Goal: Transaction & Acquisition: Purchase product/service

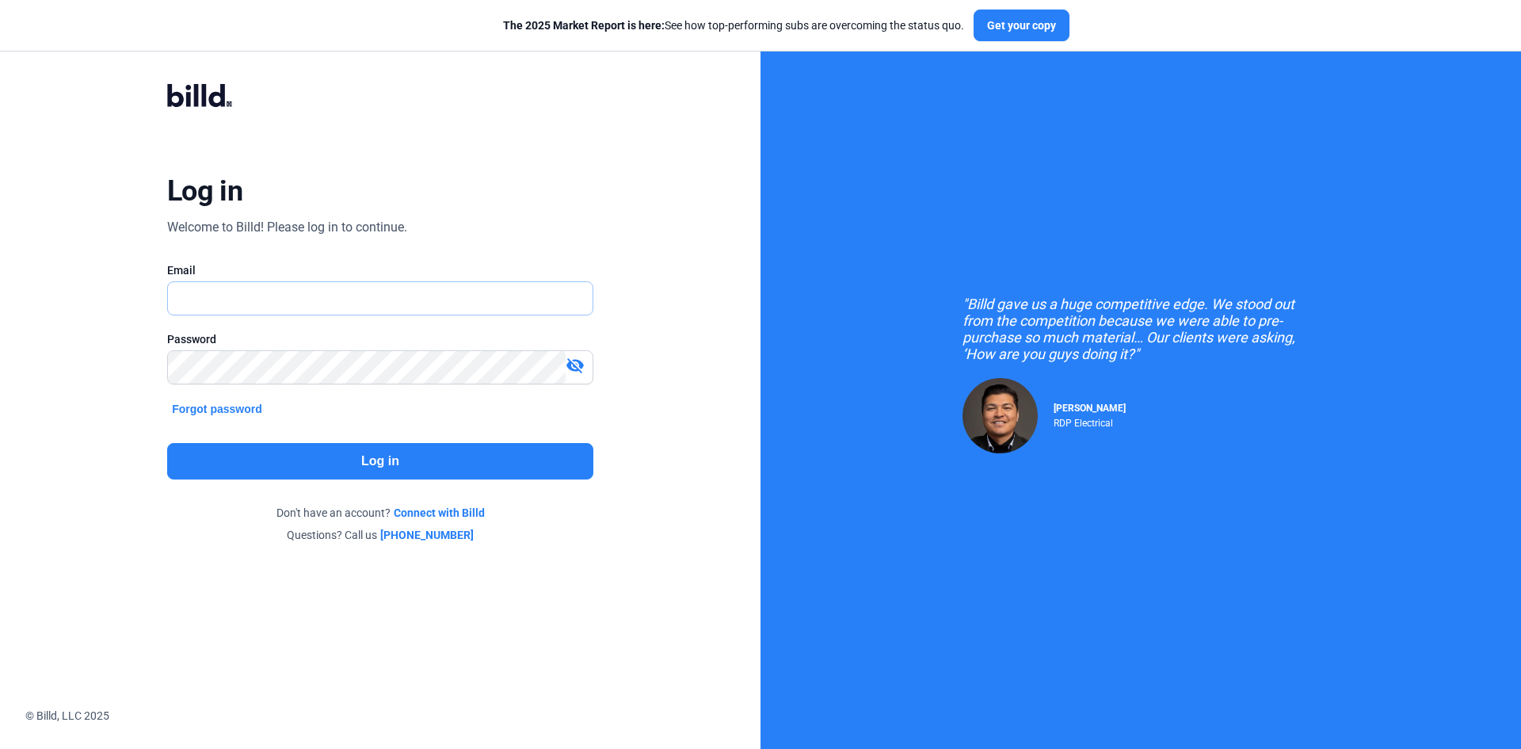
type input "[EMAIL_ADDRESS][DOMAIN_NAME]"
click at [352, 457] on button "Log in" at bounding box center [380, 461] width 426 height 36
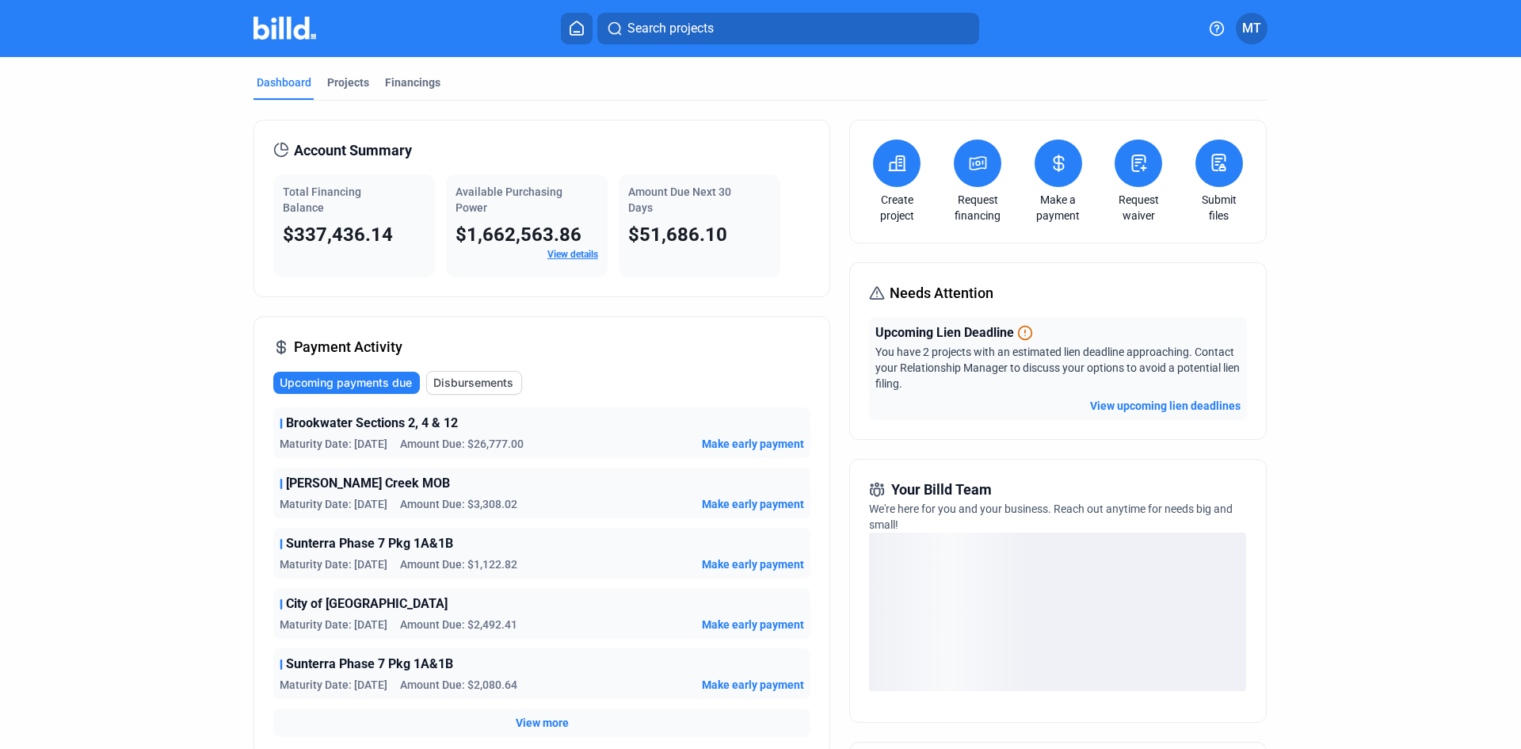
click at [1126, 406] on button "View upcoming lien deadlines" at bounding box center [1165, 406] width 151 height 16
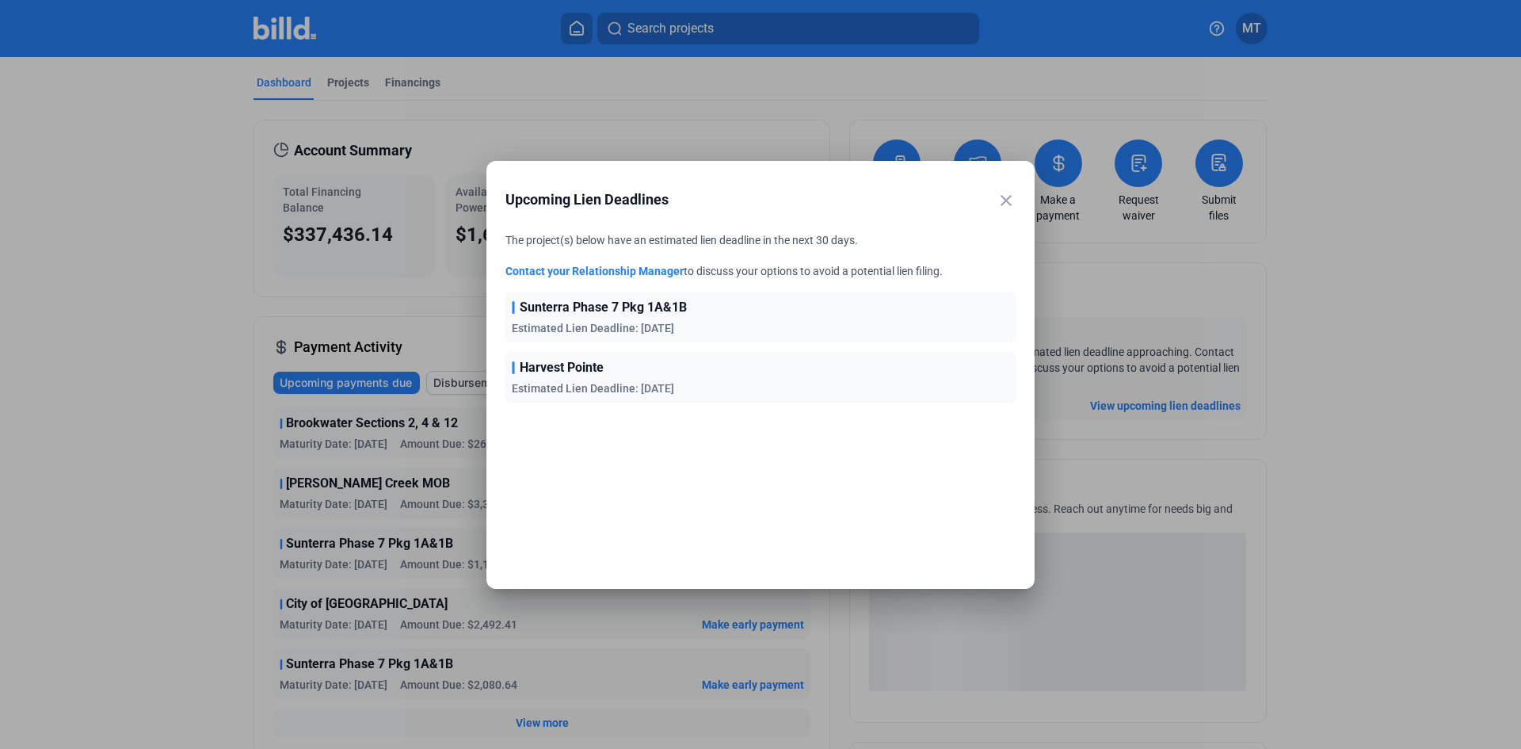
click at [557, 329] on span "Estimated Lien Deadline: [DATE]" at bounding box center [593, 328] width 162 height 13
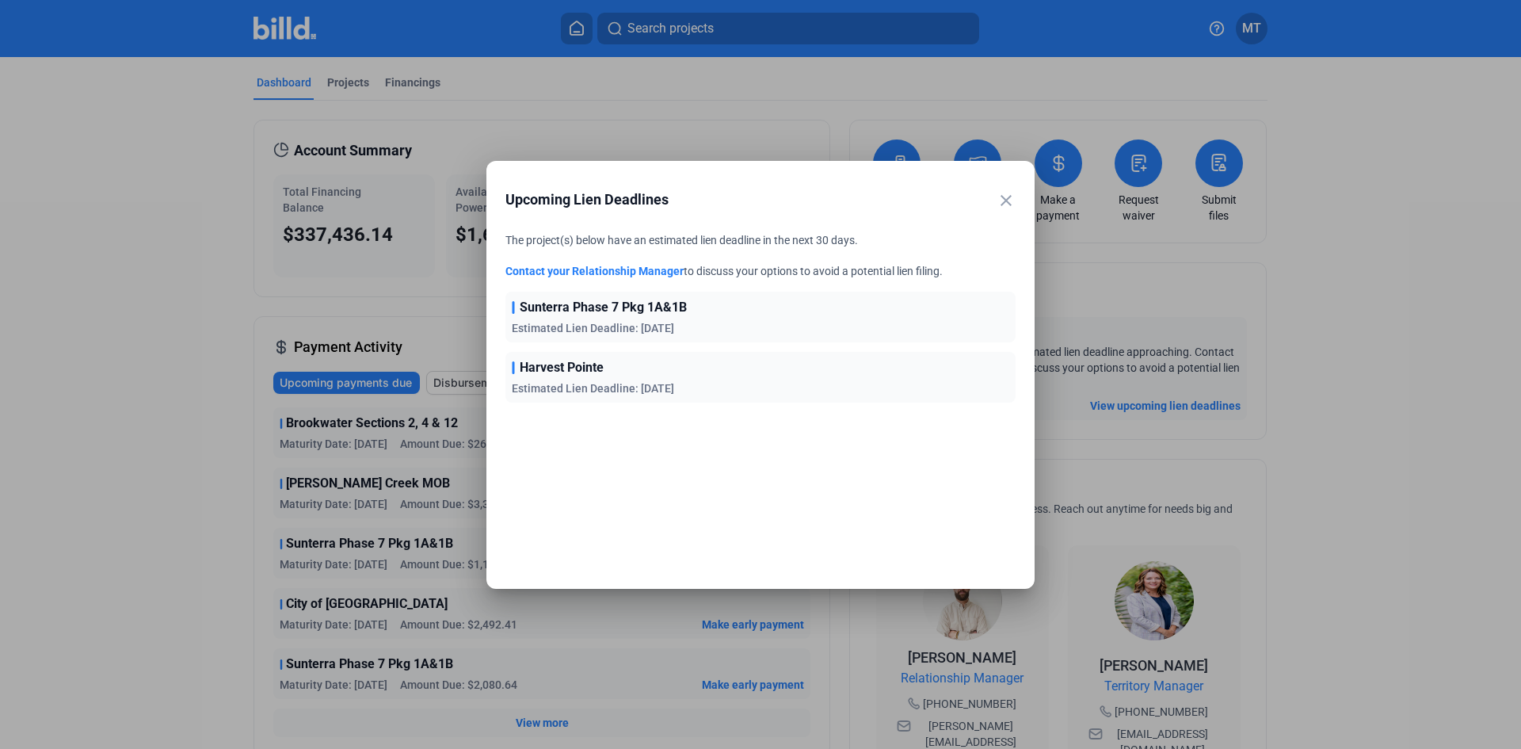
click at [559, 308] on span "Sunterra Phase 7 Pkg 1A&1B" at bounding box center [603, 307] width 167 height 19
click at [552, 372] on span "Harvest Pointe" at bounding box center [562, 367] width 84 height 19
click at [1005, 193] on mat-icon "close" at bounding box center [1006, 200] width 19 height 19
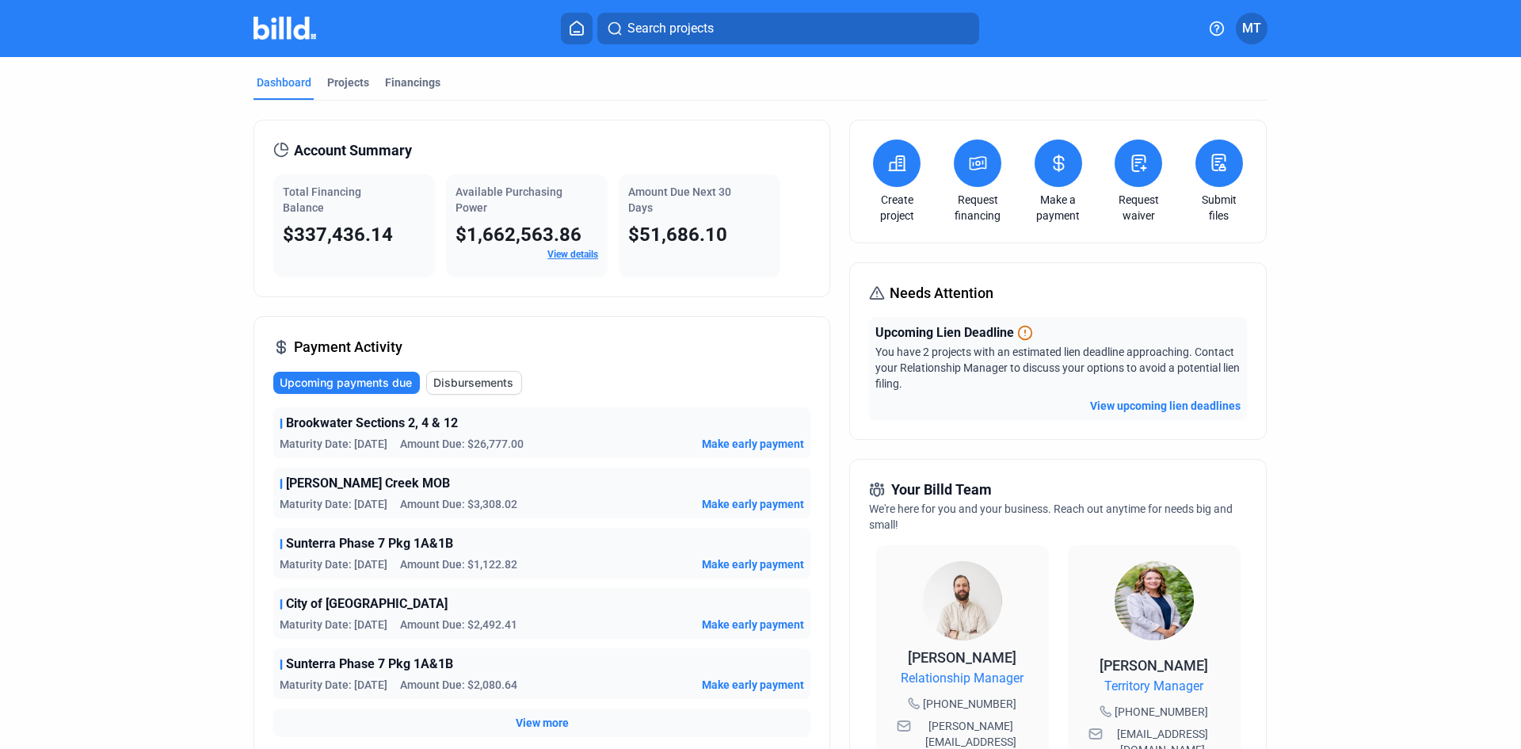
click at [1049, 158] on icon at bounding box center [1059, 163] width 20 height 19
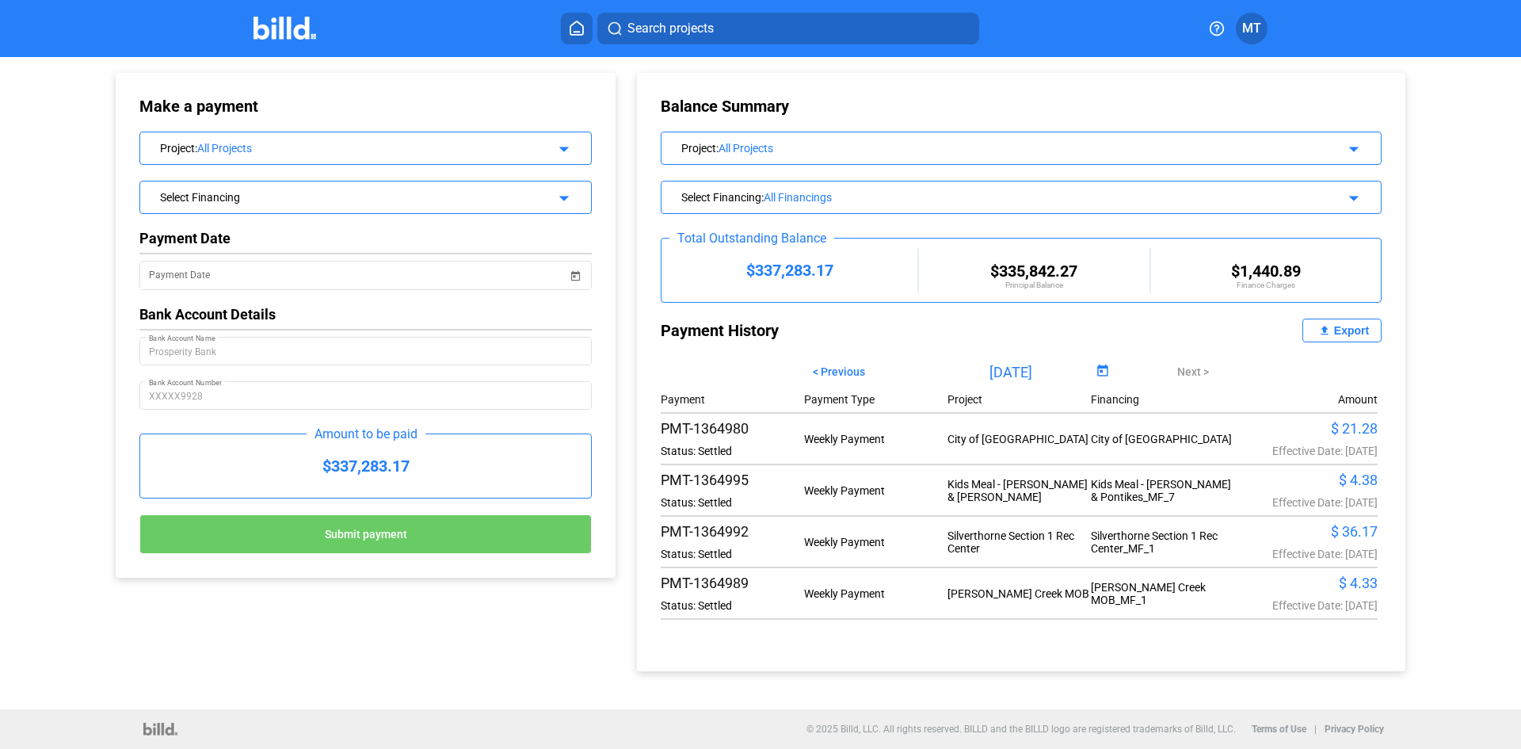
click at [566, 152] on mat-icon "arrow_drop_down" at bounding box center [561, 146] width 19 height 19
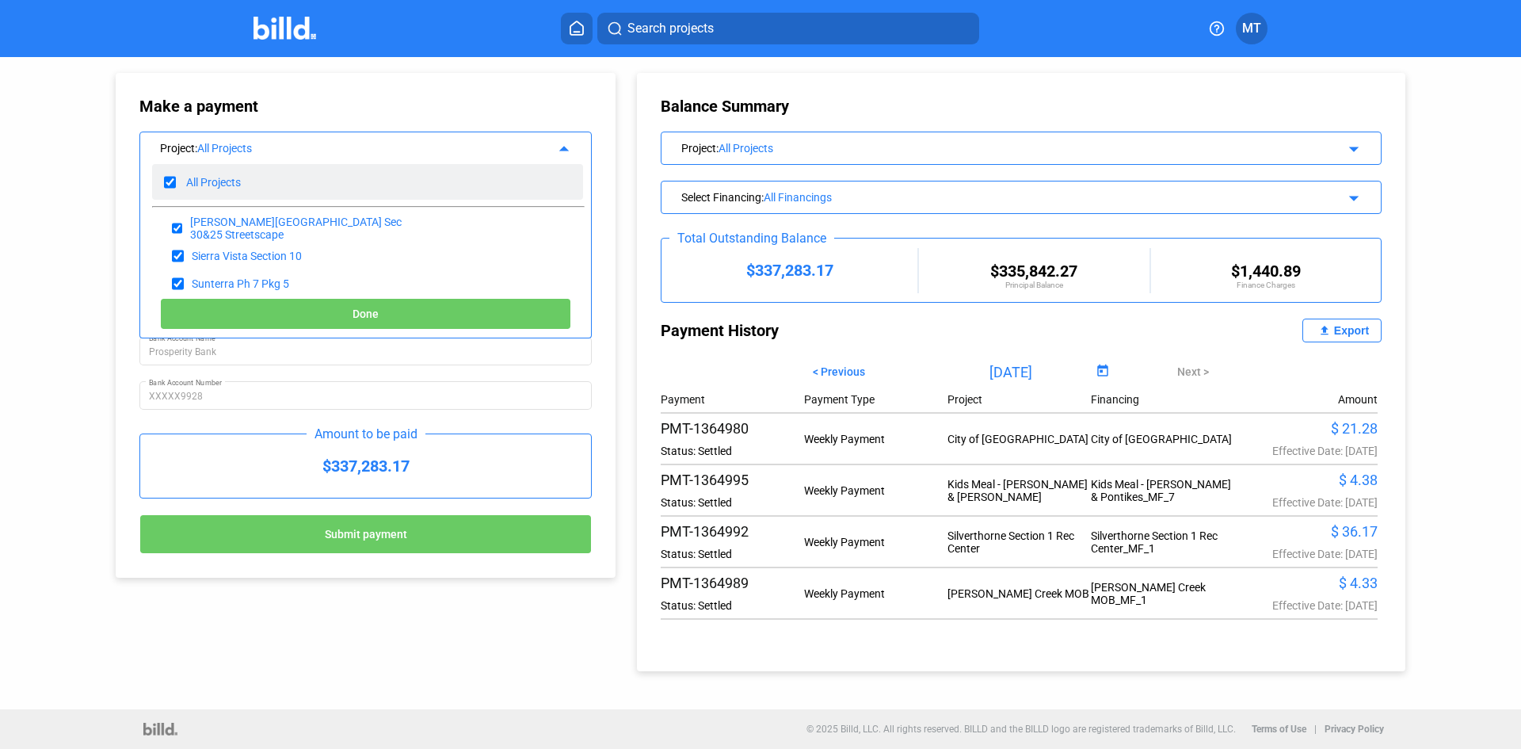
click at [170, 183] on input "checkbox" at bounding box center [170, 182] width 12 height 24
checkbox input "false"
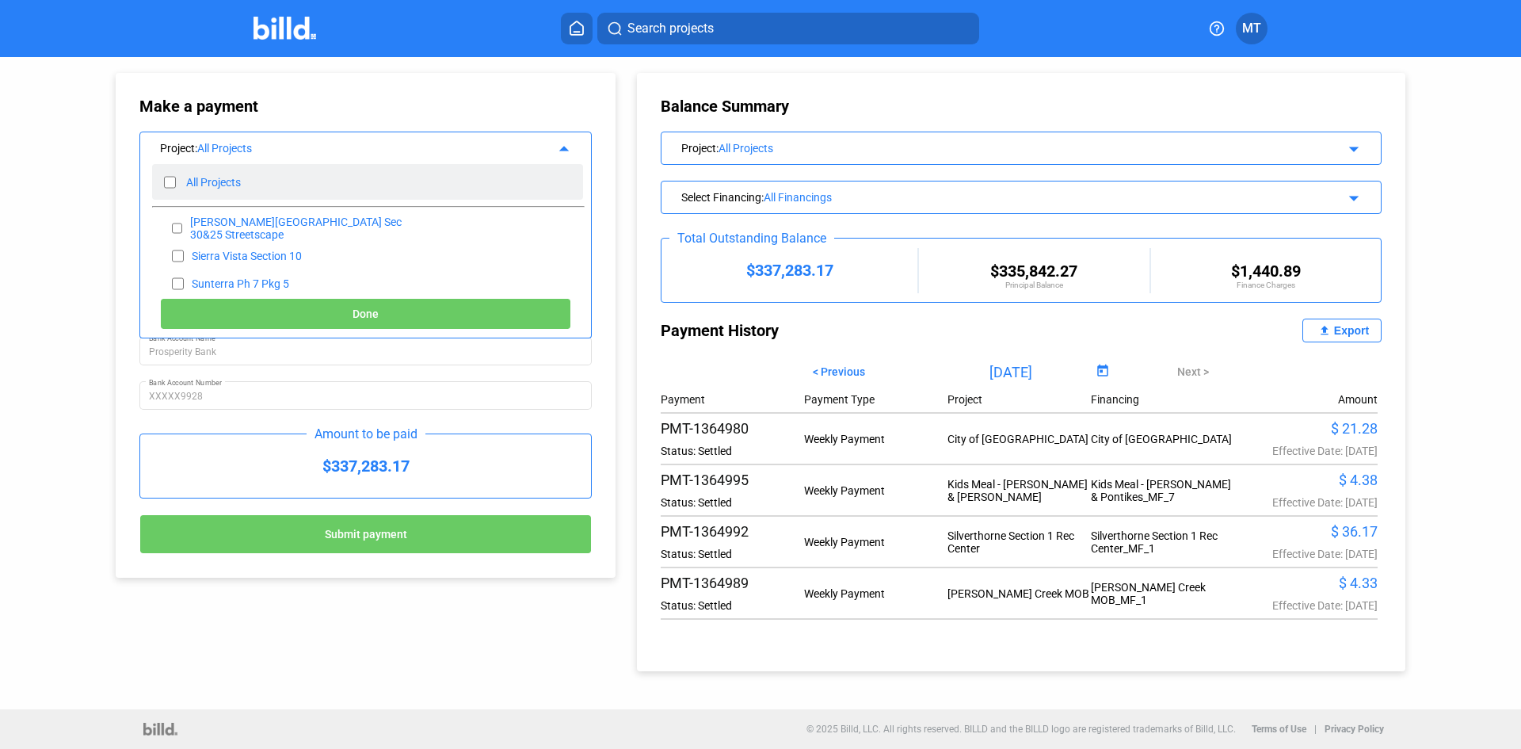
checkbox input "false"
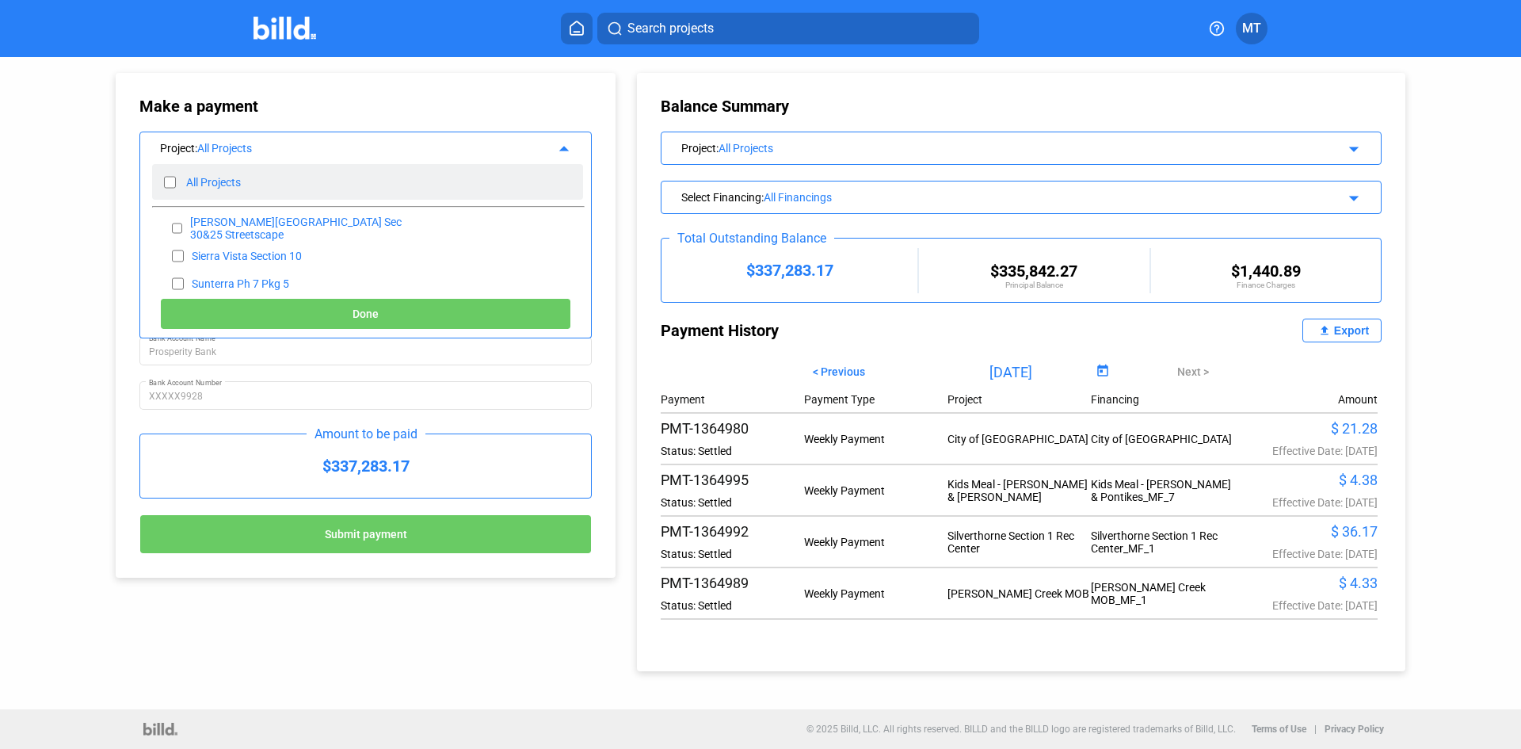
checkbox input "false"
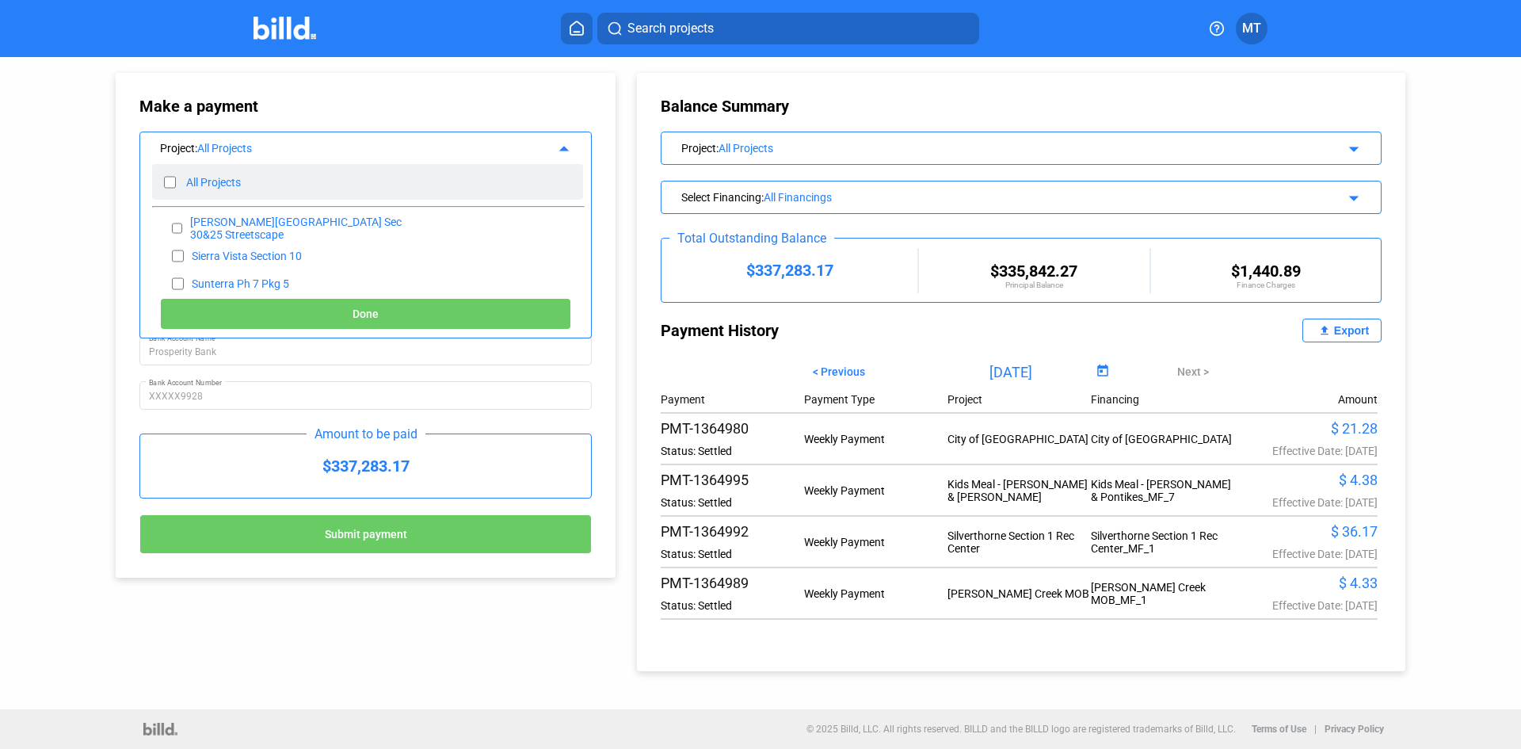
checkbox input "false"
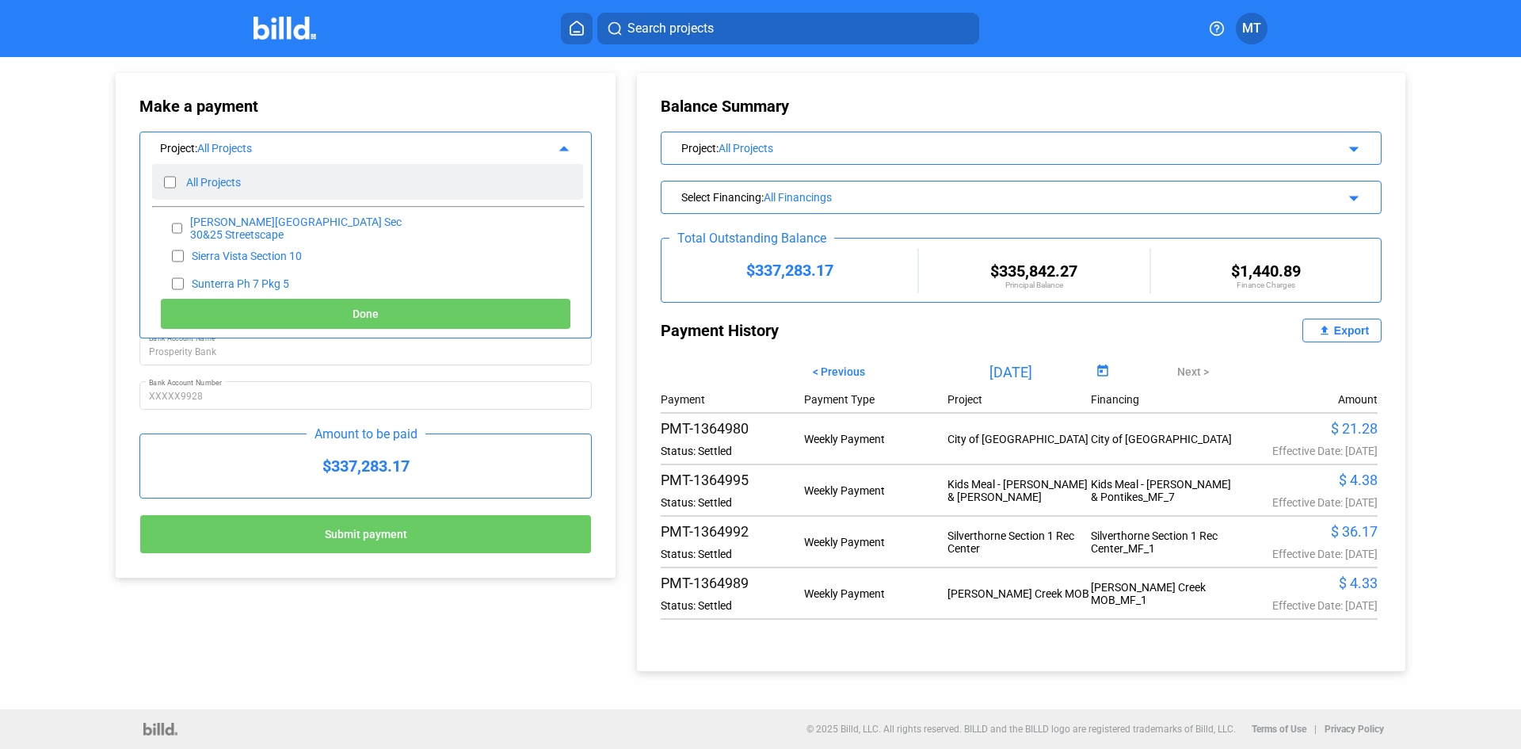
checkbox input "false"
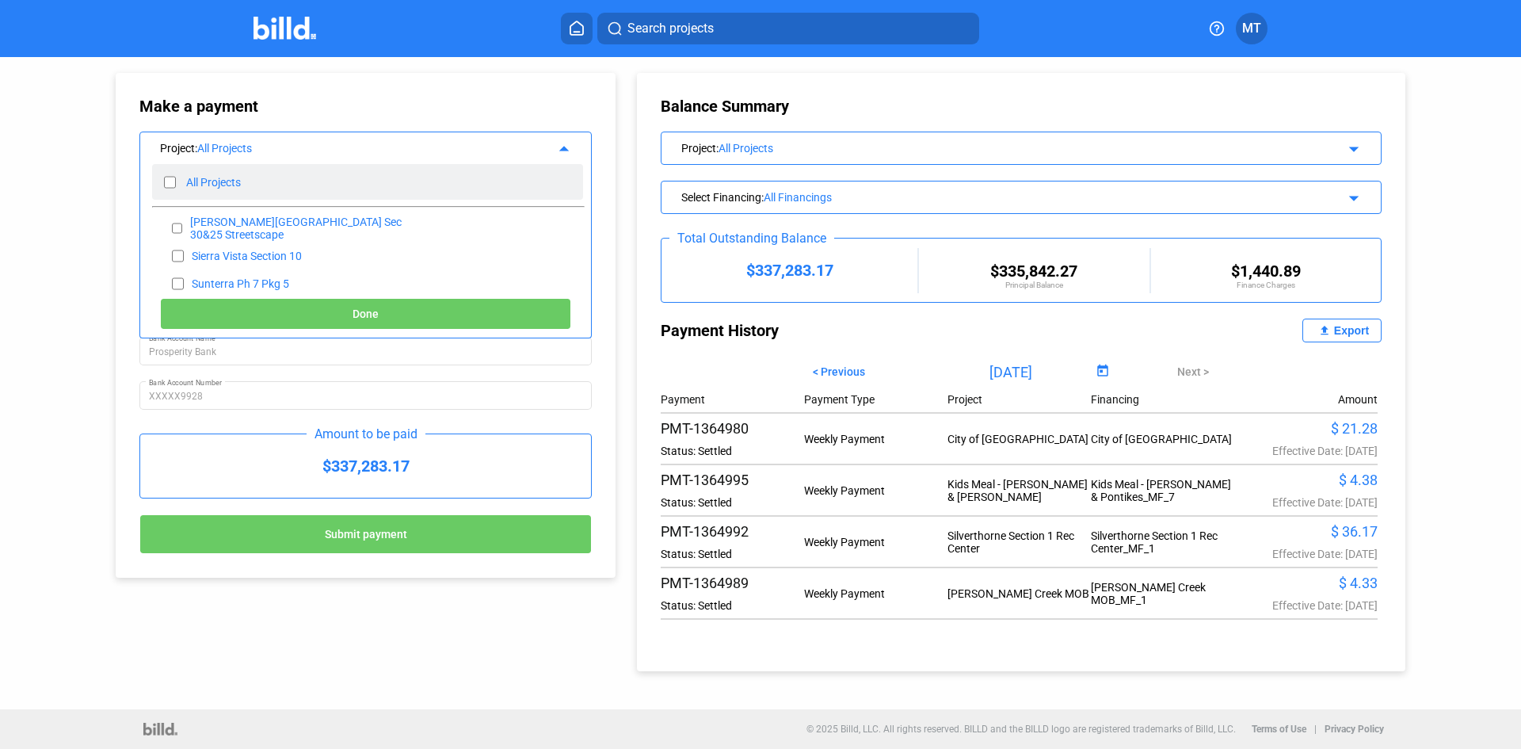
checkbox input "false"
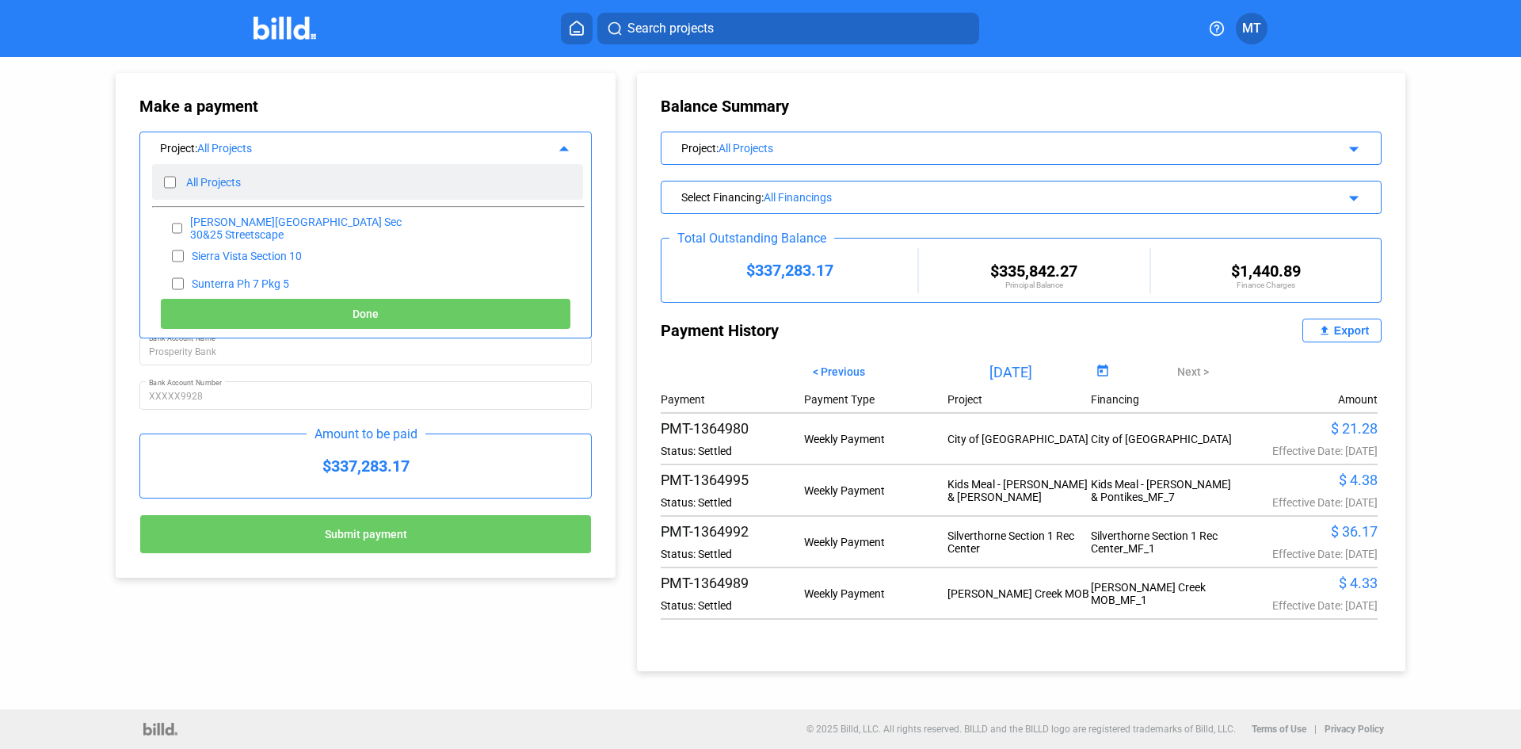
checkbox input "false"
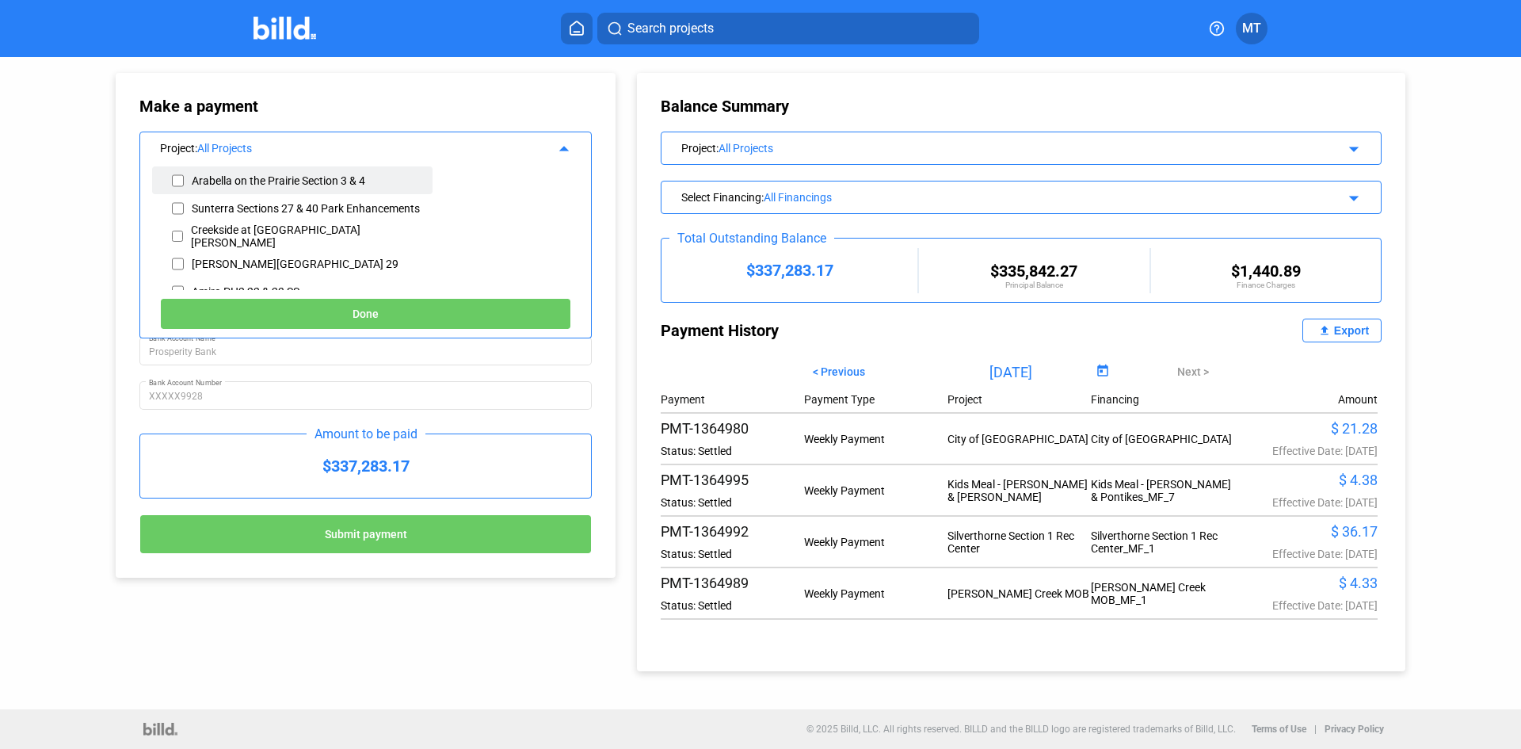
scroll to position [79, 0]
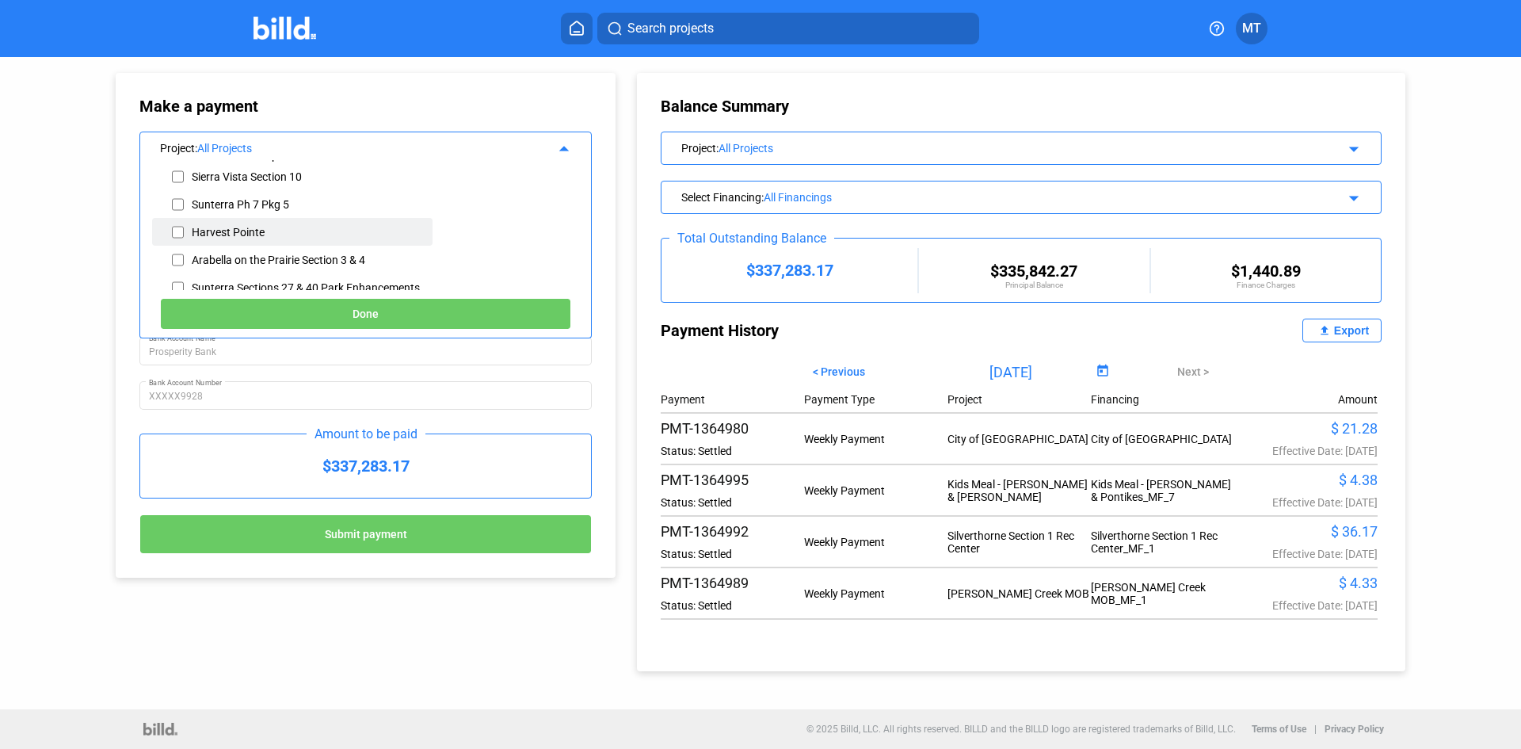
click at [177, 231] on input "checkbox" at bounding box center [178, 232] width 12 height 24
checkbox input "true"
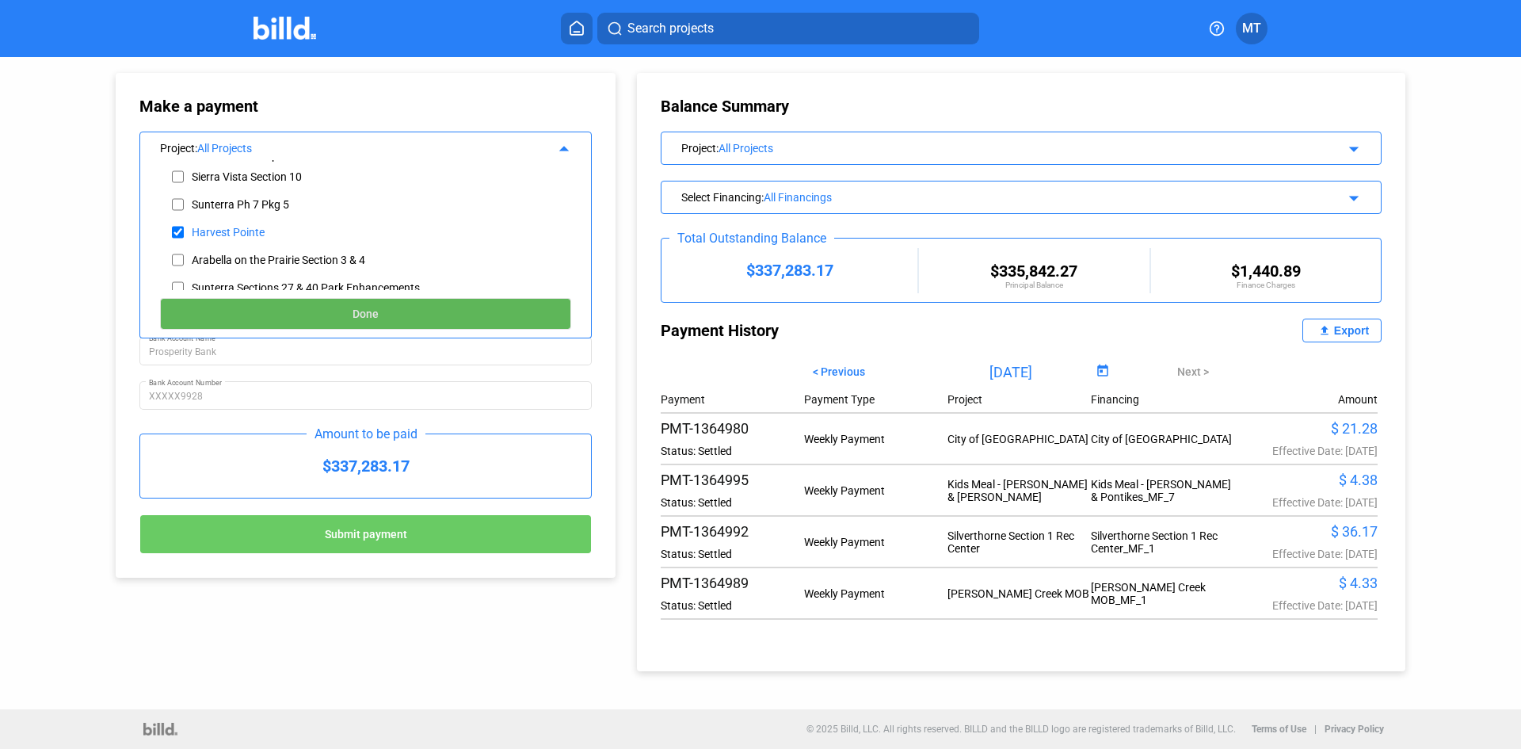
click at [268, 310] on button "Done" at bounding box center [365, 314] width 411 height 32
type input "[DATE]"
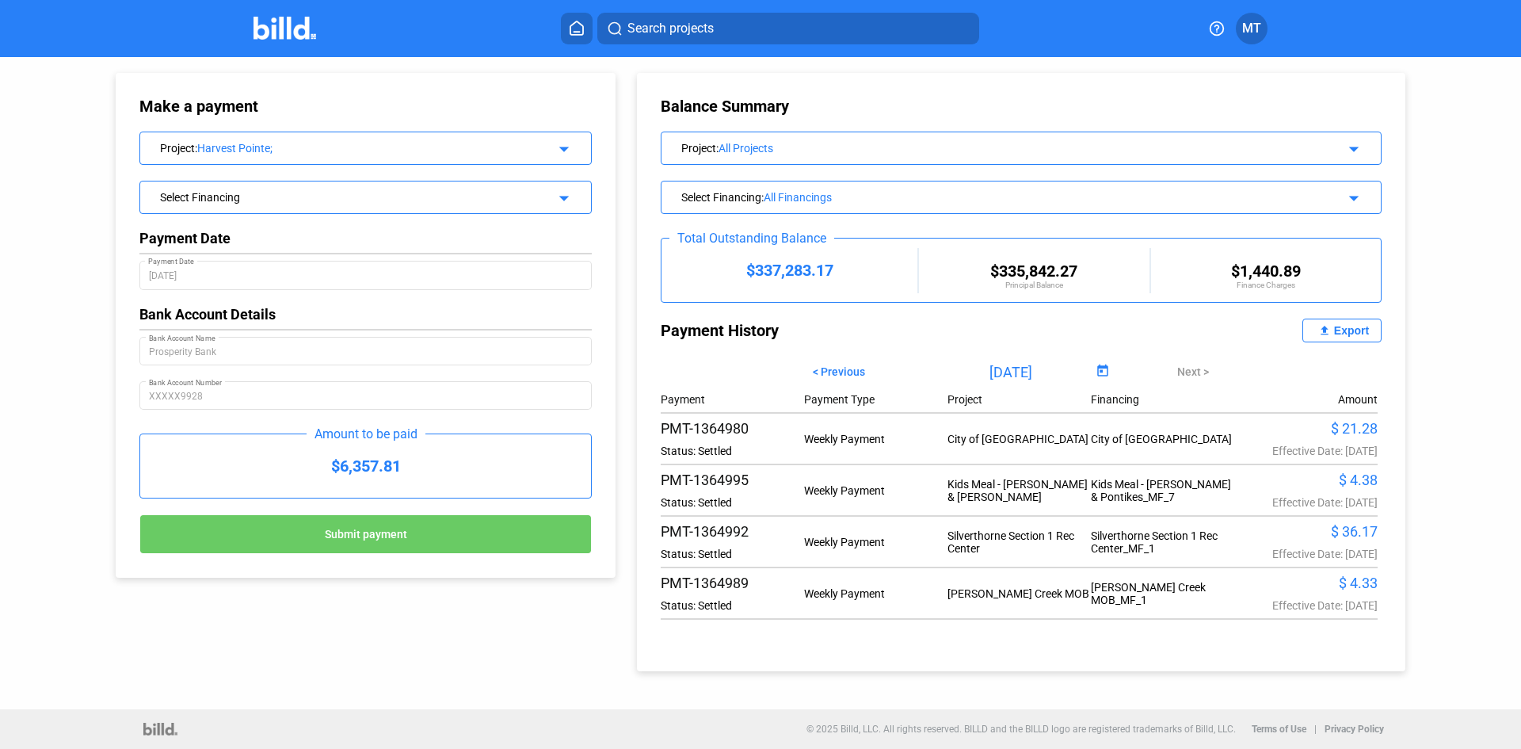
click at [571, 197] on mat-icon "arrow_drop_down" at bounding box center [561, 195] width 19 height 19
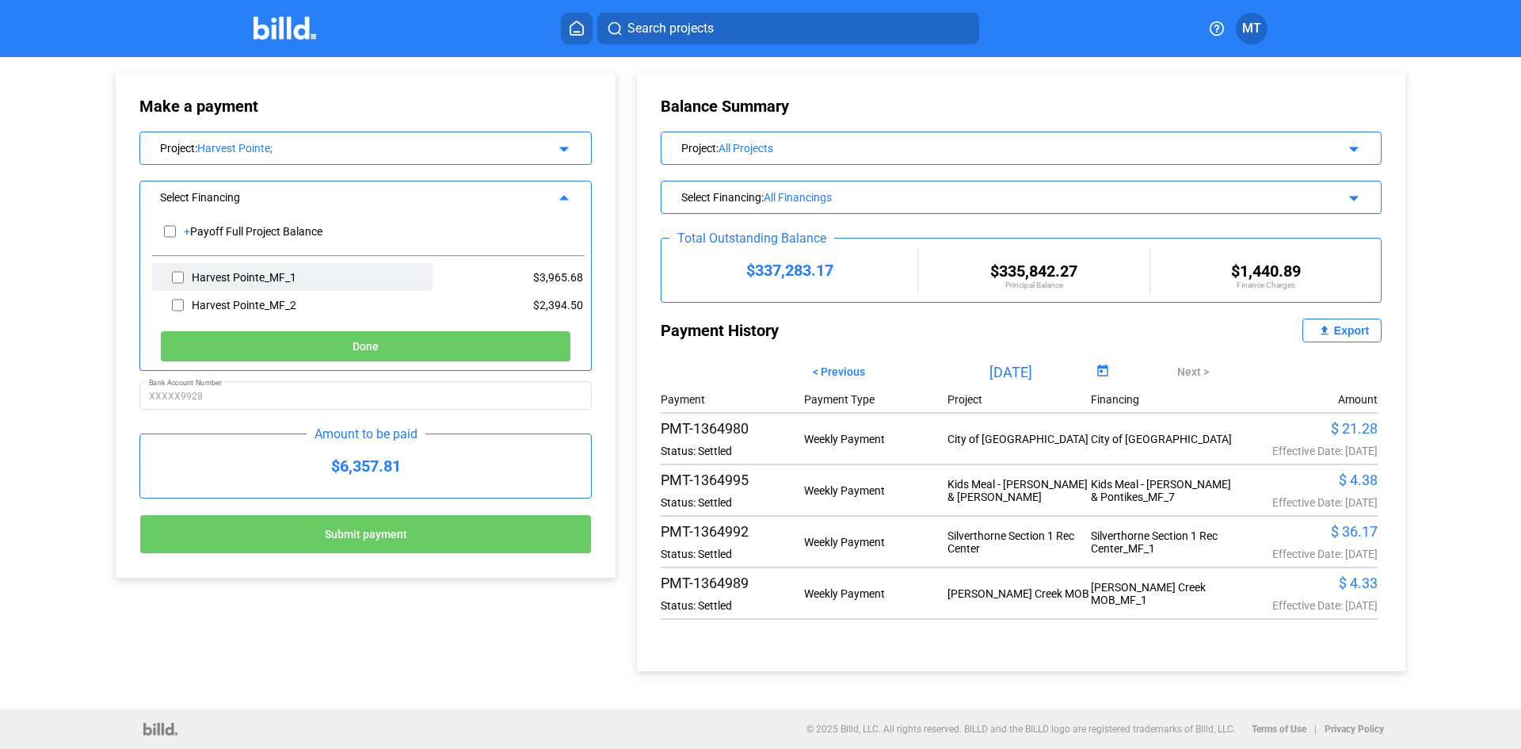
click at [177, 274] on input "checkbox" at bounding box center [178, 277] width 12 height 24
checkbox input "true"
click at [311, 345] on button "Done" at bounding box center [365, 346] width 411 height 32
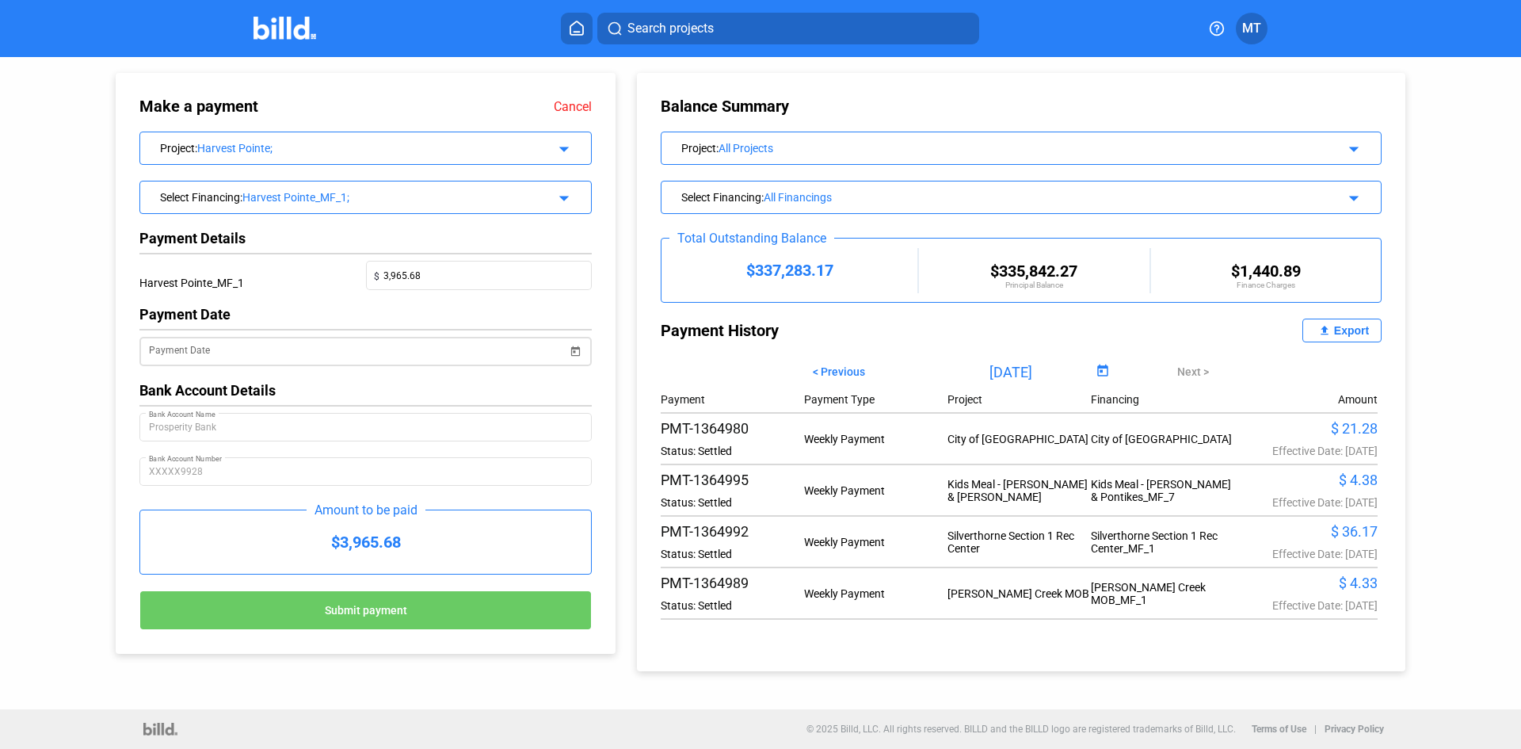
click at [578, 350] on span "Open calendar" at bounding box center [575, 341] width 38 height 38
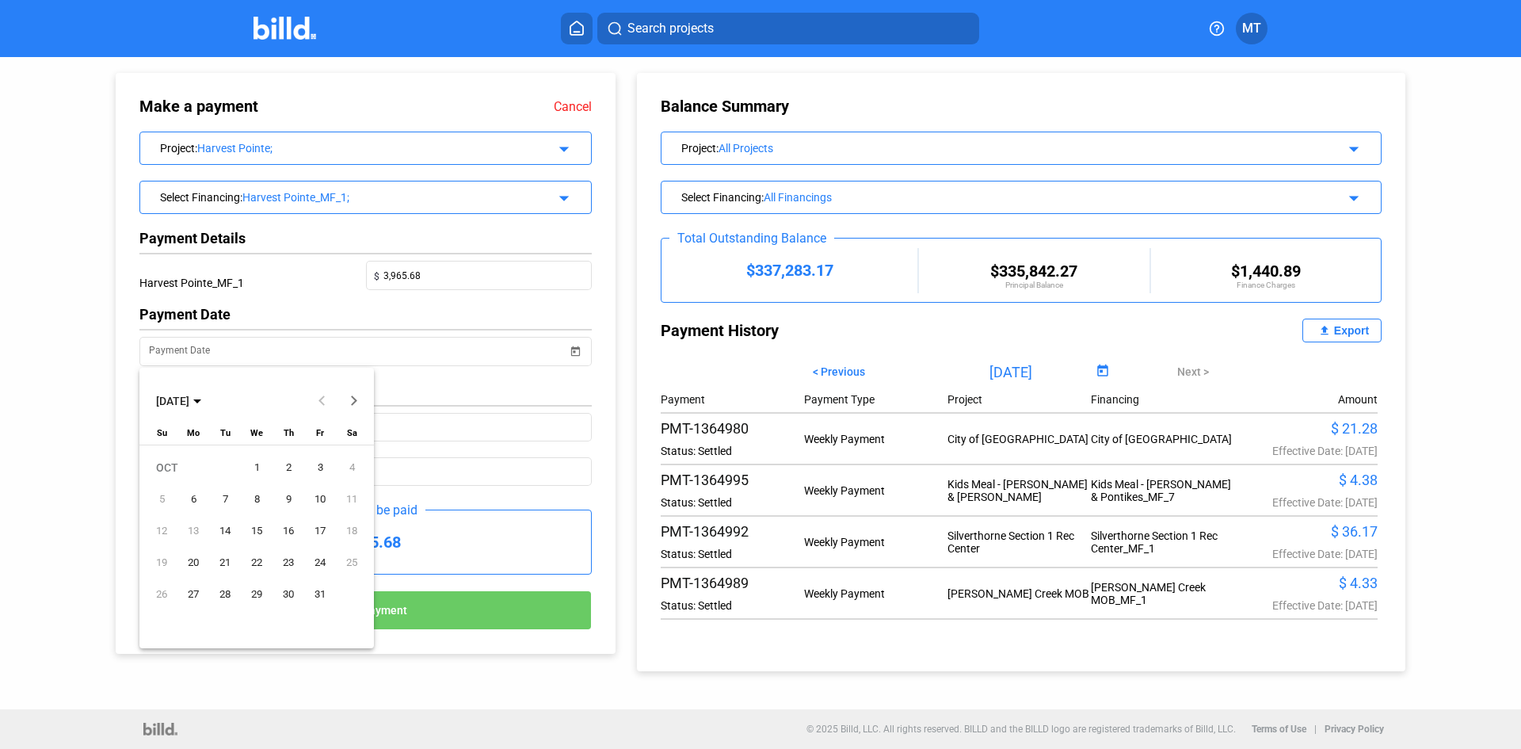
click at [258, 467] on span "1" at bounding box center [256, 467] width 29 height 29
type input "[DATE]"
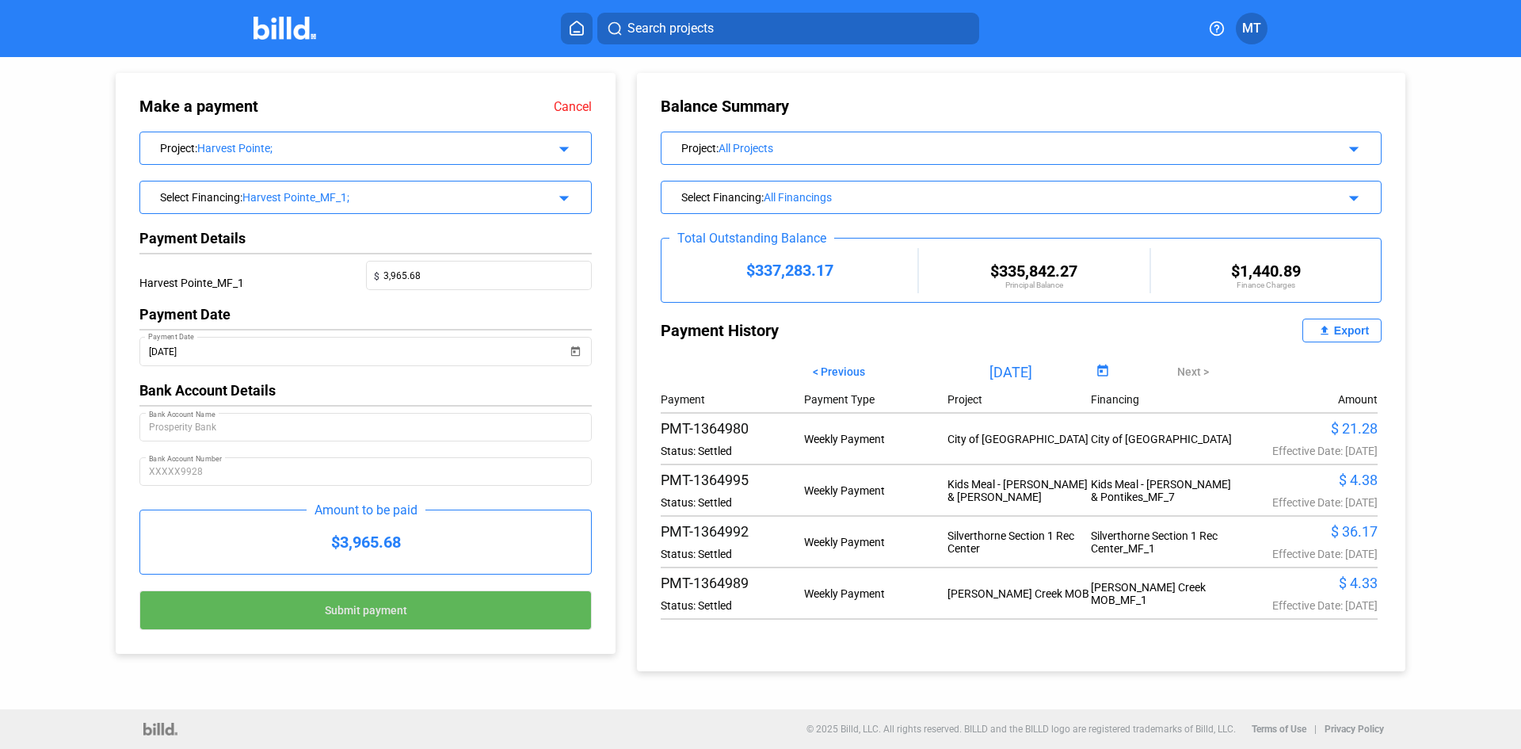
click at [364, 613] on span "Submit payment" at bounding box center [366, 610] width 82 height 13
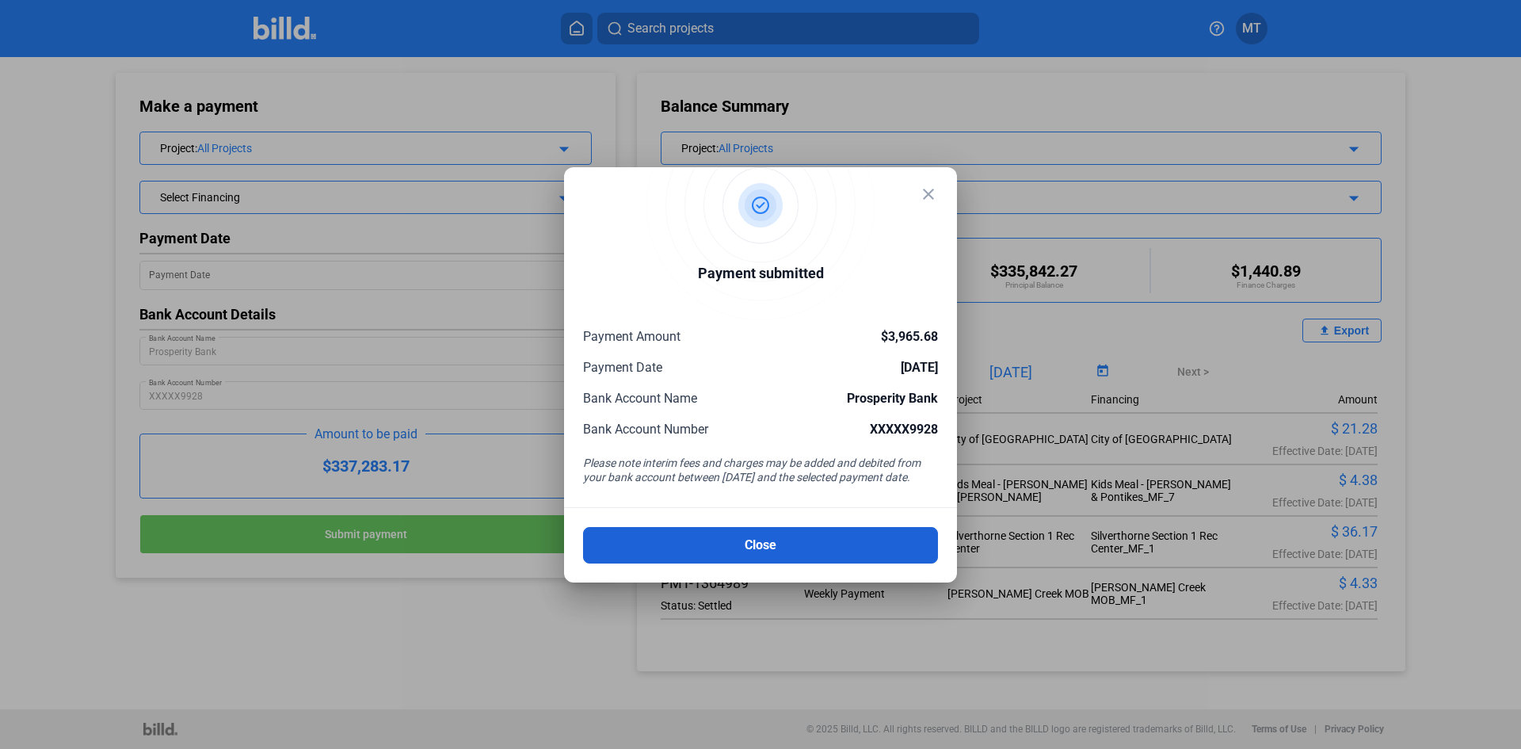
click at [714, 545] on button "Close" at bounding box center [760, 545] width 355 height 36
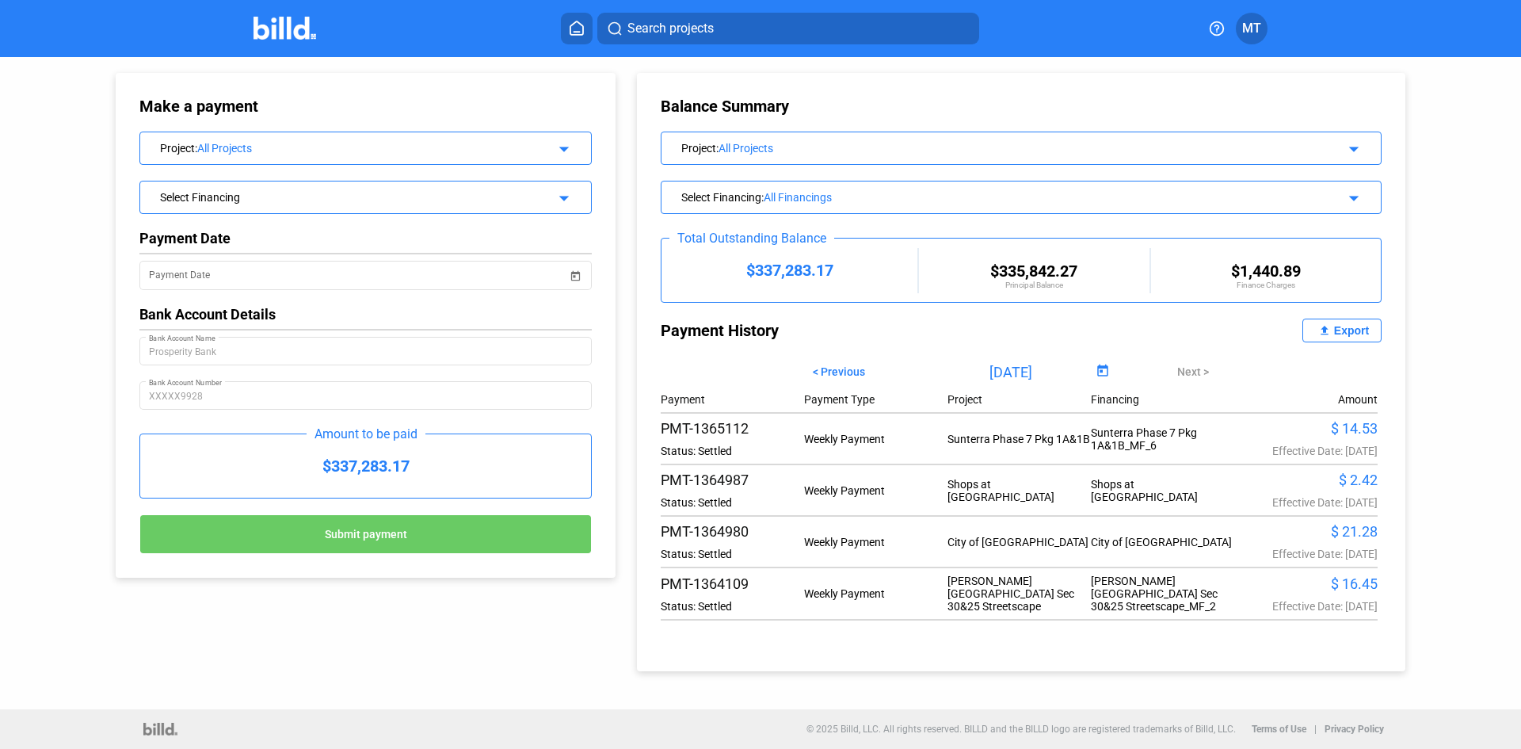
click at [563, 151] on mat-icon "arrow_drop_down" at bounding box center [561, 146] width 19 height 19
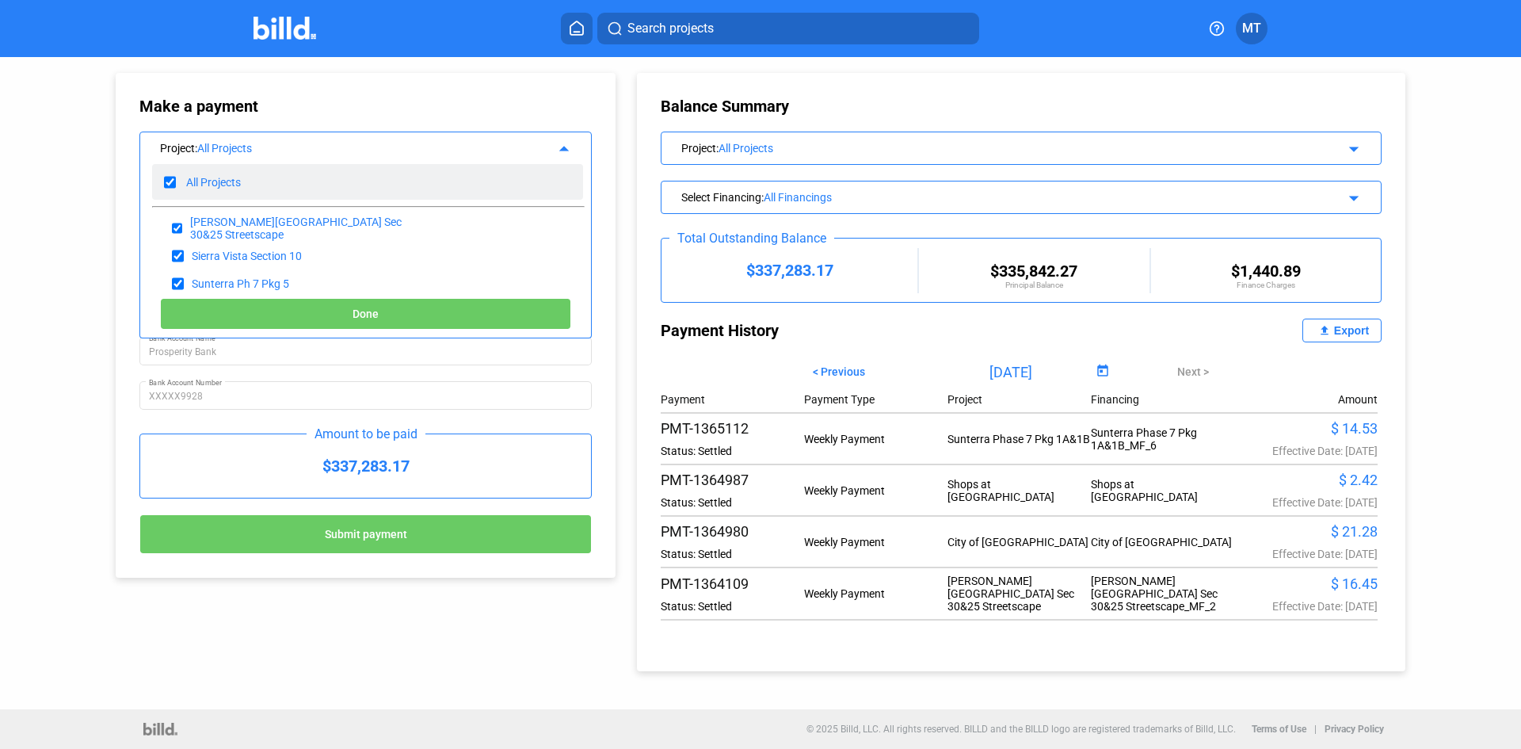
click at [175, 181] on div "All Projects" at bounding box center [367, 182] width 431 height 36
checkbox input "false"
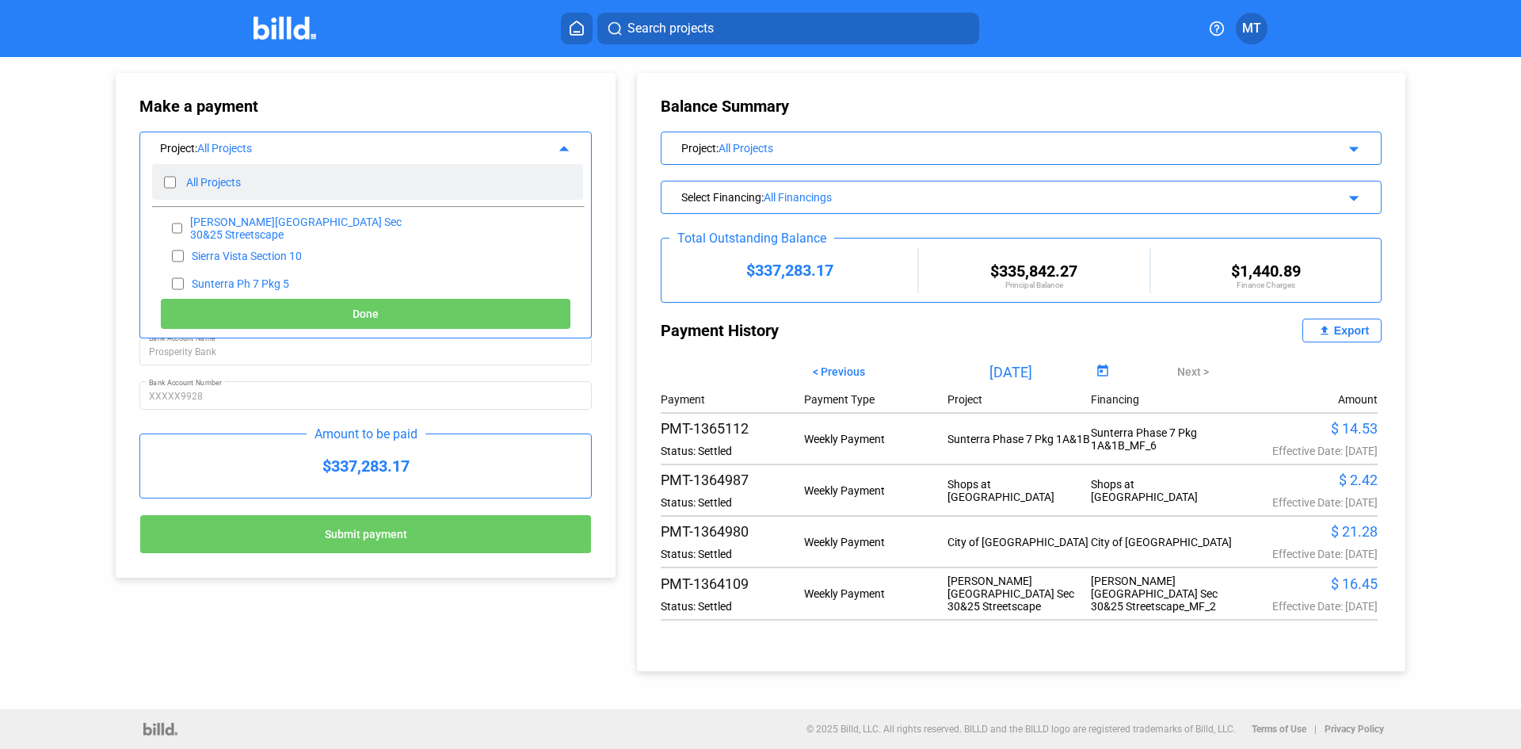
checkbox input "false"
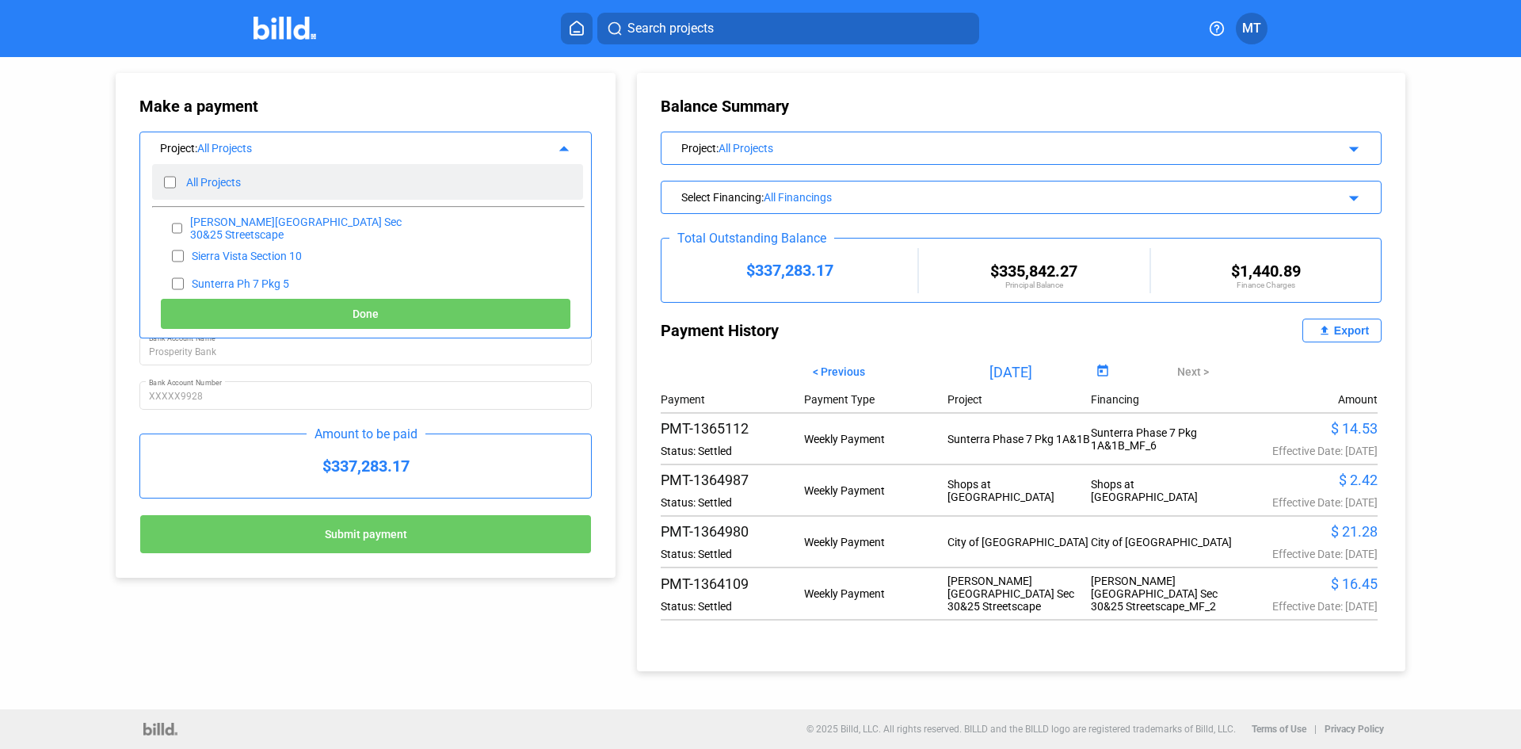
checkbox input "false"
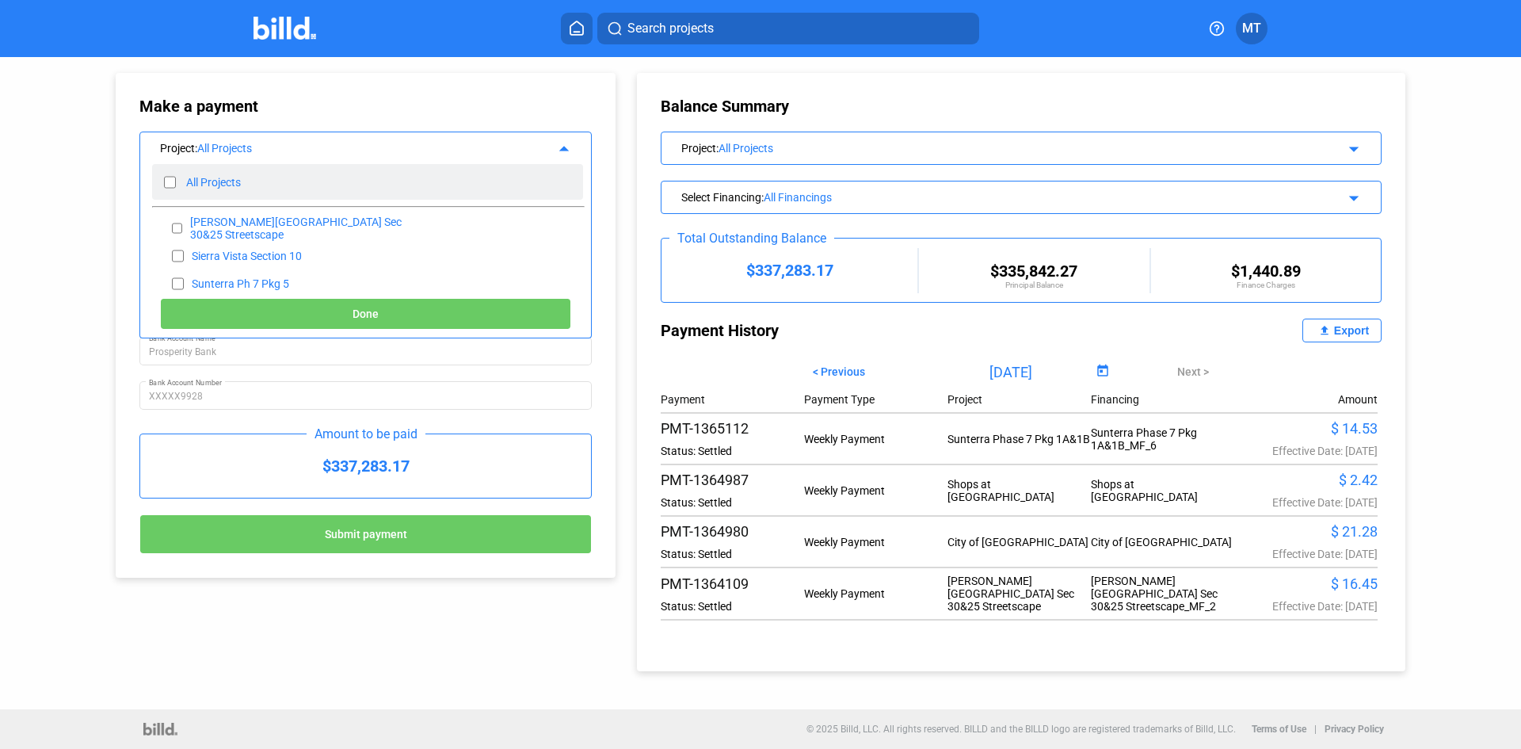
checkbox input "false"
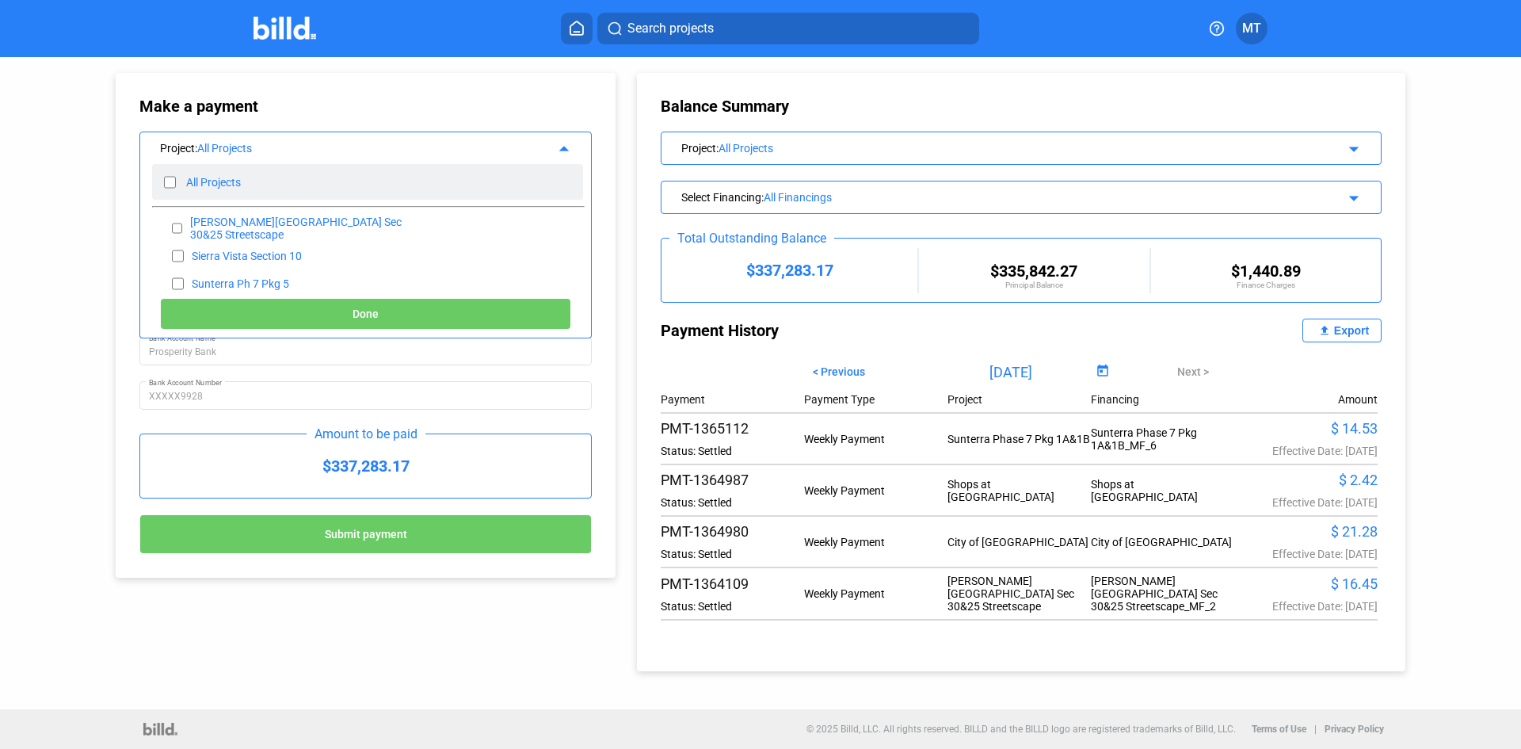
checkbox input "false"
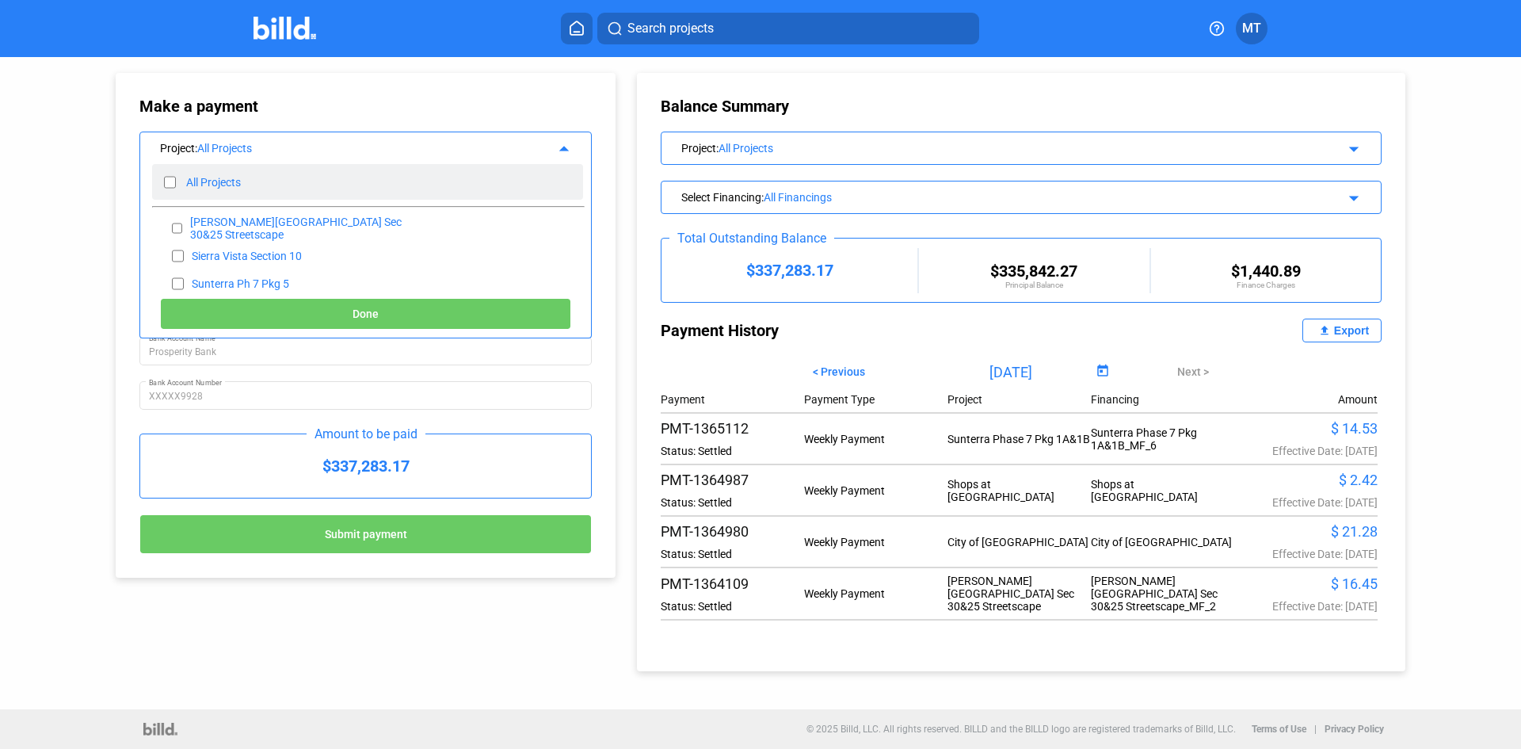
checkbox input "false"
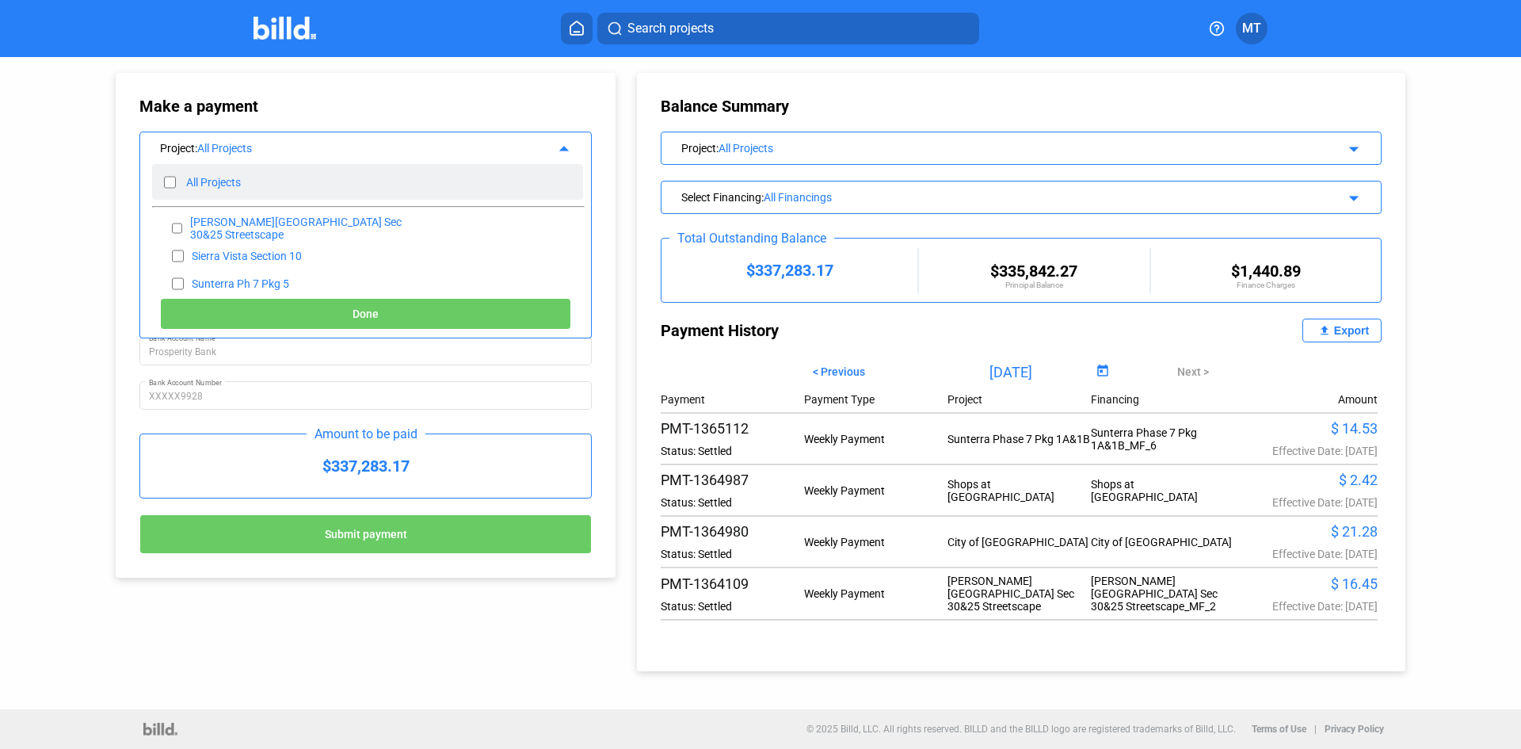
checkbox input "false"
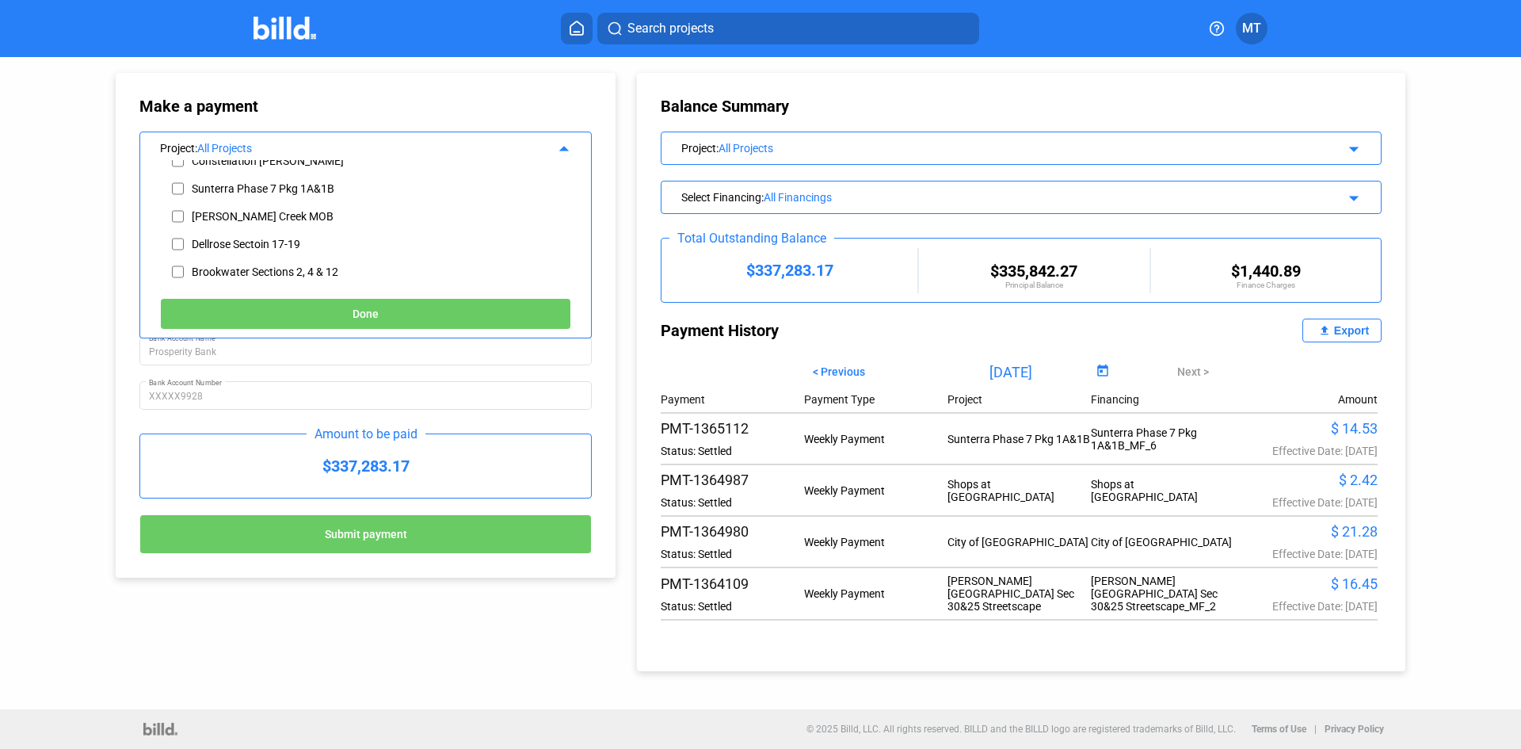
scroll to position [317, 0]
click at [174, 218] on input "checkbox" at bounding box center [178, 216] width 12 height 24
checkbox input "true"
click at [281, 310] on button "Done" at bounding box center [365, 314] width 411 height 32
type input "[DATE]"
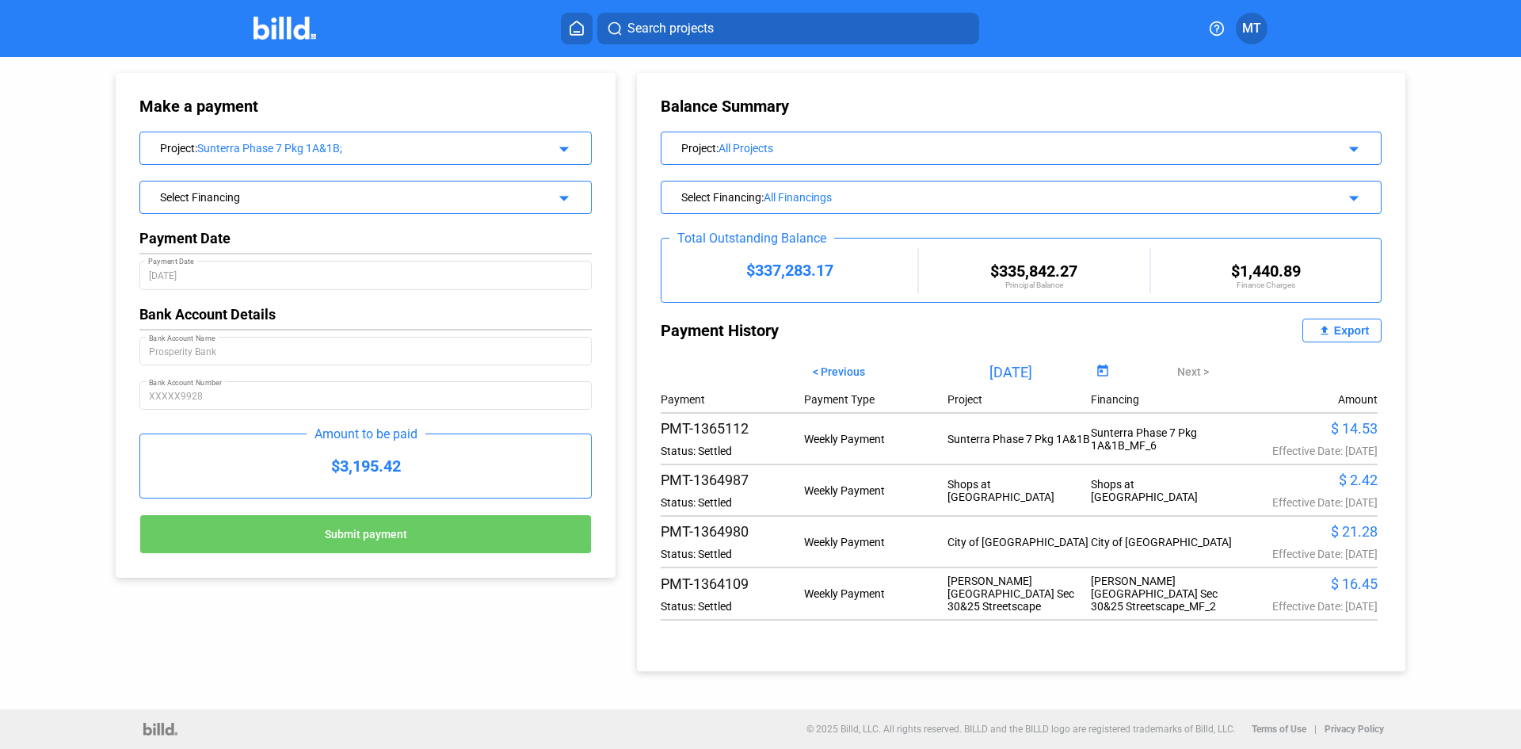
click at [561, 192] on mat-icon "arrow_drop_down" at bounding box center [561, 195] width 19 height 19
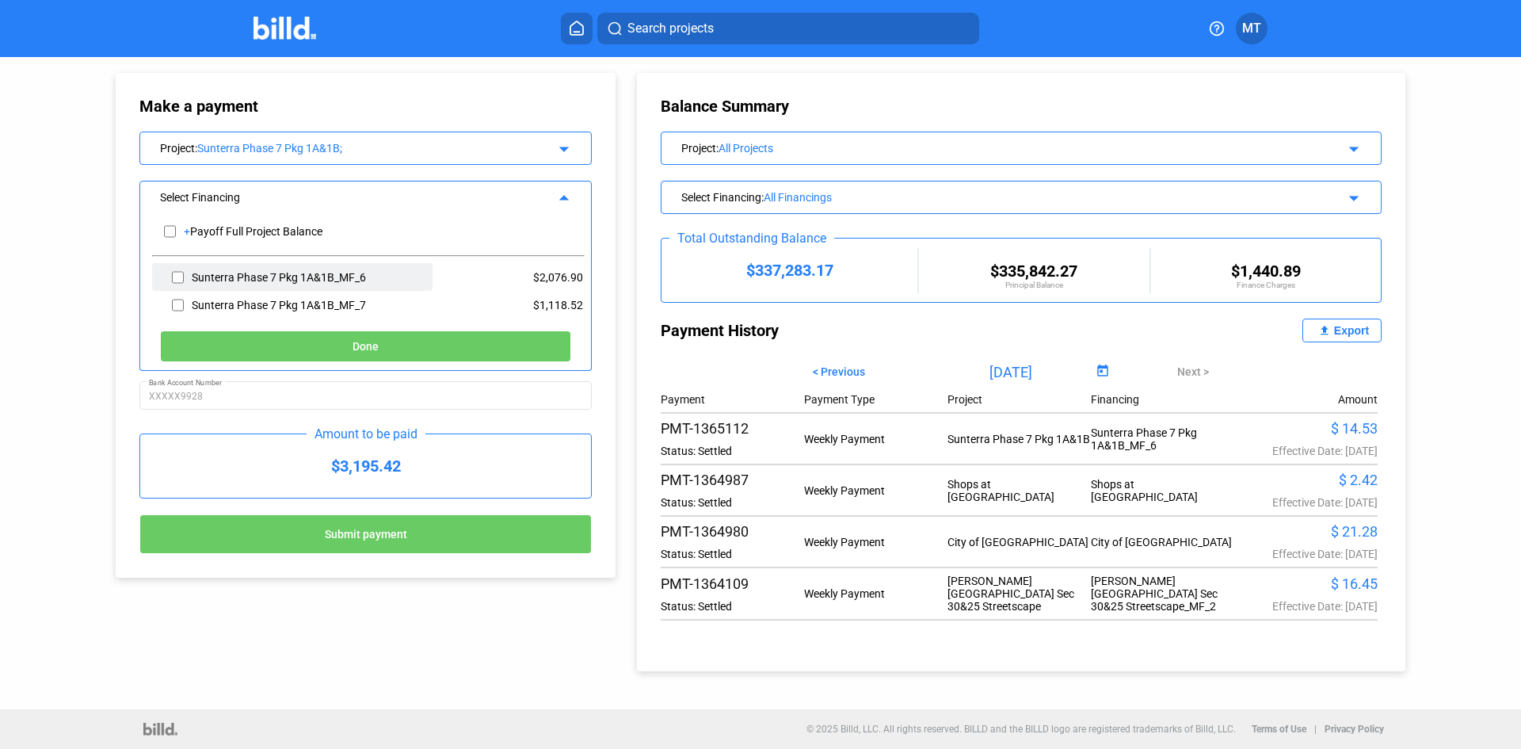
click at [179, 277] on input "checkbox" at bounding box center [178, 277] width 12 height 24
checkbox input "true"
click at [178, 302] on input "checkbox" at bounding box center [178, 305] width 12 height 24
checkbox input "true"
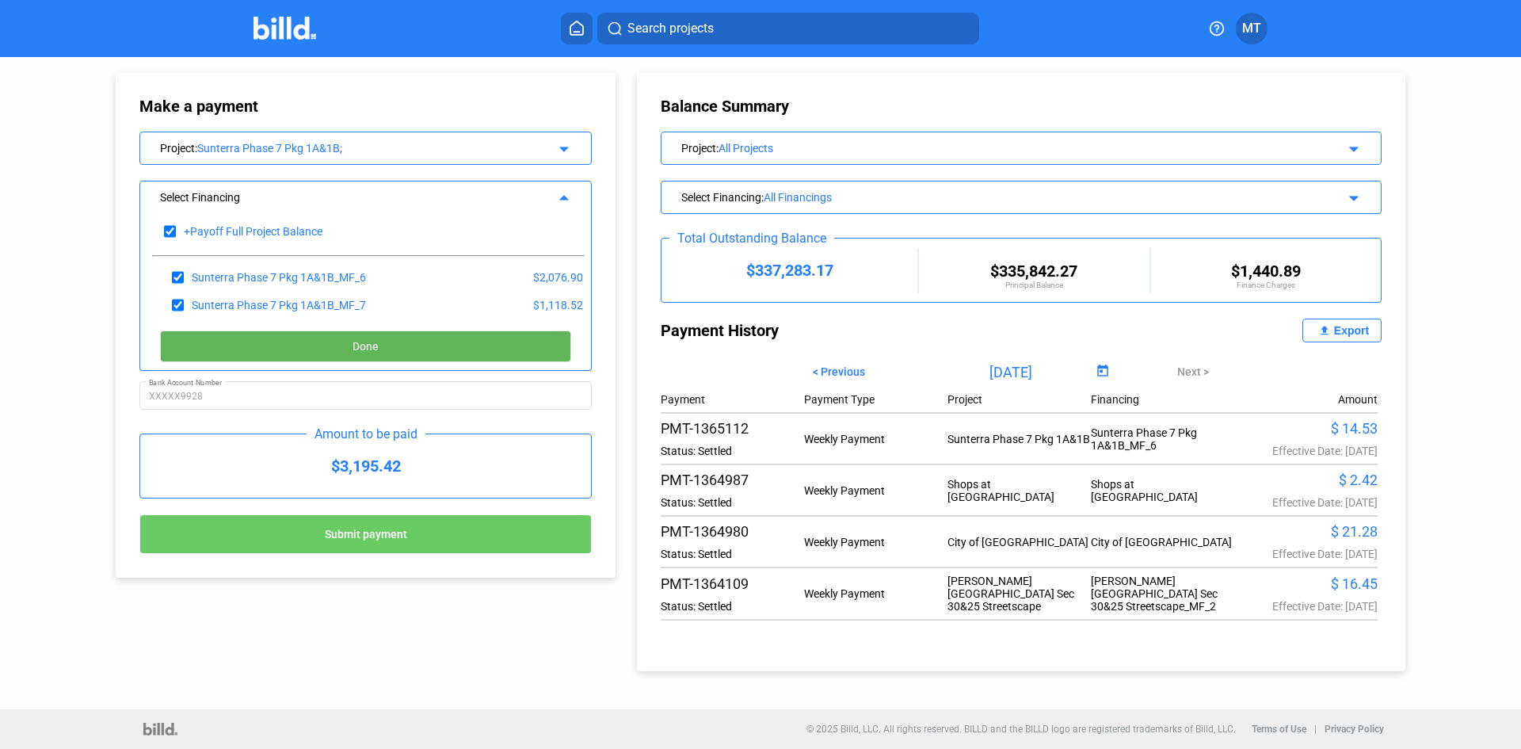
click at [257, 343] on button "Done" at bounding box center [365, 346] width 411 height 32
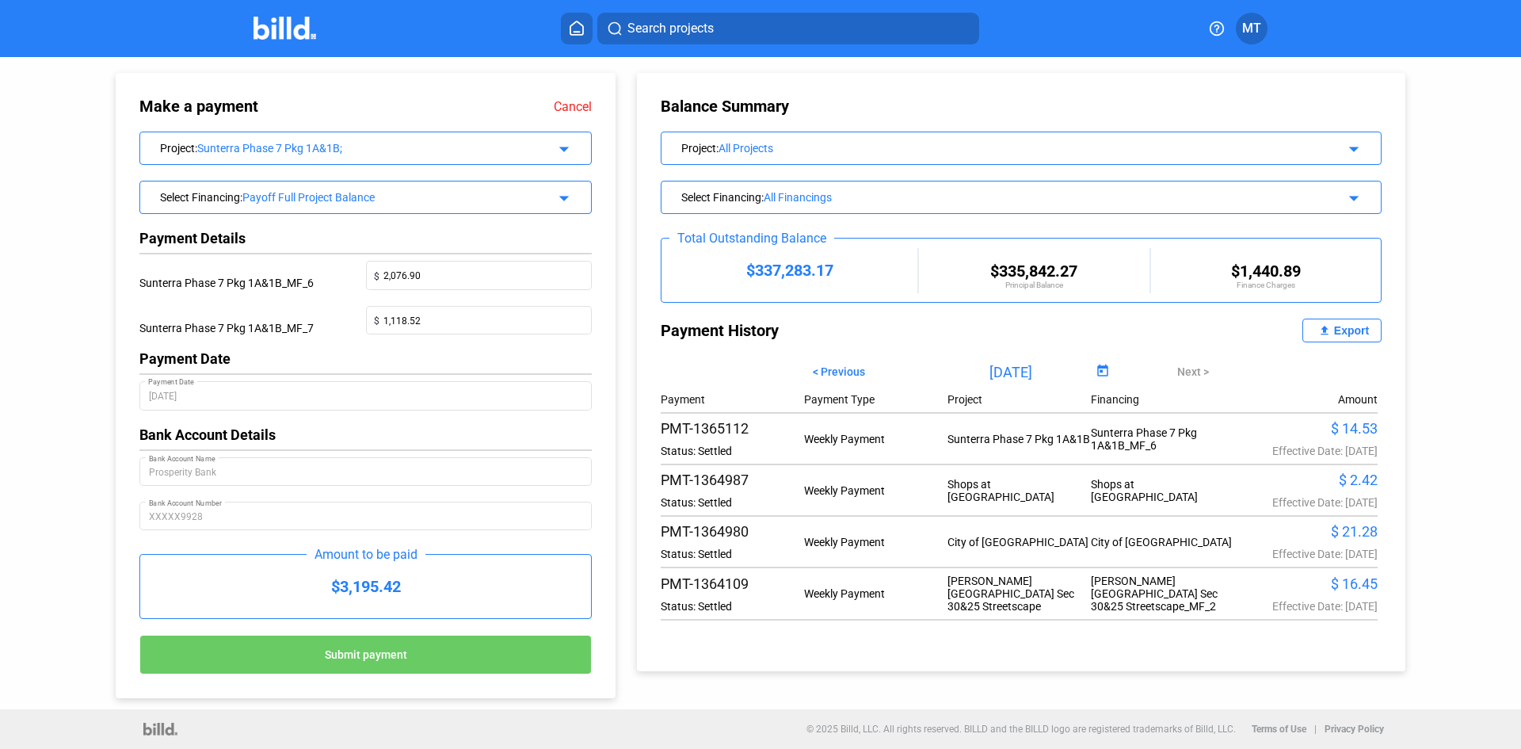
click at [416, 662] on button "Submit payment" at bounding box center [365, 655] width 452 height 40
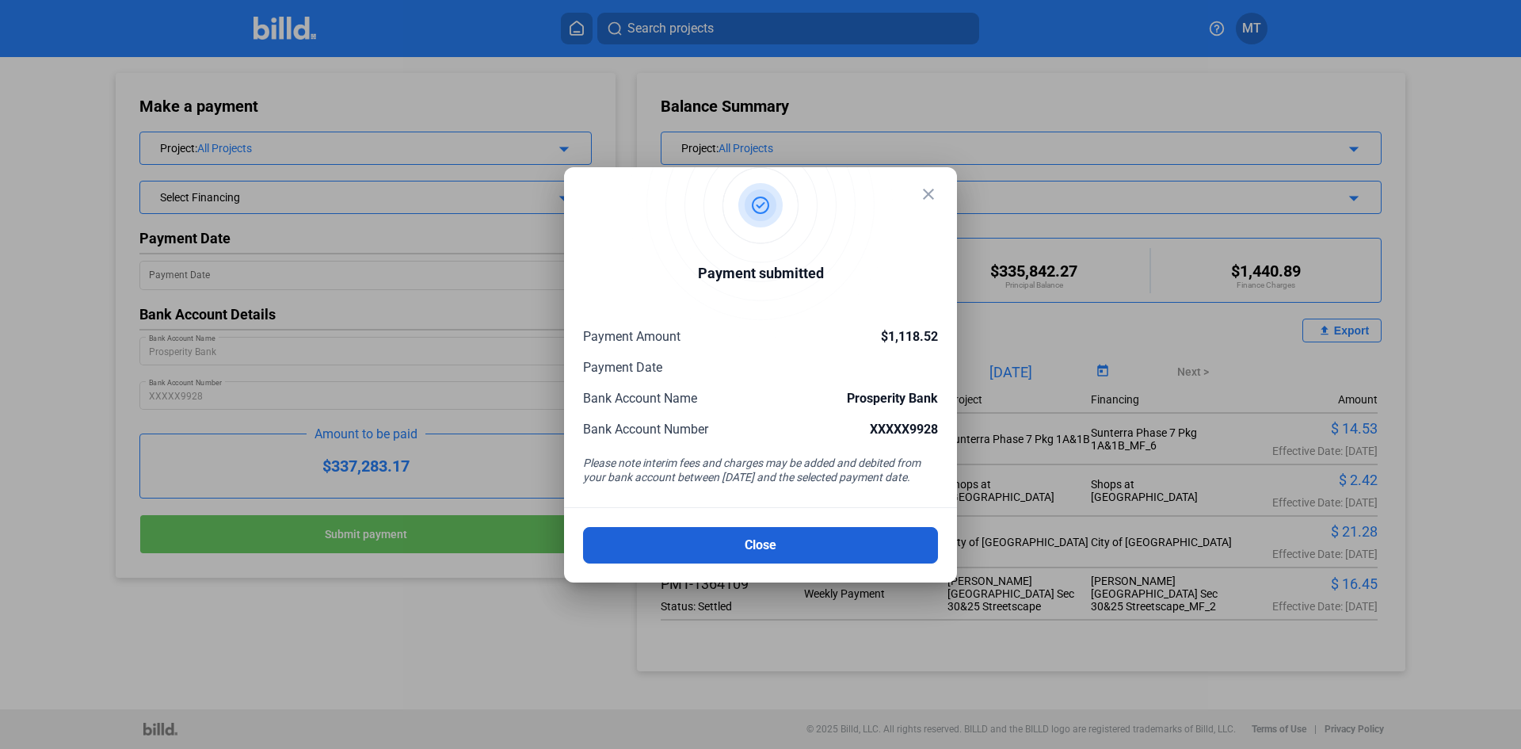
click at [792, 541] on button "Close" at bounding box center [760, 545] width 355 height 36
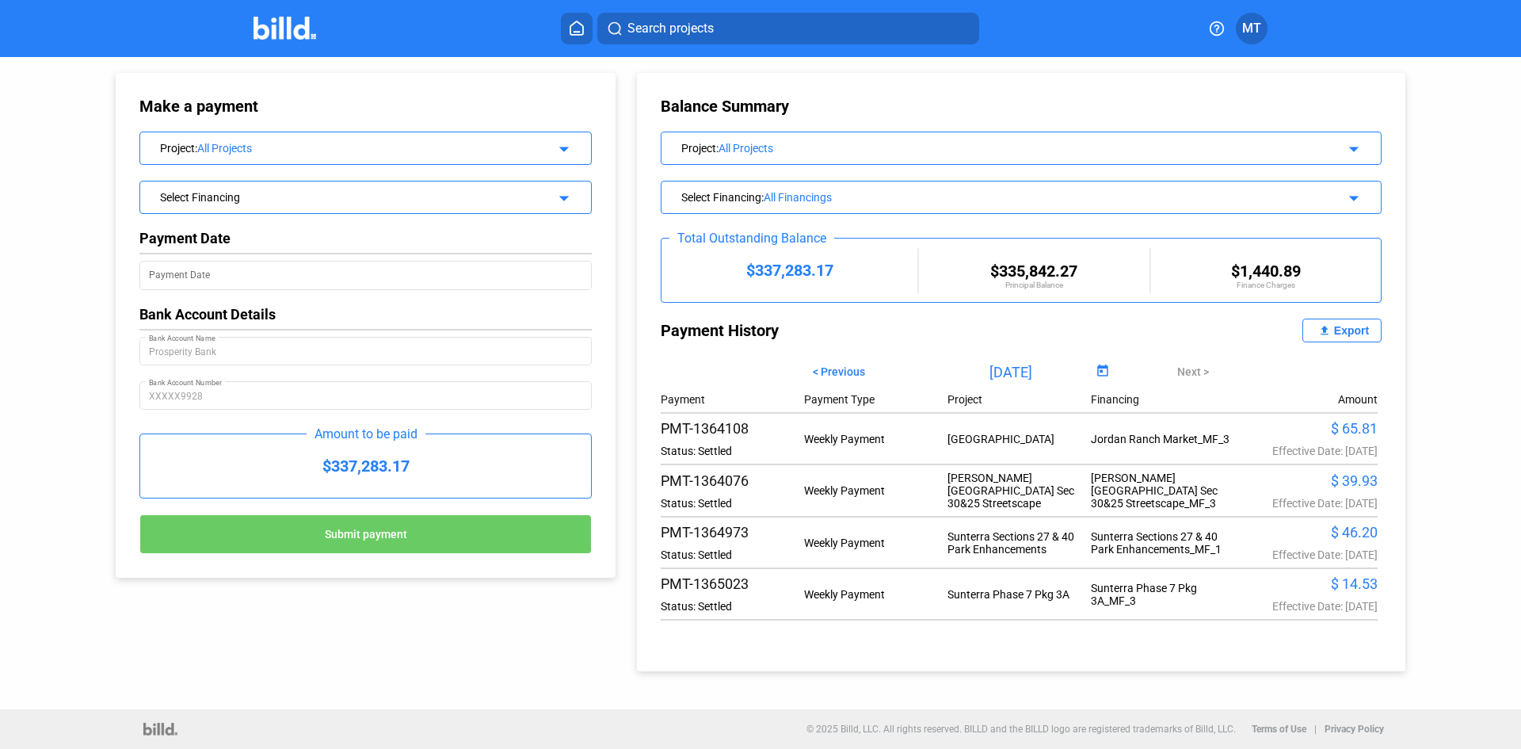
click at [562, 146] on mat-icon "arrow_drop_down" at bounding box center [561, 146] width 19 height 19
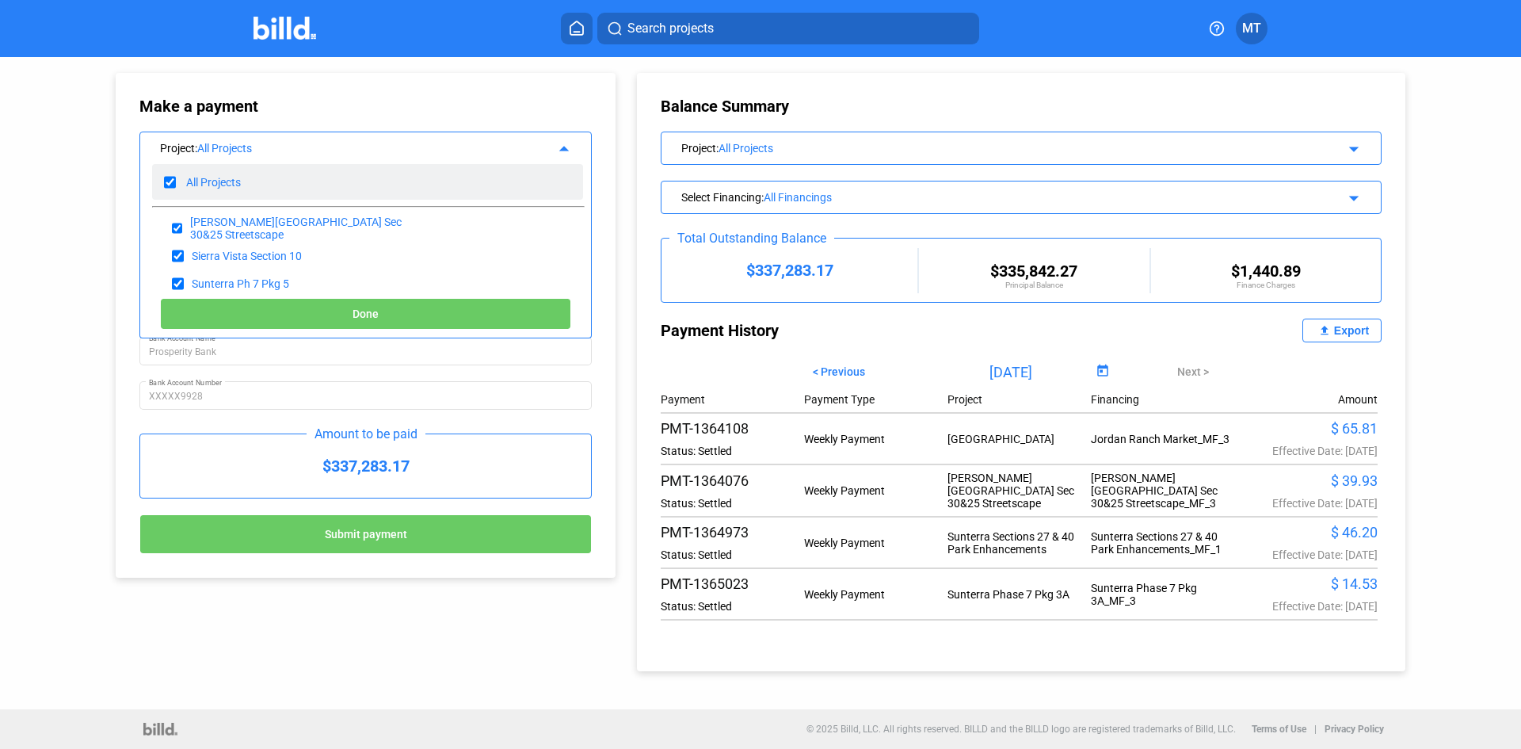
click at [175, 178] on input "checkbox" at bounding box center [170, 182] width 12 height 24
checkbox input "false"
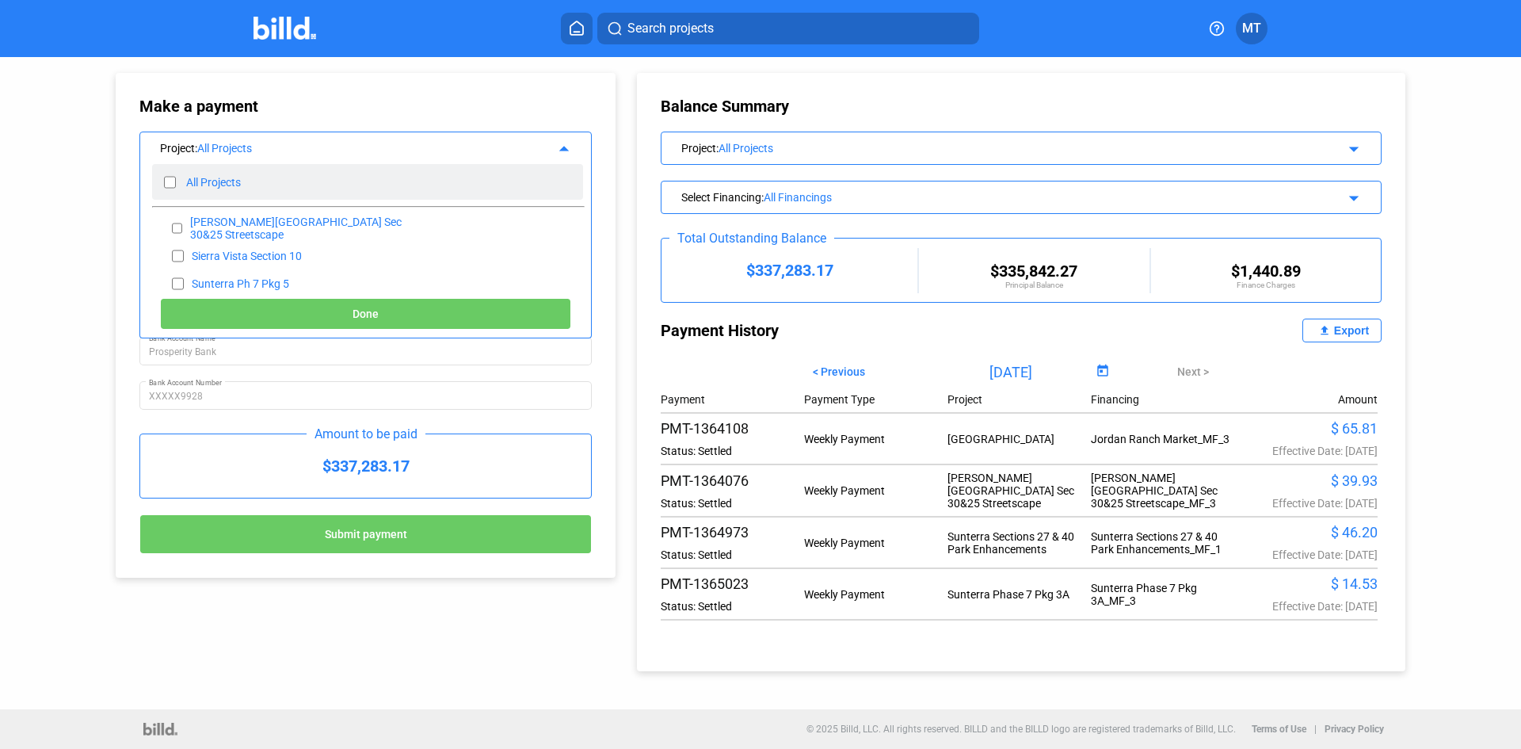
checkbox input "false"
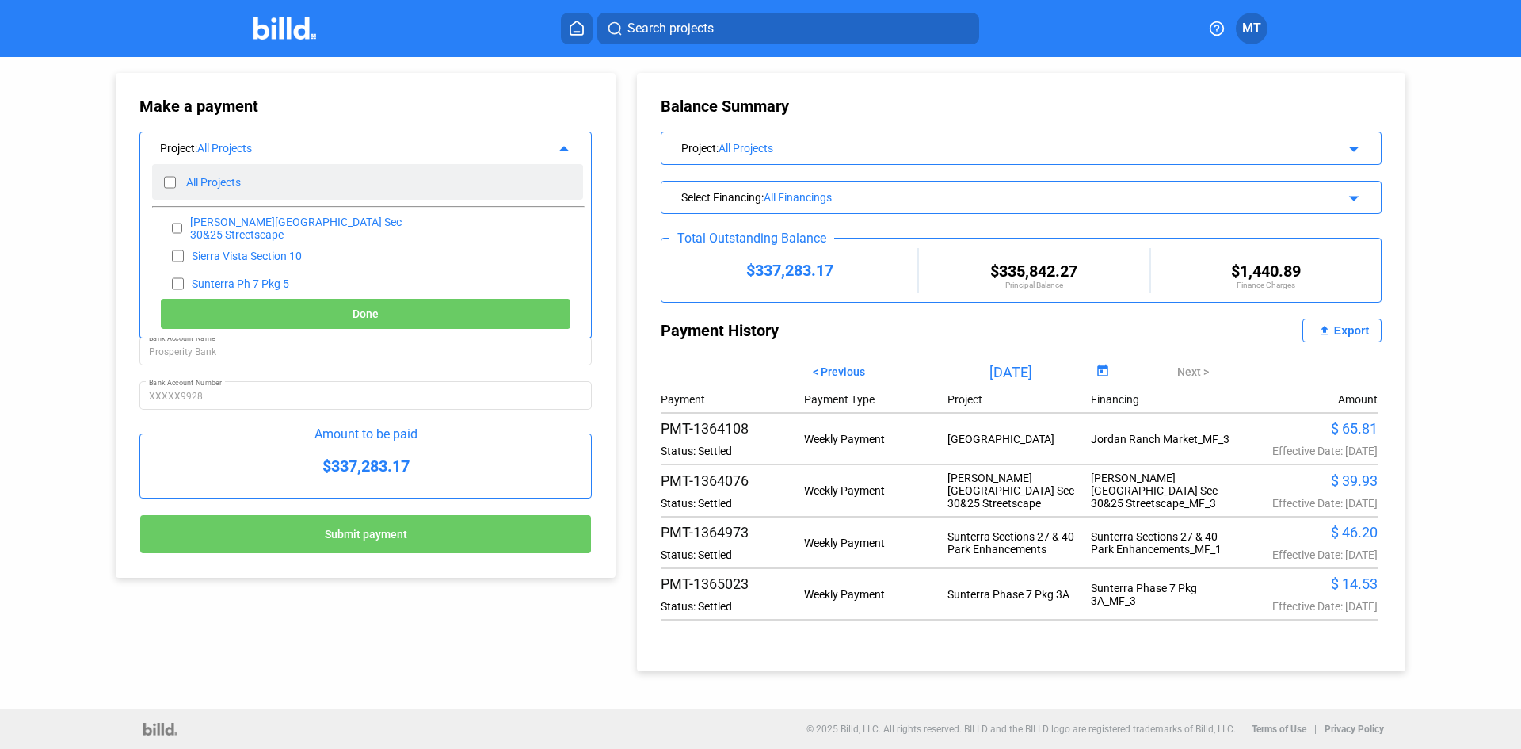
checkbox input "false"
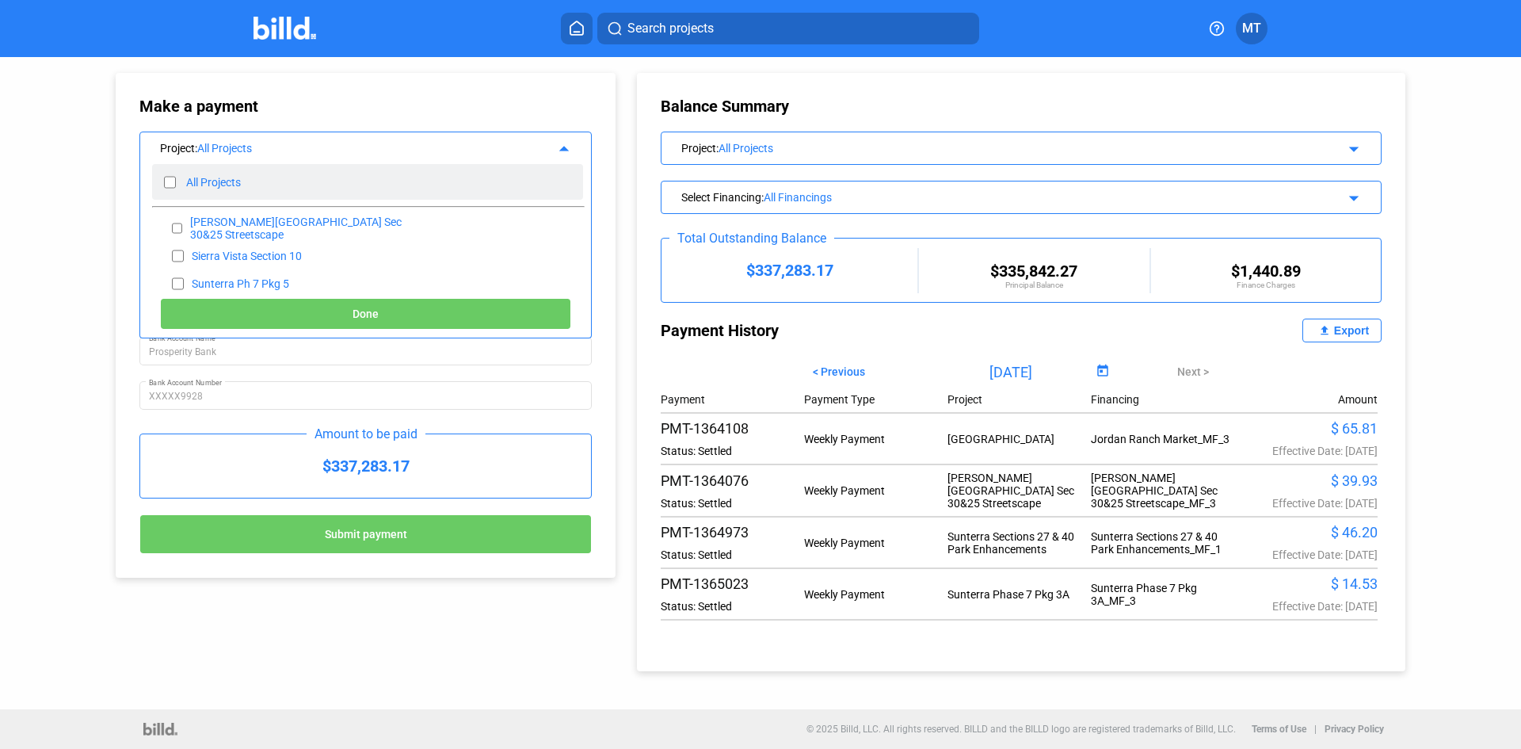
checkbox input "false"
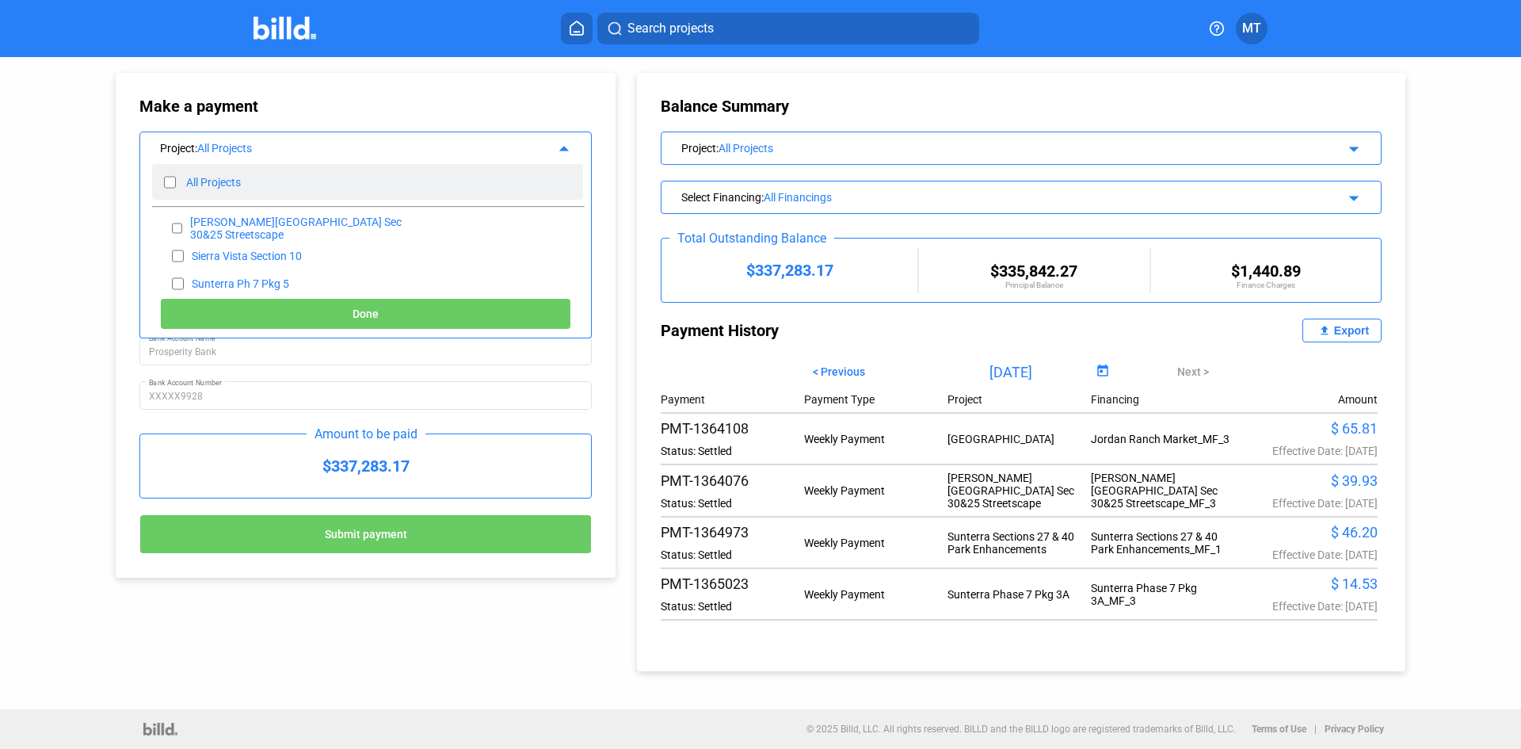
checkbox input "false"
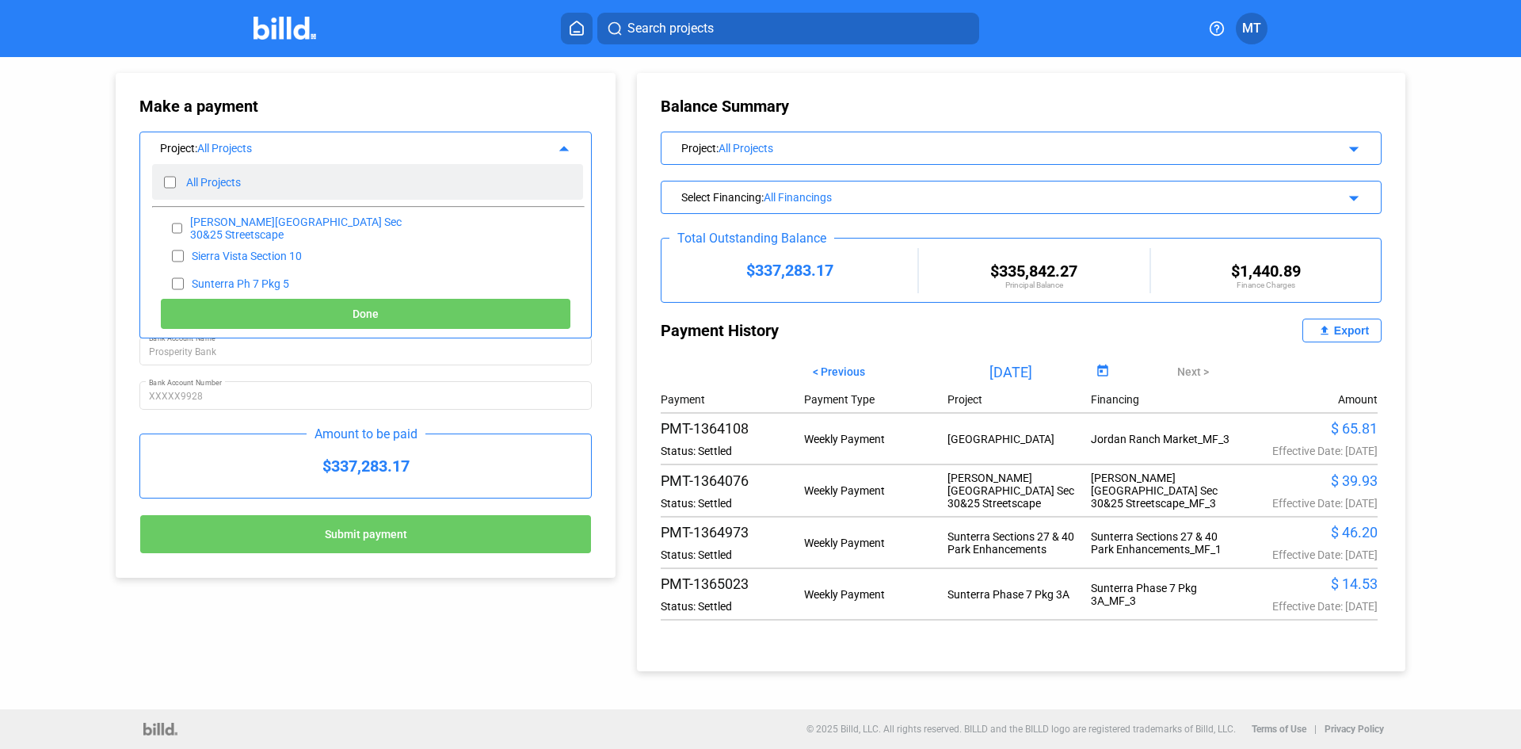
checkbox input "false"
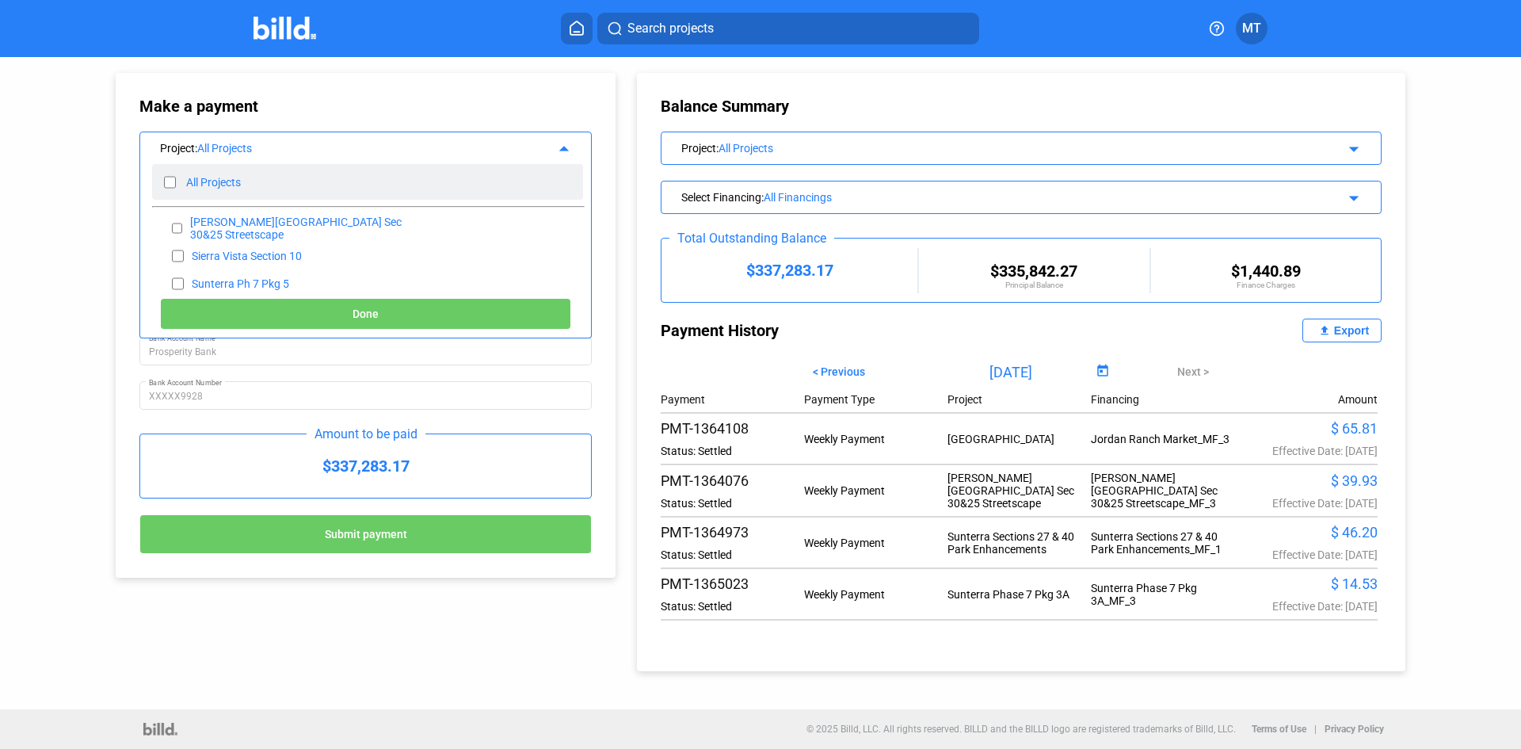
checkbox input "false"
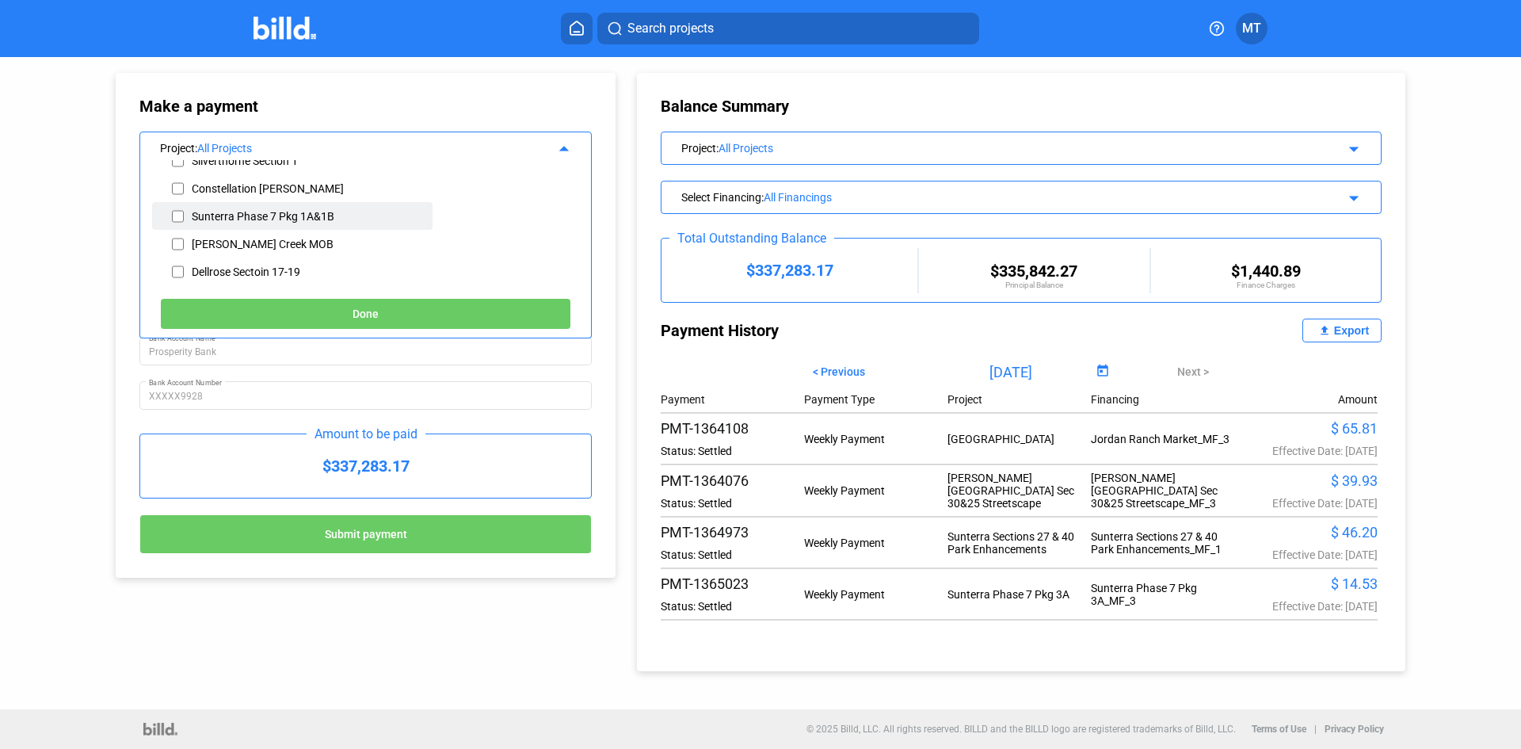
click at [181, 215] on input "checkbox" at bounding box center [178, 216] width 12 height 24
checkbox input "true"
click at [288, 307] on button "Done" at bounding box center [365, 314] width 411 height 32
type input "[DATE]"
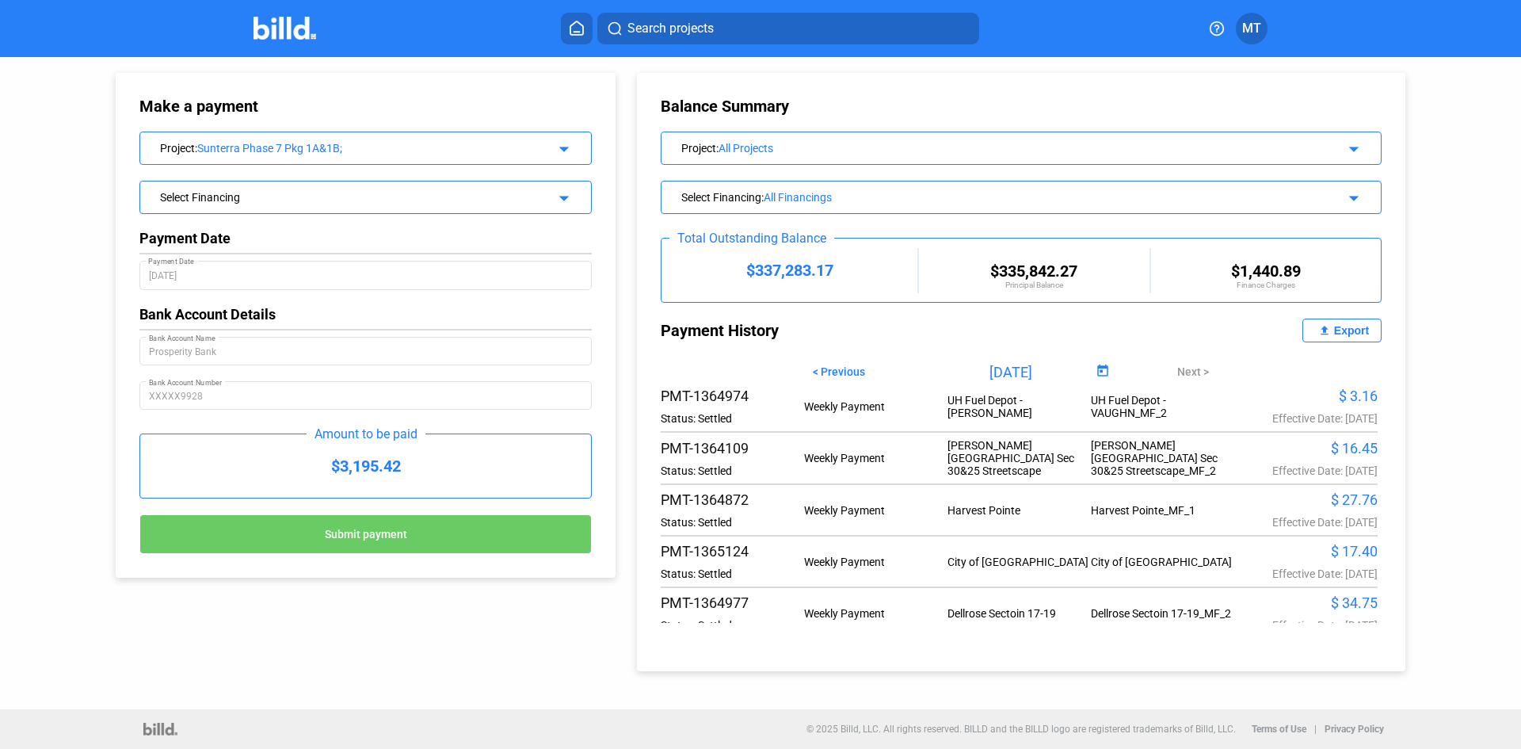
scroll to position [79, 0]
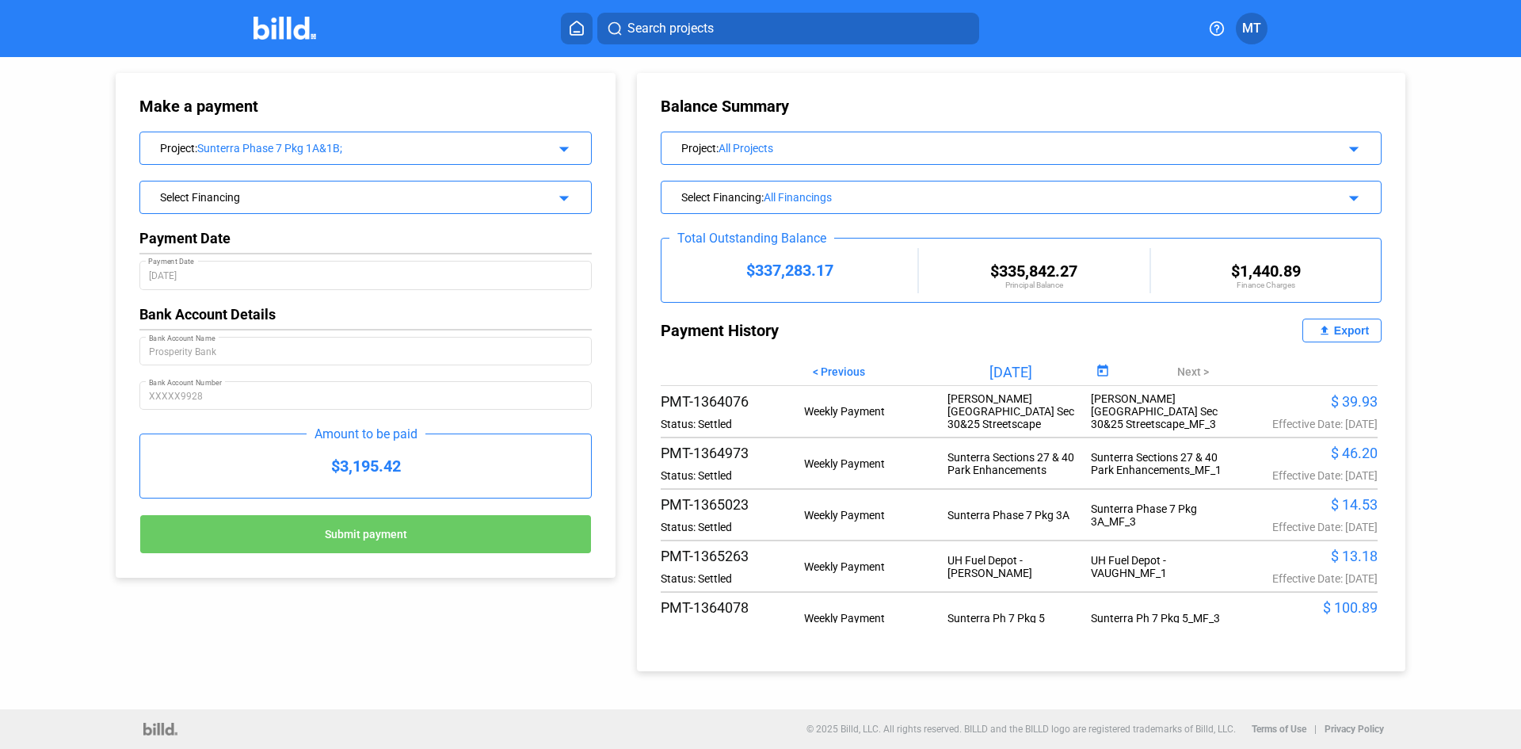
click at [559, 157] on div "Project : Sunterra Phase 7 Pkg 1A&1B; arrow_drop_down" at bounding box center [365, 146] width 451 height 28
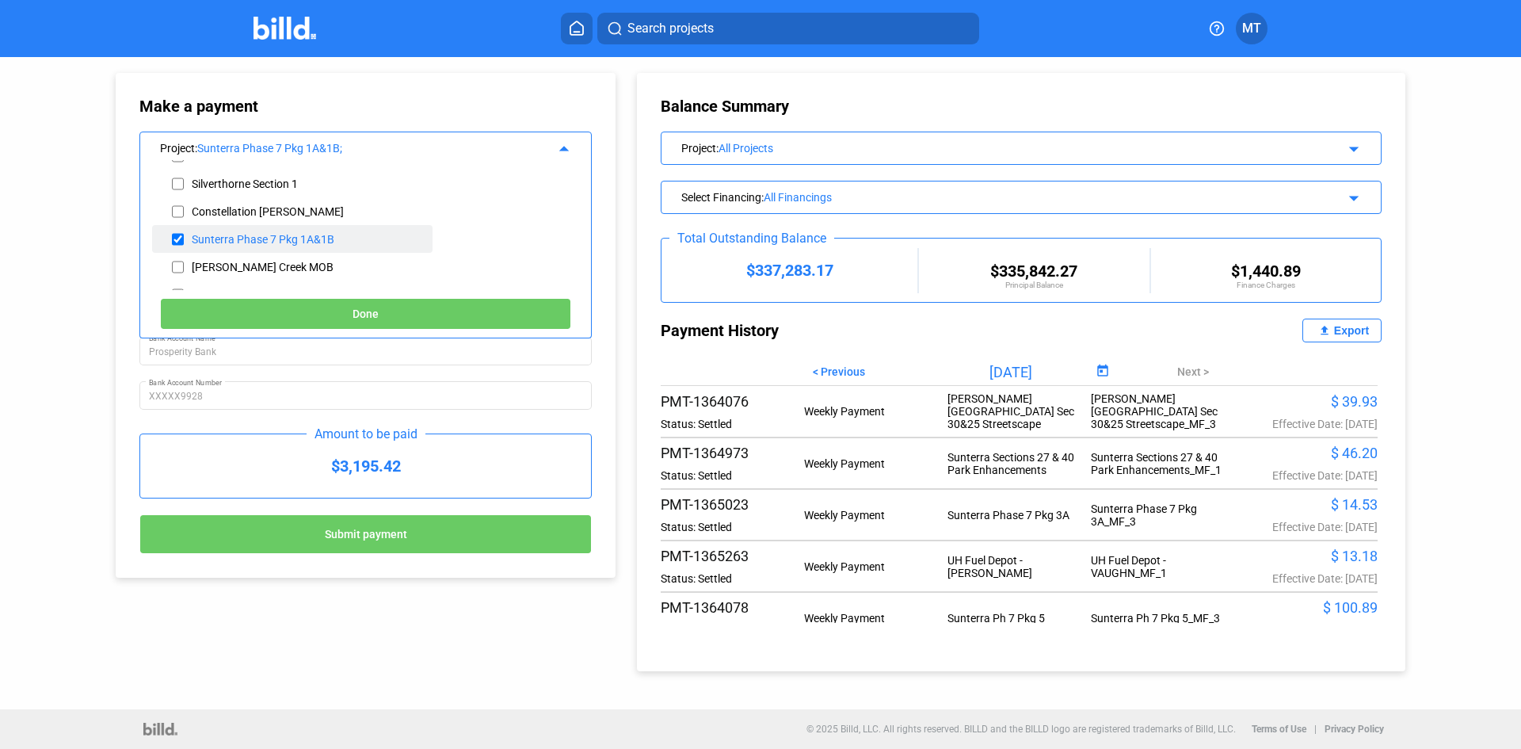
scroll to position [317, 0]
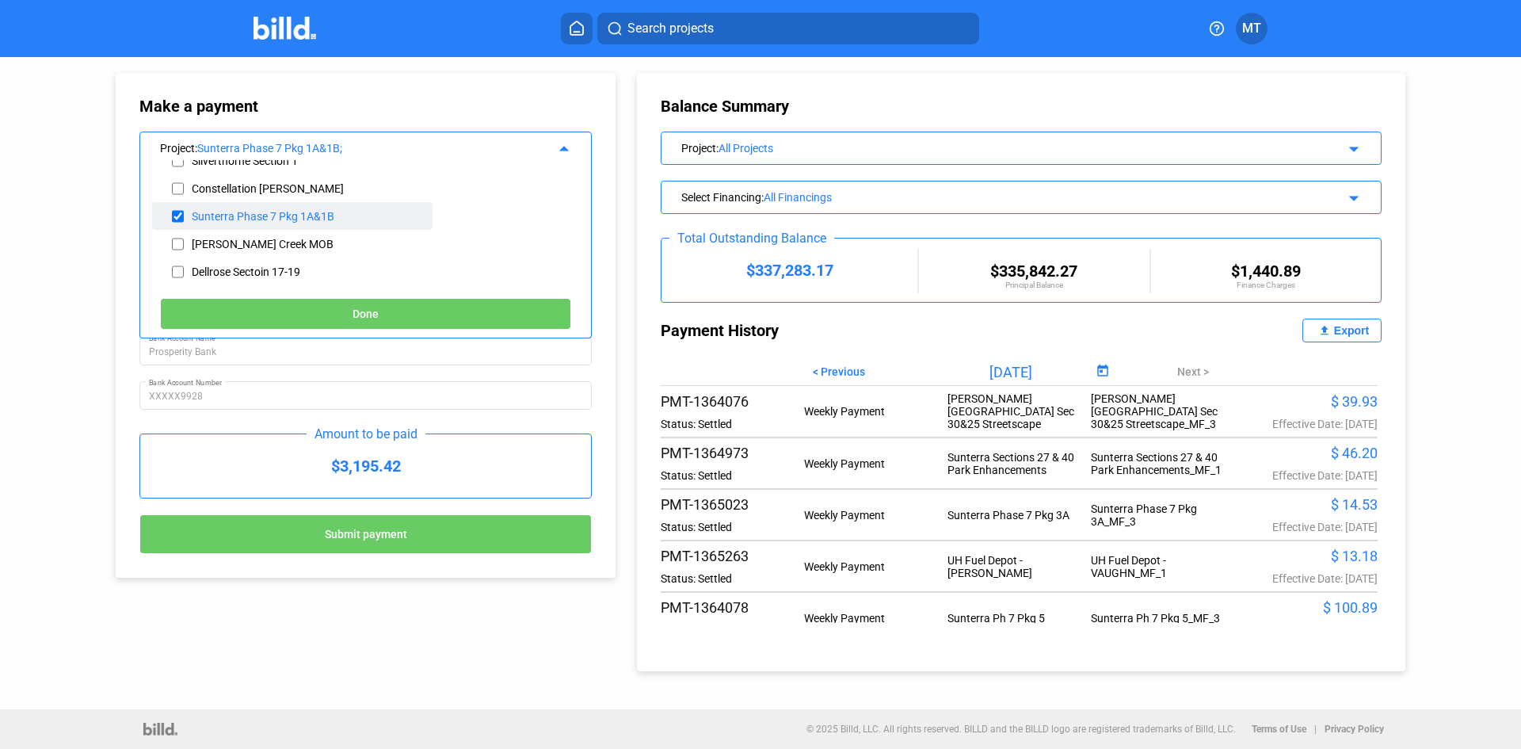
click at [174, 215] on input "checkbox" at bounding box center [178, 216] width 12 height 24
checkbox input "false"
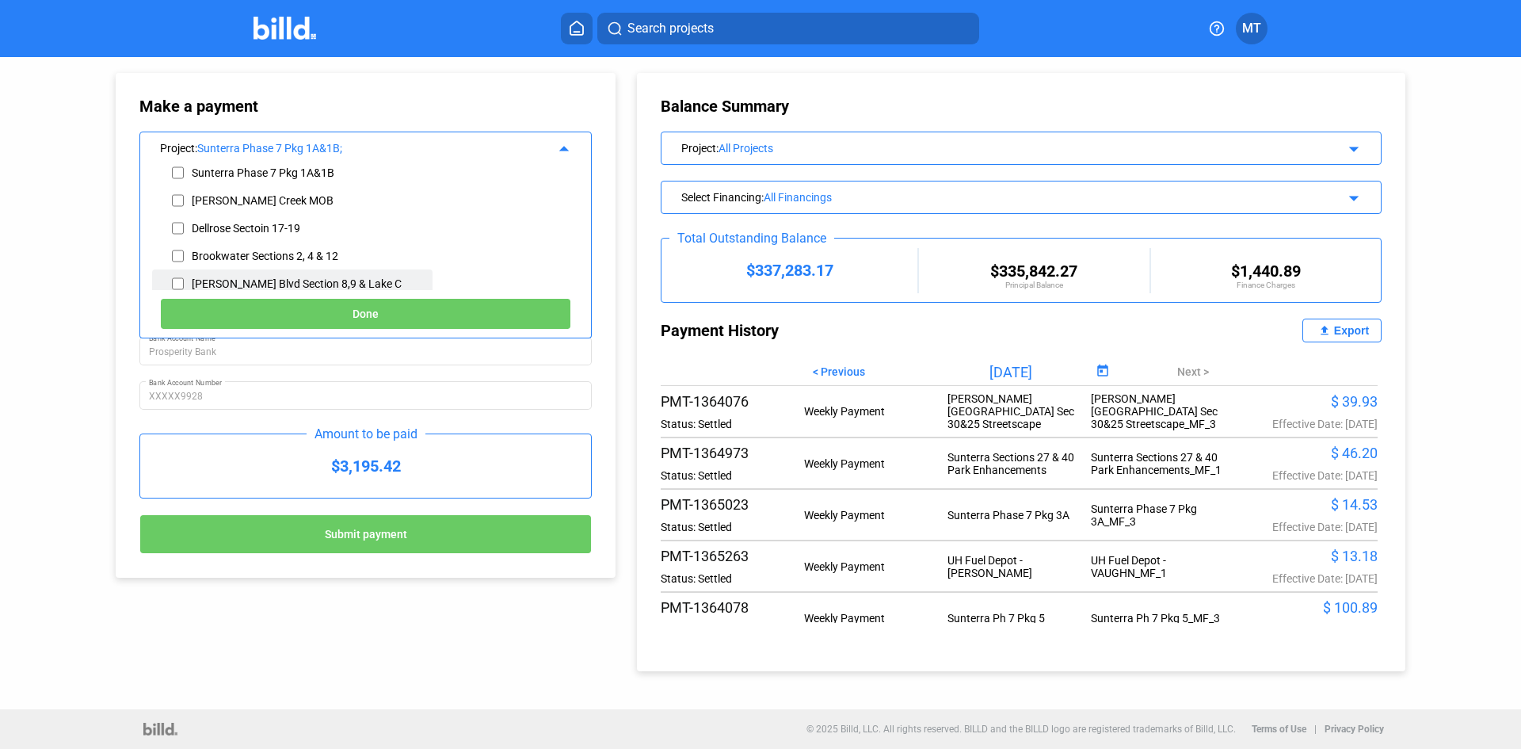
scroll to position [396, 0]
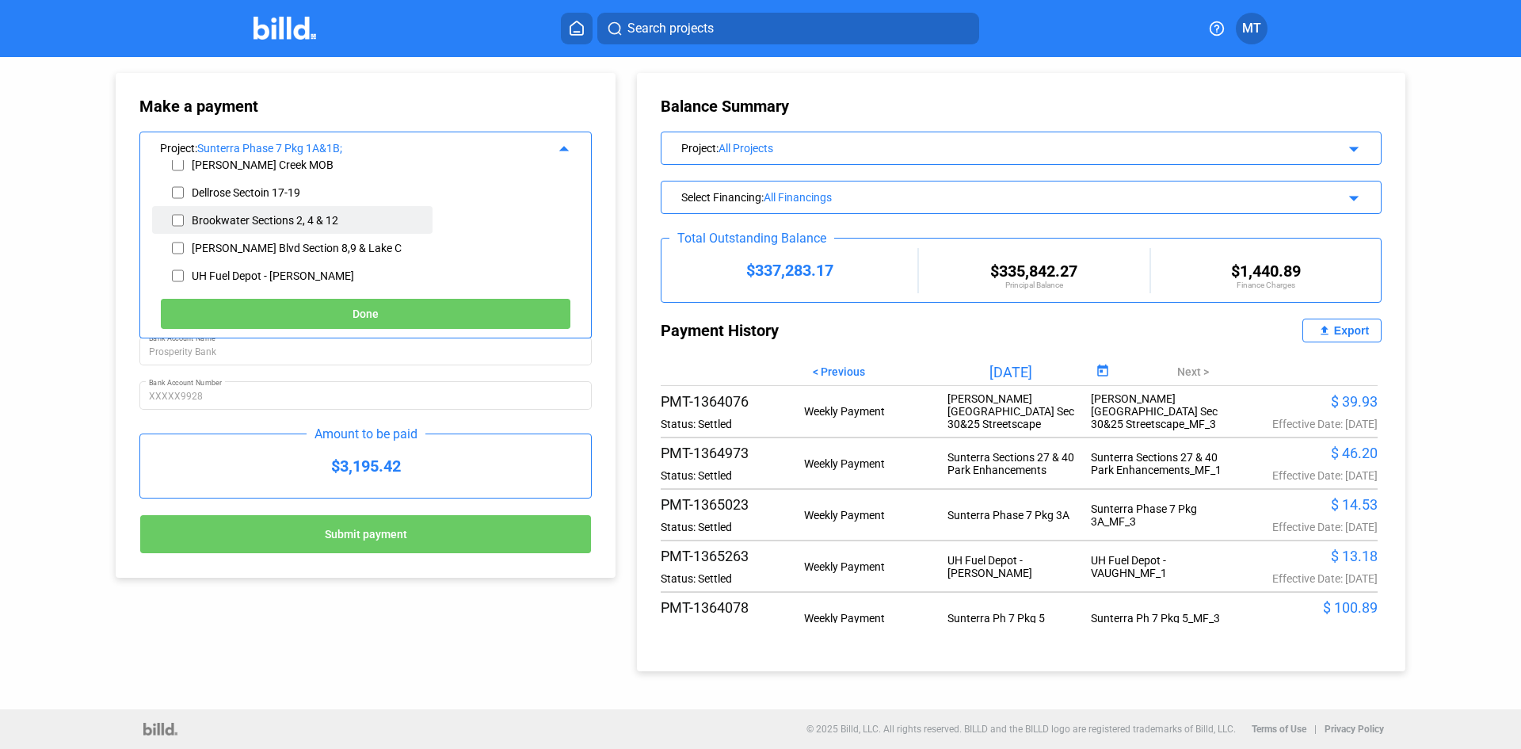
click at [177, 220] on input "checkbox" at bounding box center [178, 220] width 12 height 24
checkbox input "true"
click at [227, 307] on button "Done" at bounding box center [365, 314] width 411 height 32
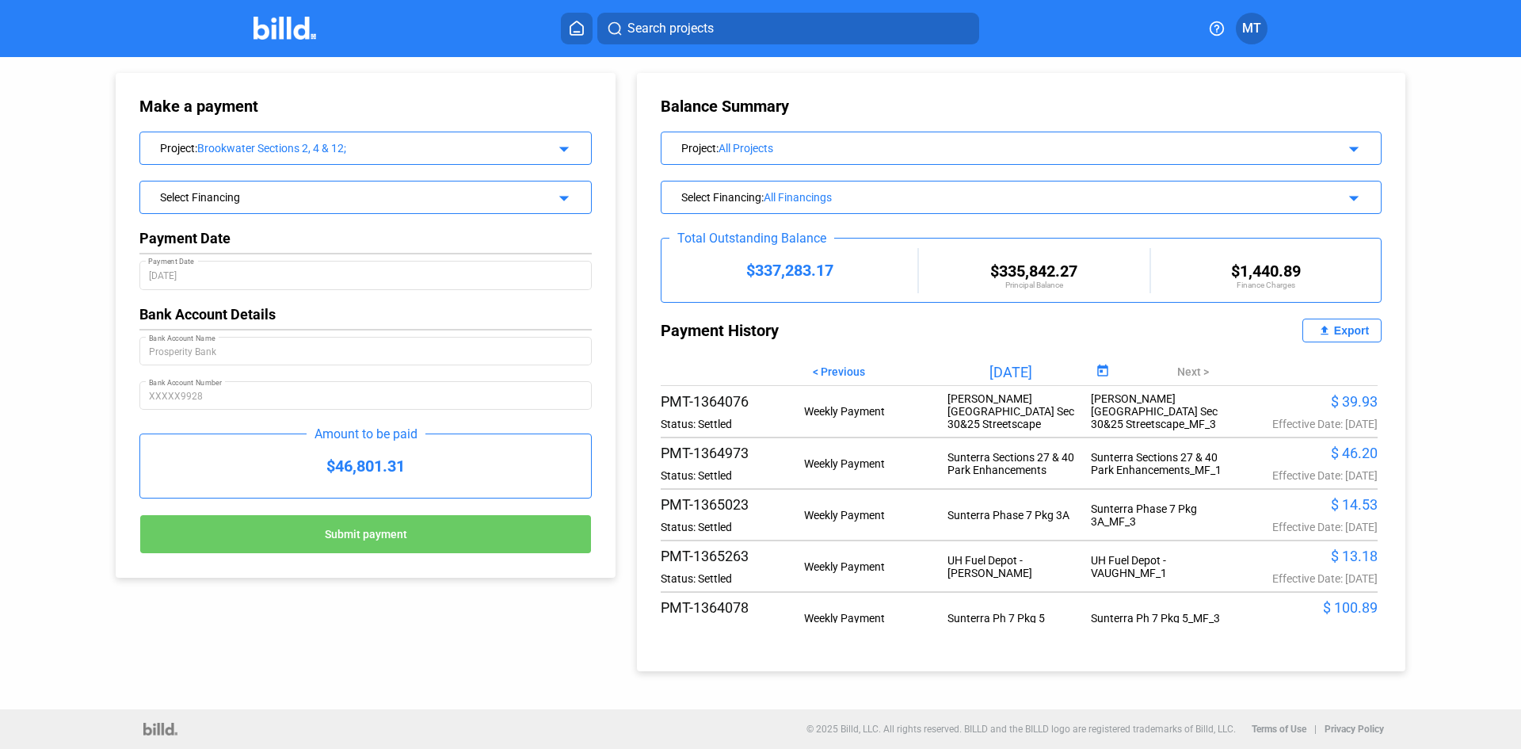
click at [547, 194] on div "Select Financing arrow_drop_down" at bounding box center [365, 195] width 451 height 28
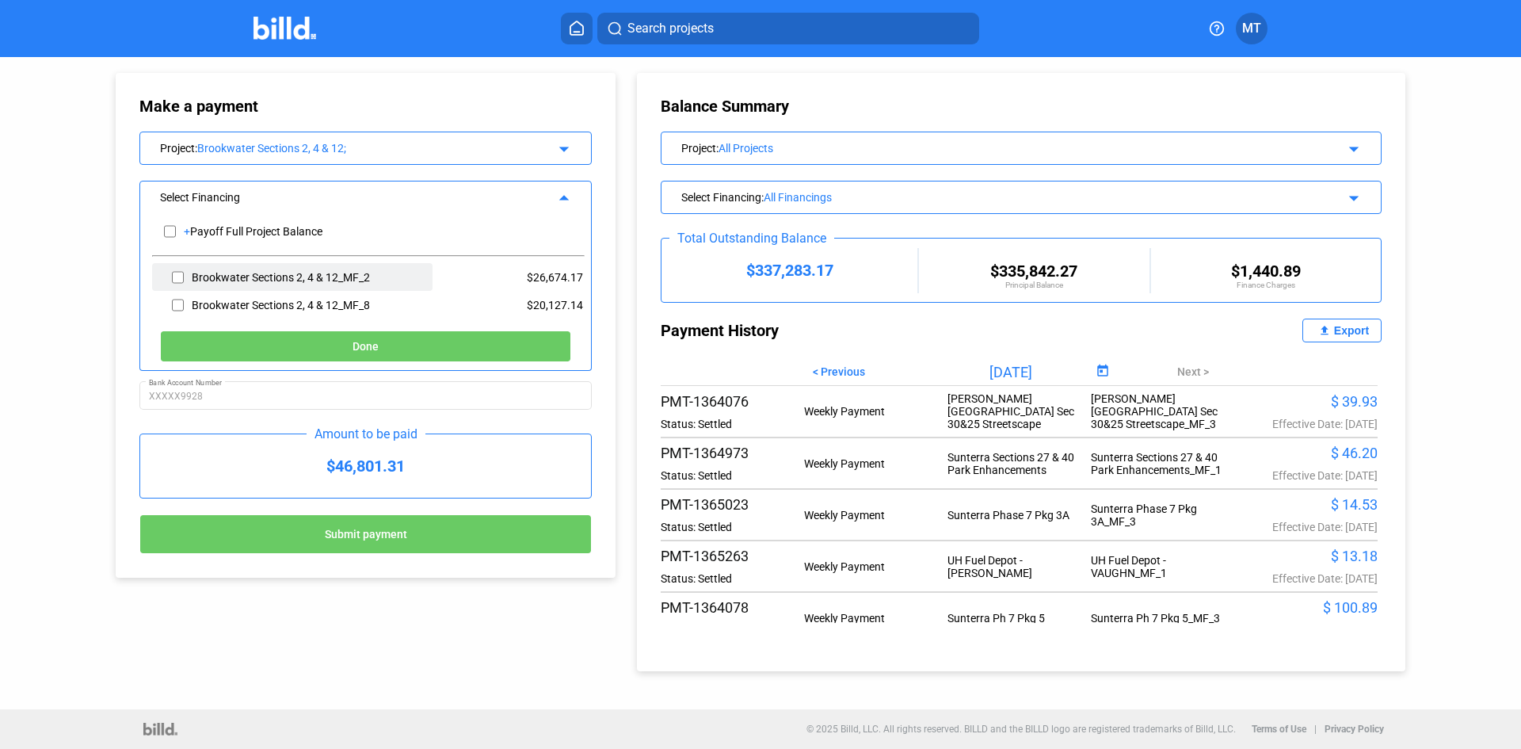
click at [177, 277] on input "checkbox" at bounding box center [178, 277] width 12 height 24
checkbox input "true"
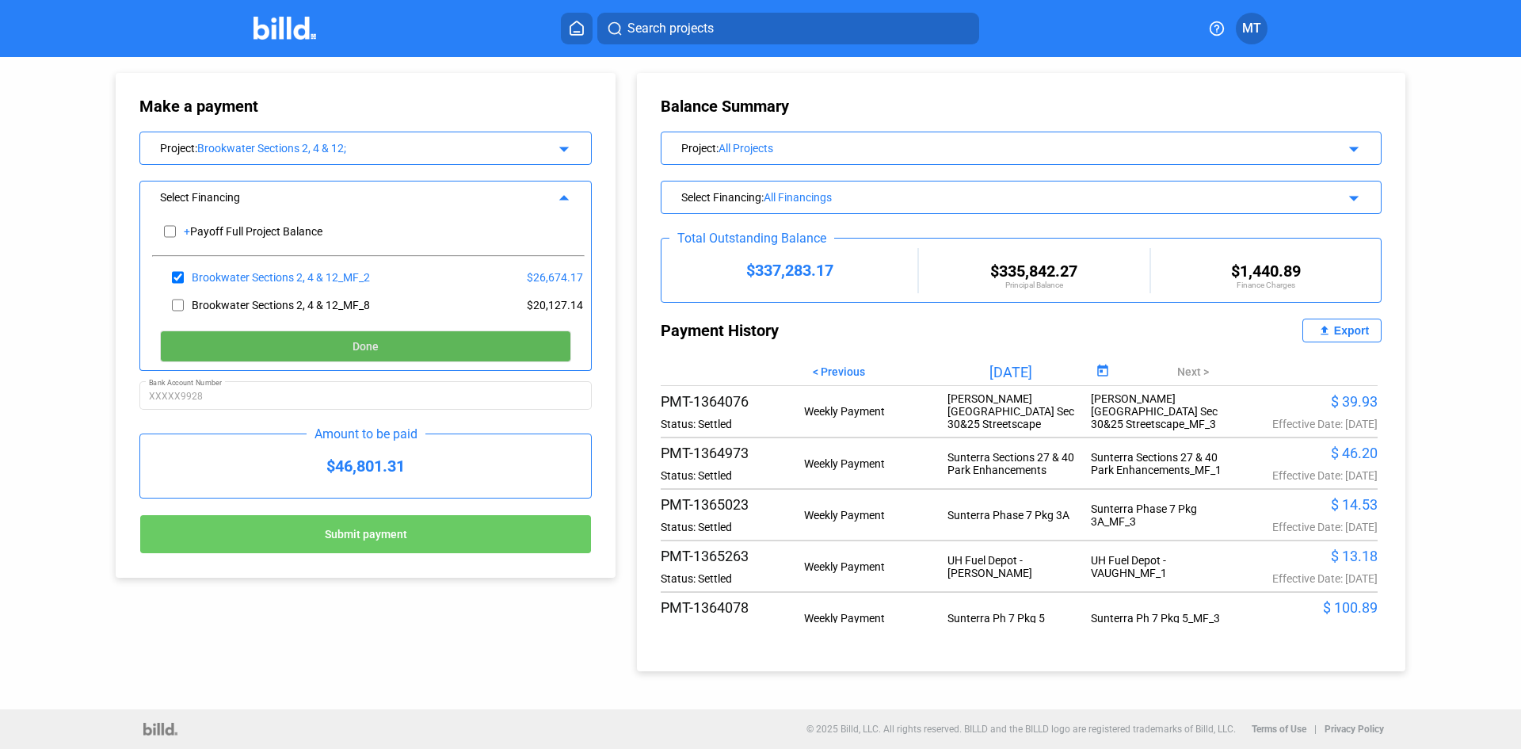
click at [323, 341] on button "Done" at bounding box center [365, 346] width 411 height 32
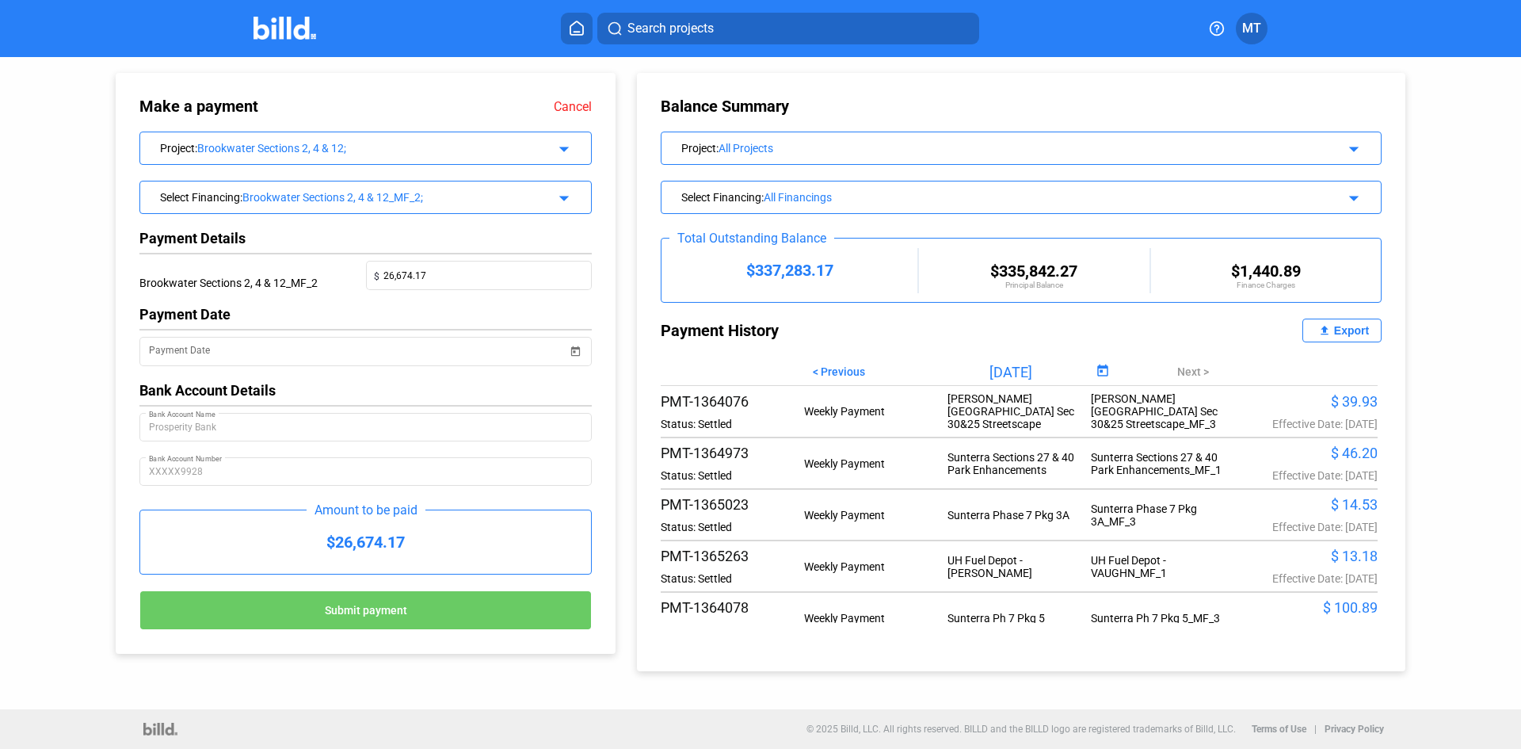
click at [286, 36] on img at bounding box center [285, 28] width 63 height 23
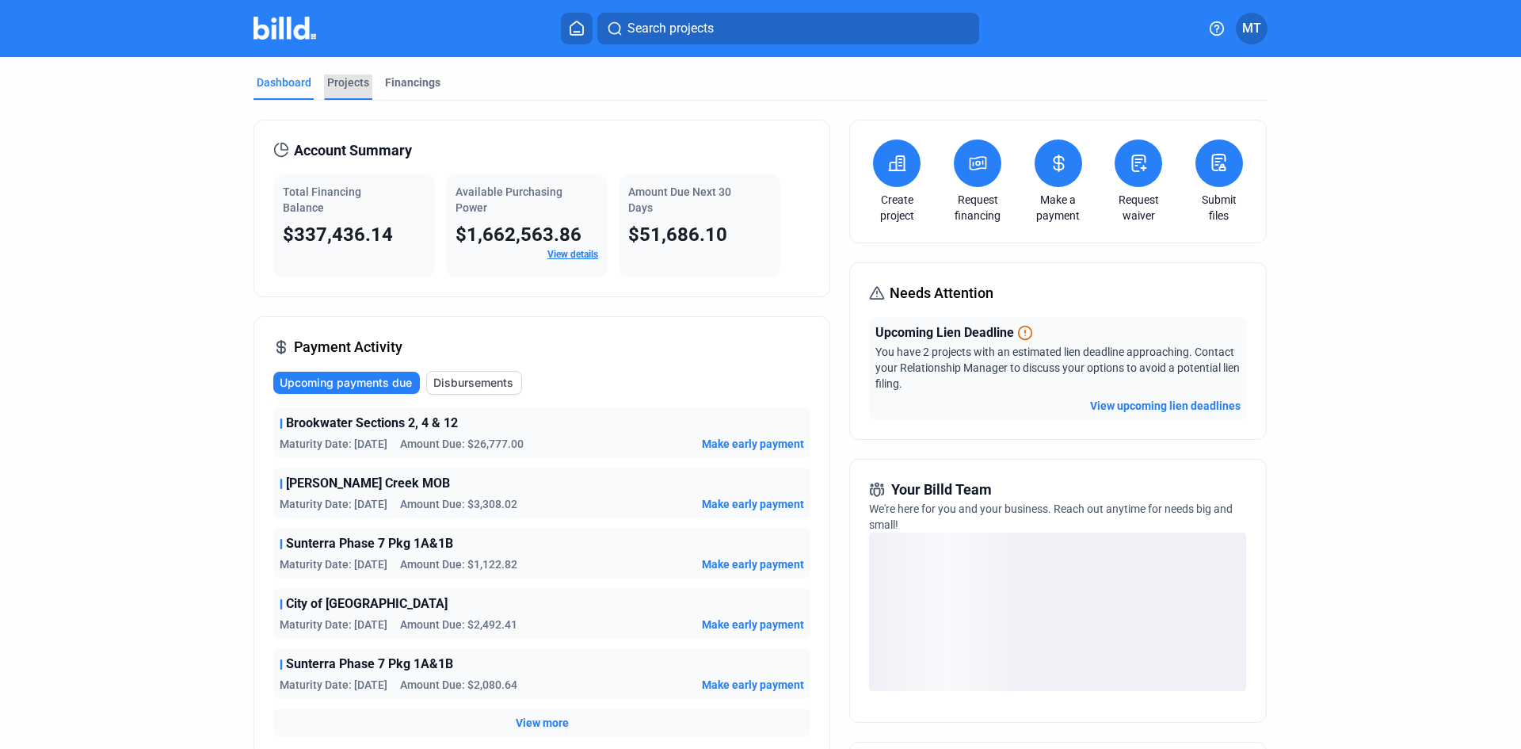
click at [345, 78] on div "Projects" at bounding box center [348, 82] width 42 height 16
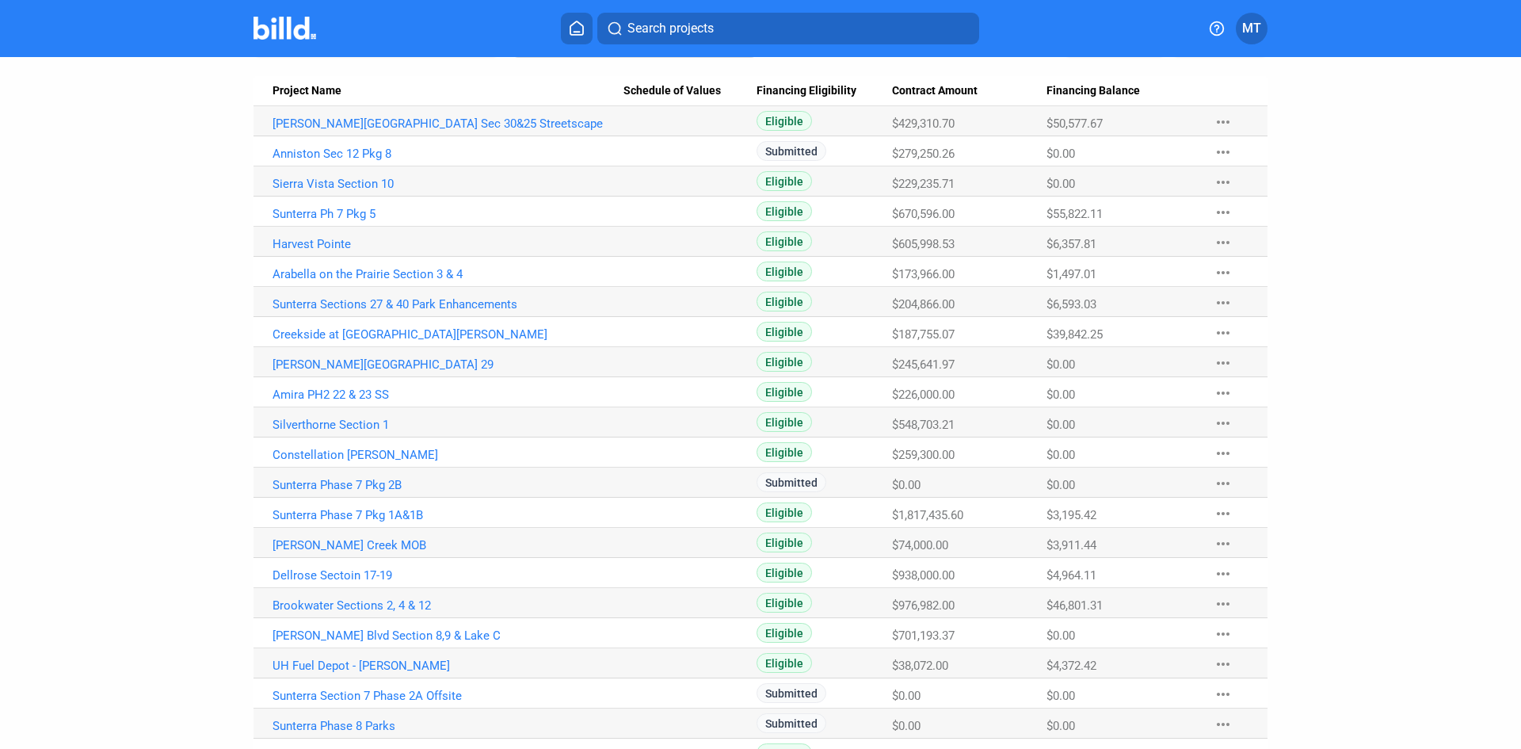
scroll to position [238, 0]
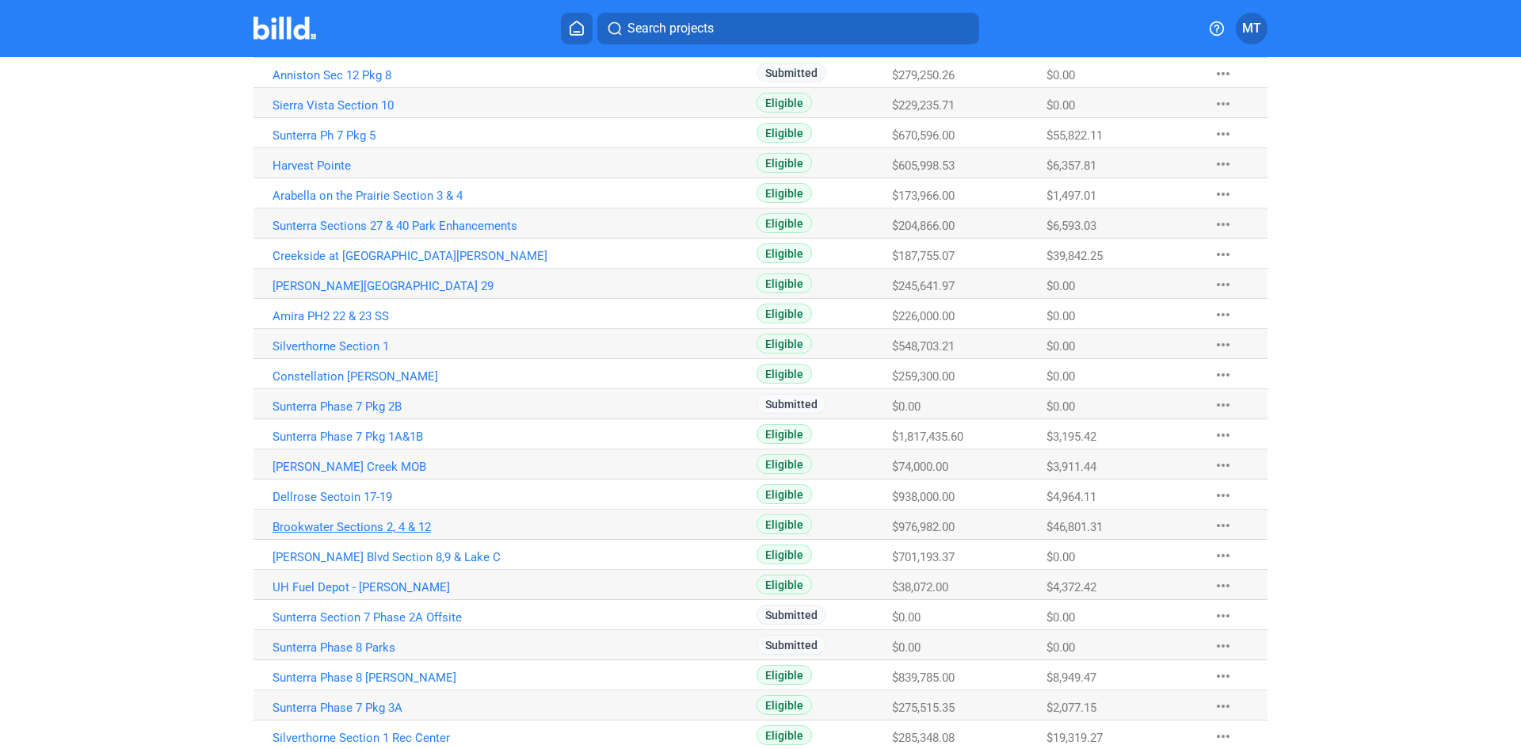
click at [383, 521] on link "Brookwater Sections 2, 4 & 12" at bounding box center [448, 527] width 351 height 14
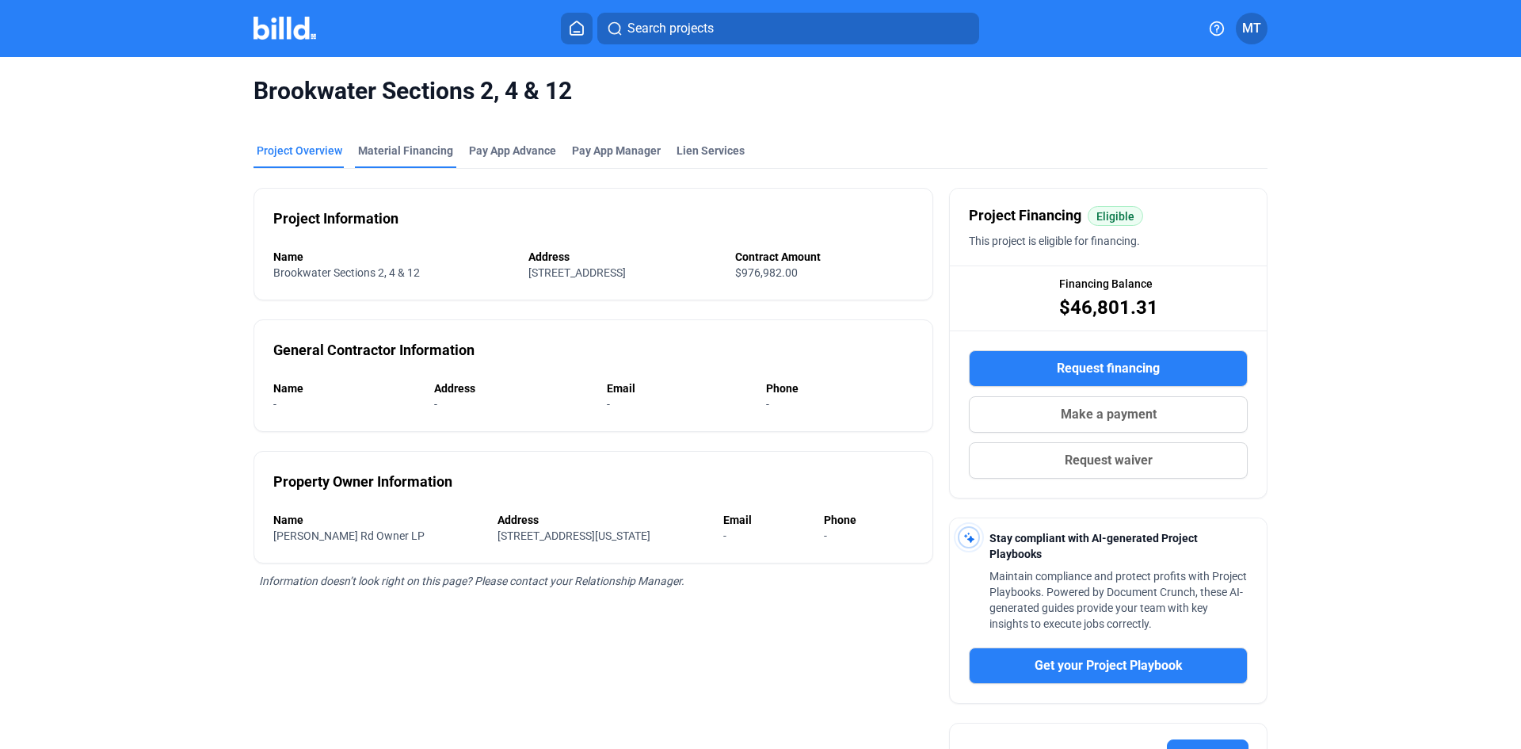
click at [404, 163] on div "Material Financing" at bounding box center [405, 155] width 101 height 25
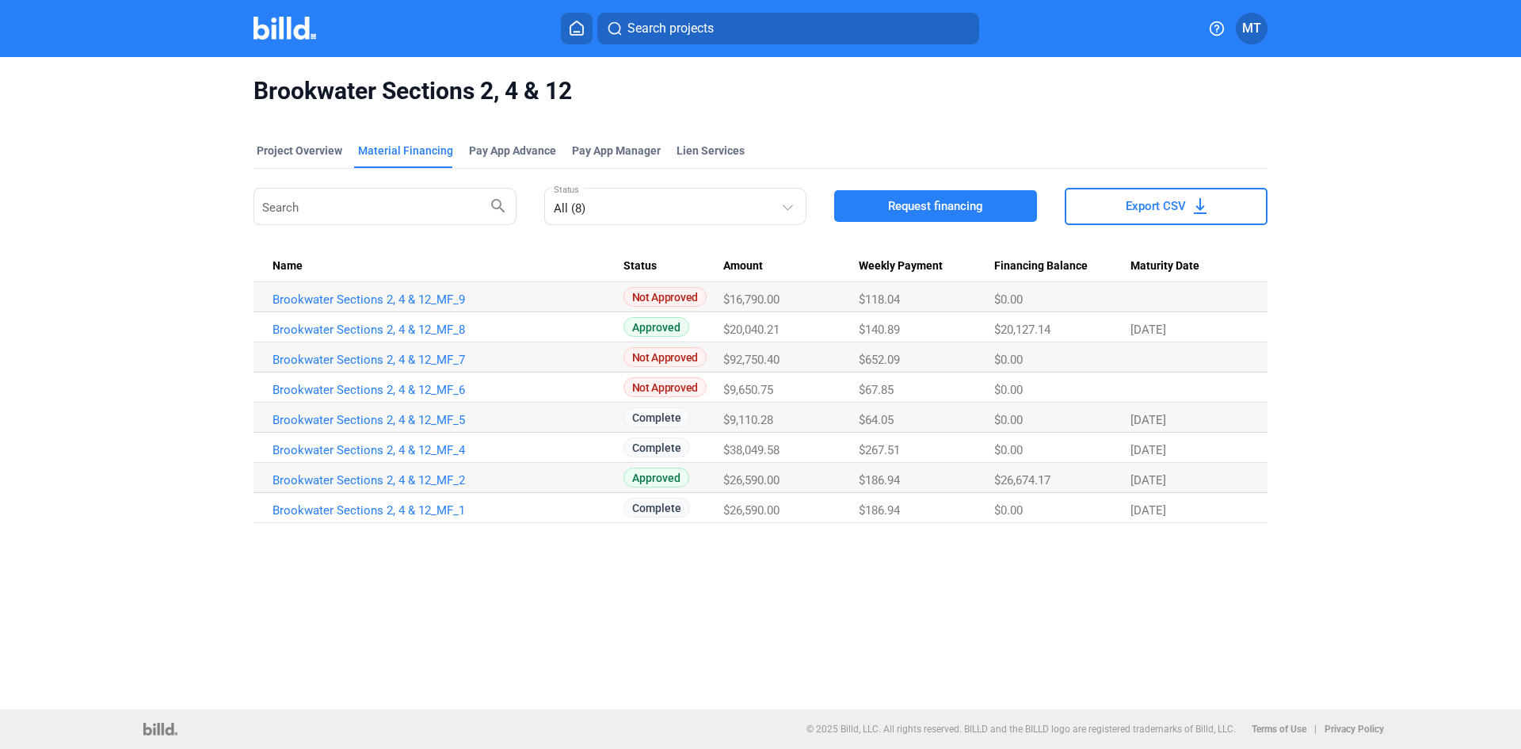
click at [292, 38] on img at bounding box center [285, 28] width 63 height 23
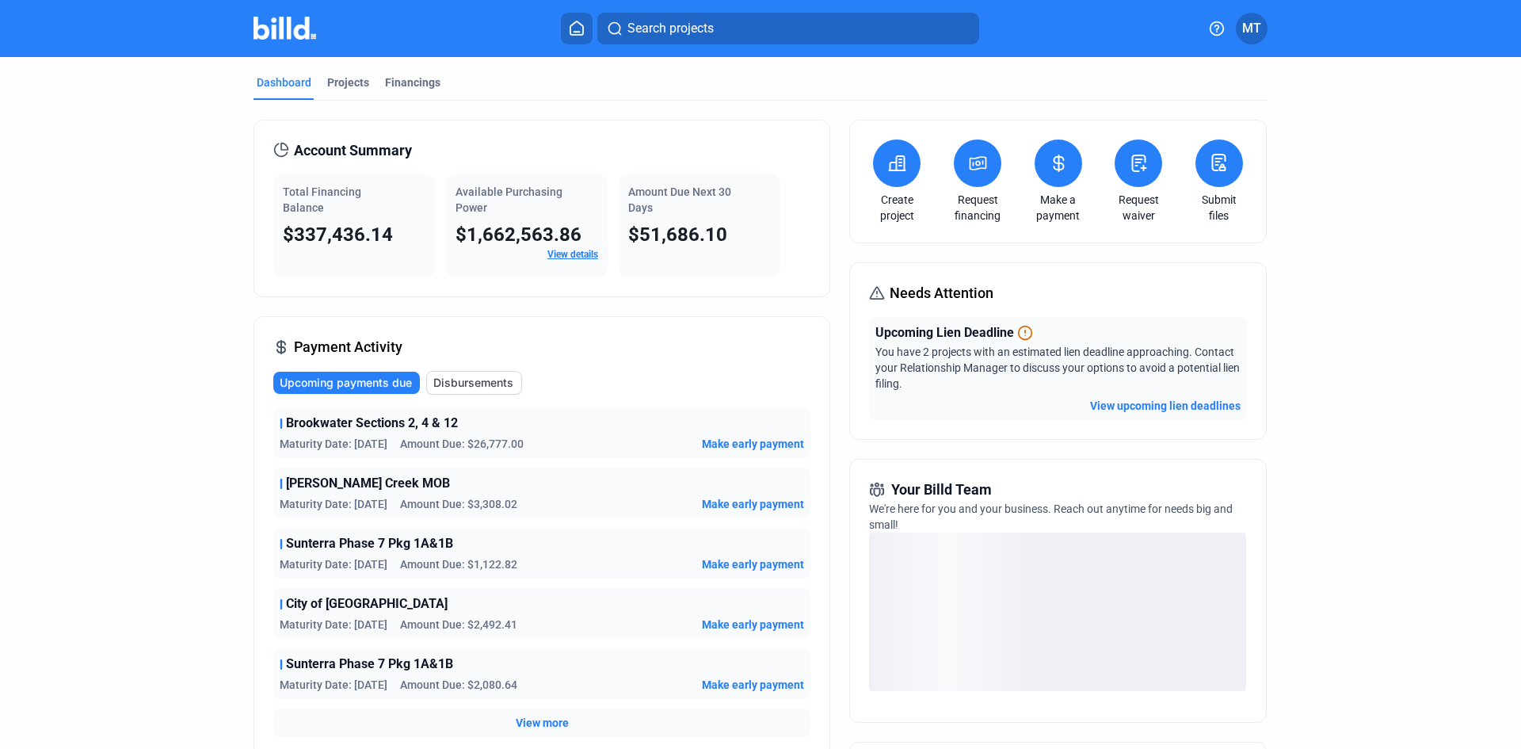
click at [1062, 174] on button at bounding box center [1059, 163] width 48 height 48
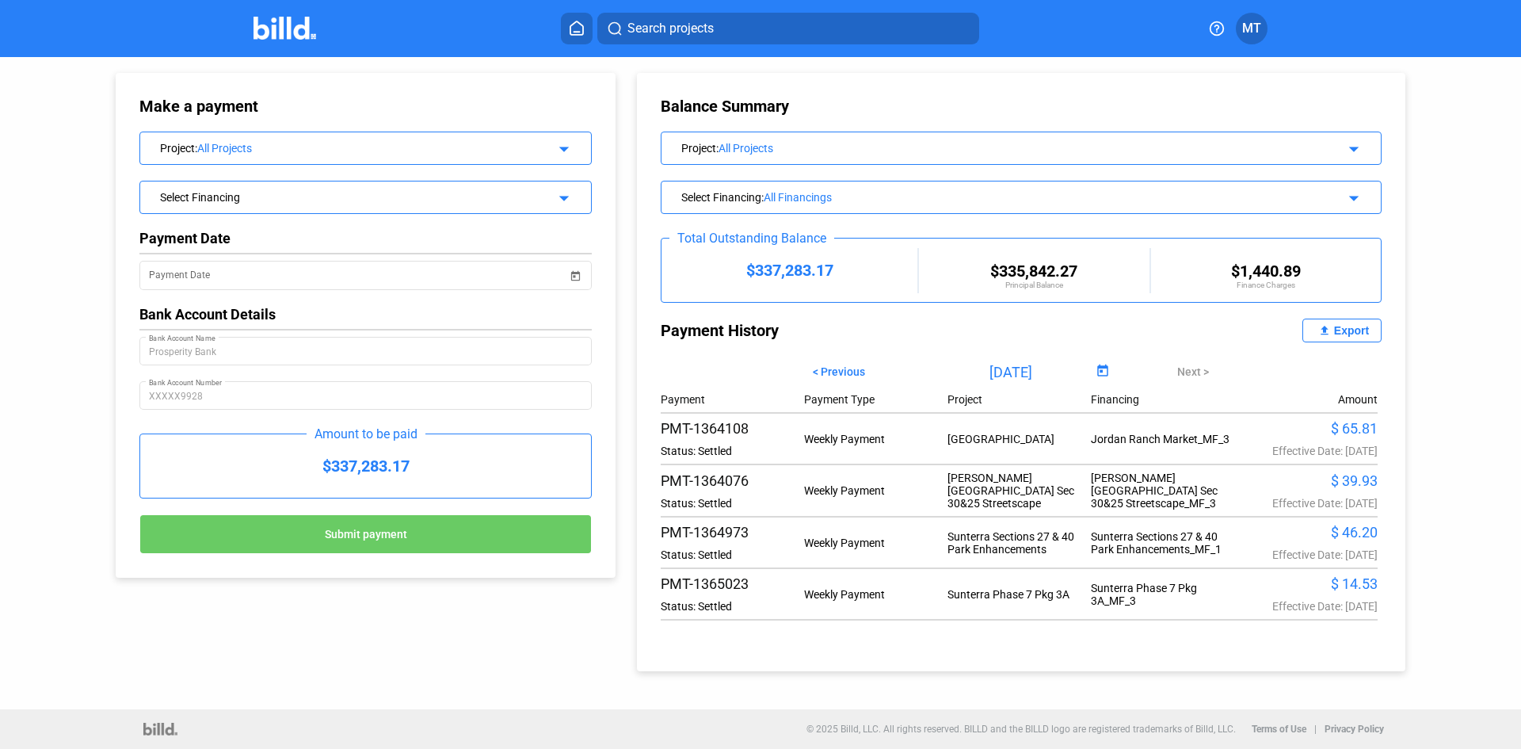
click at [570, 146] on mat-icon "arrow_drop_down" at bounding box center [561, 146] width 19 height 19
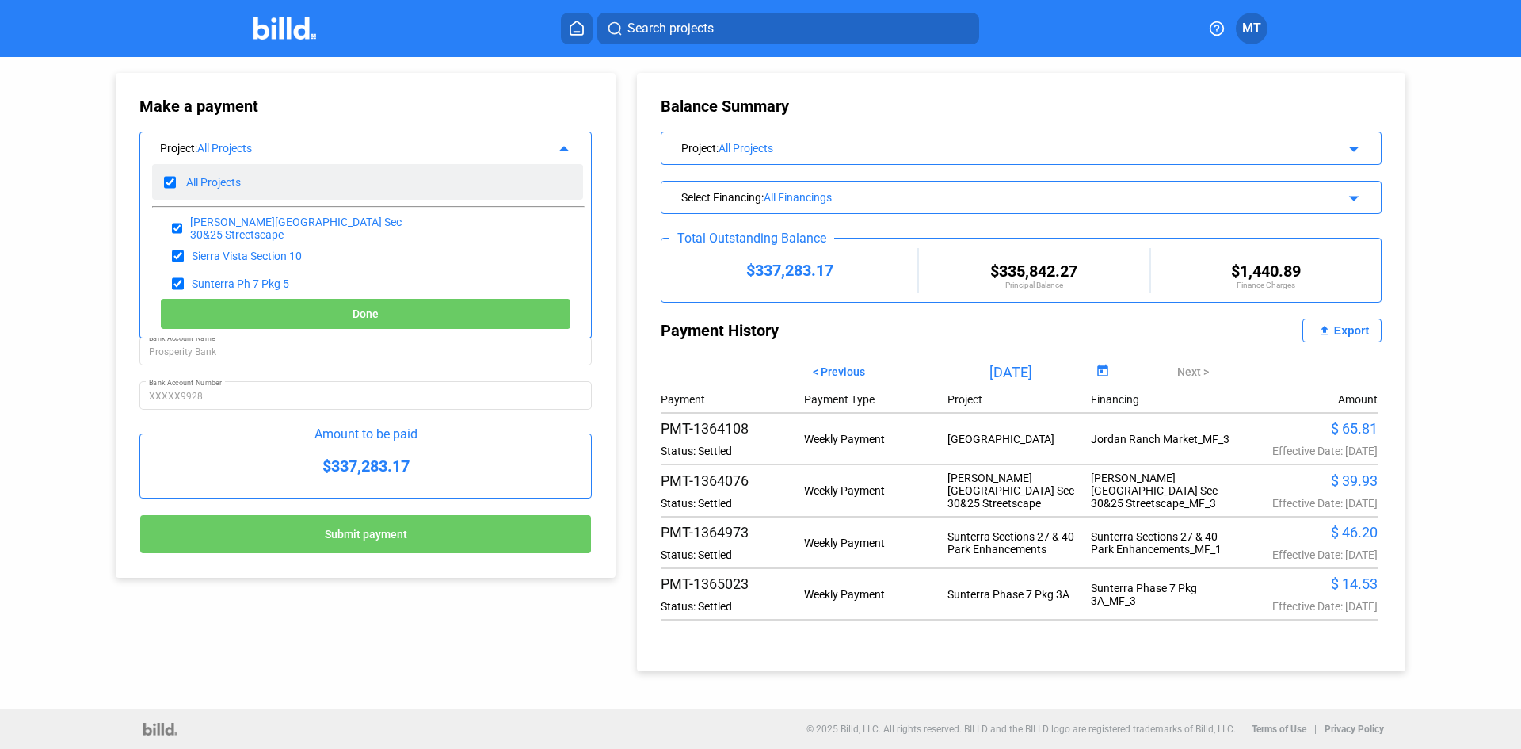
click at [171, 187] on input "checkbox" at bounding box center [170, 182] width 12 height 24
checkbox input "false"
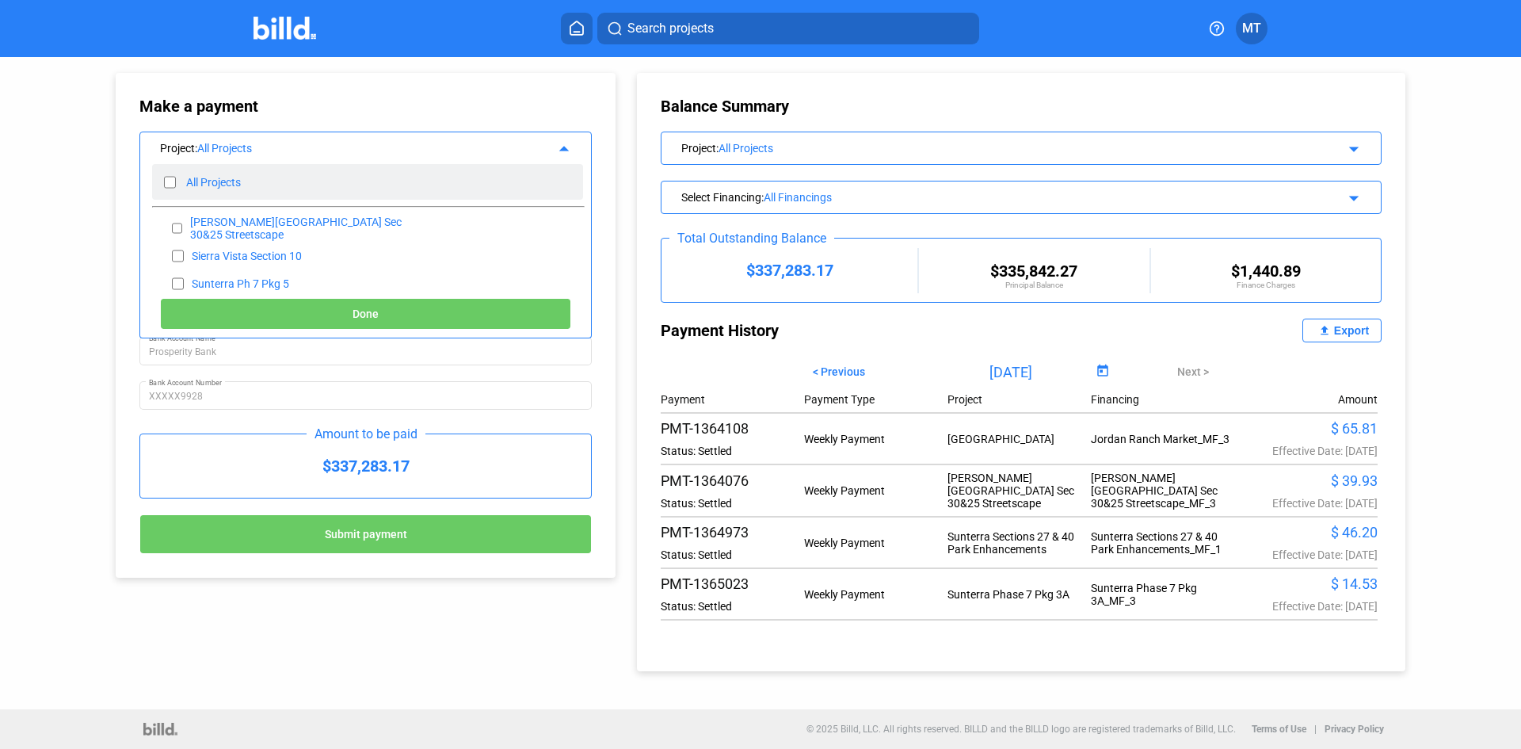
checkbox input "false"
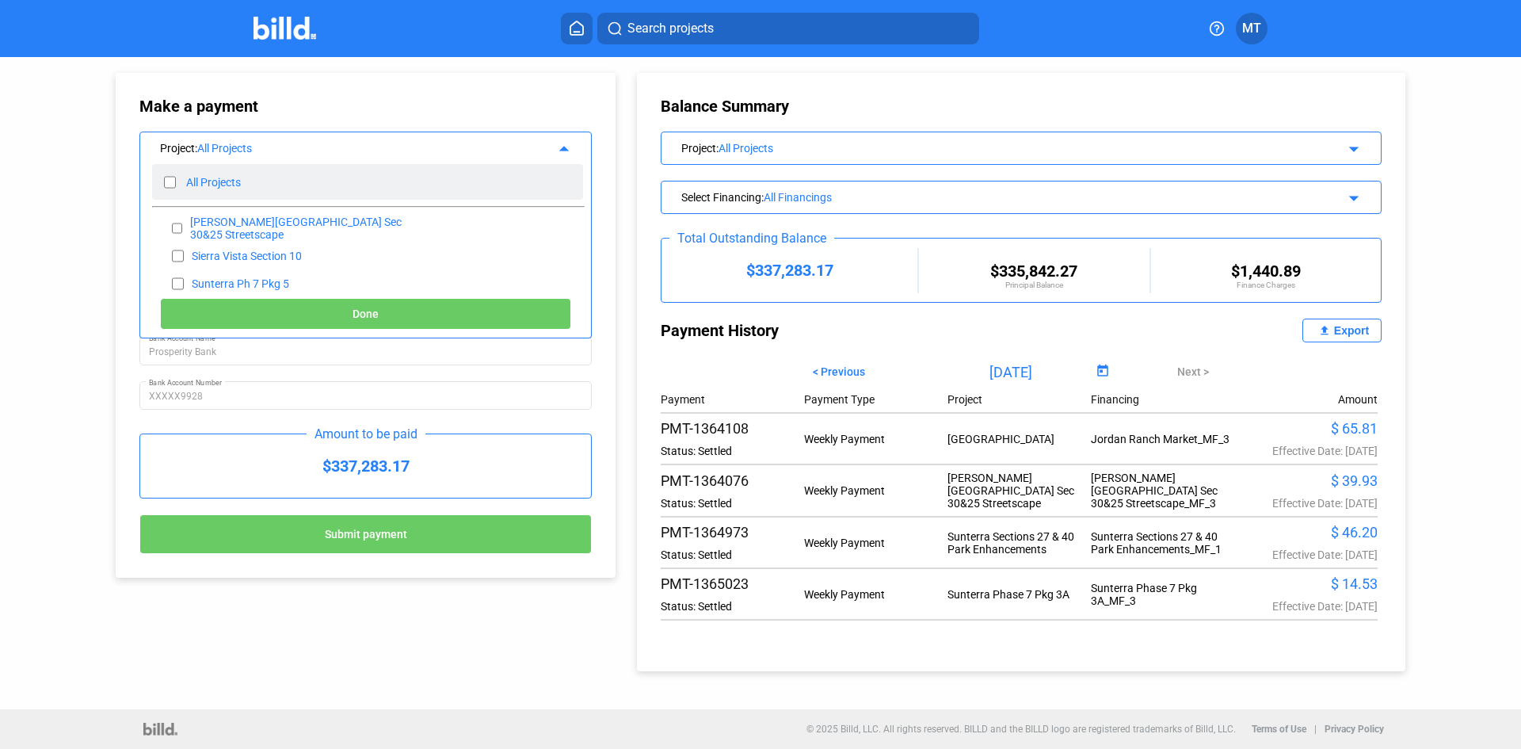
checkbox input "false"
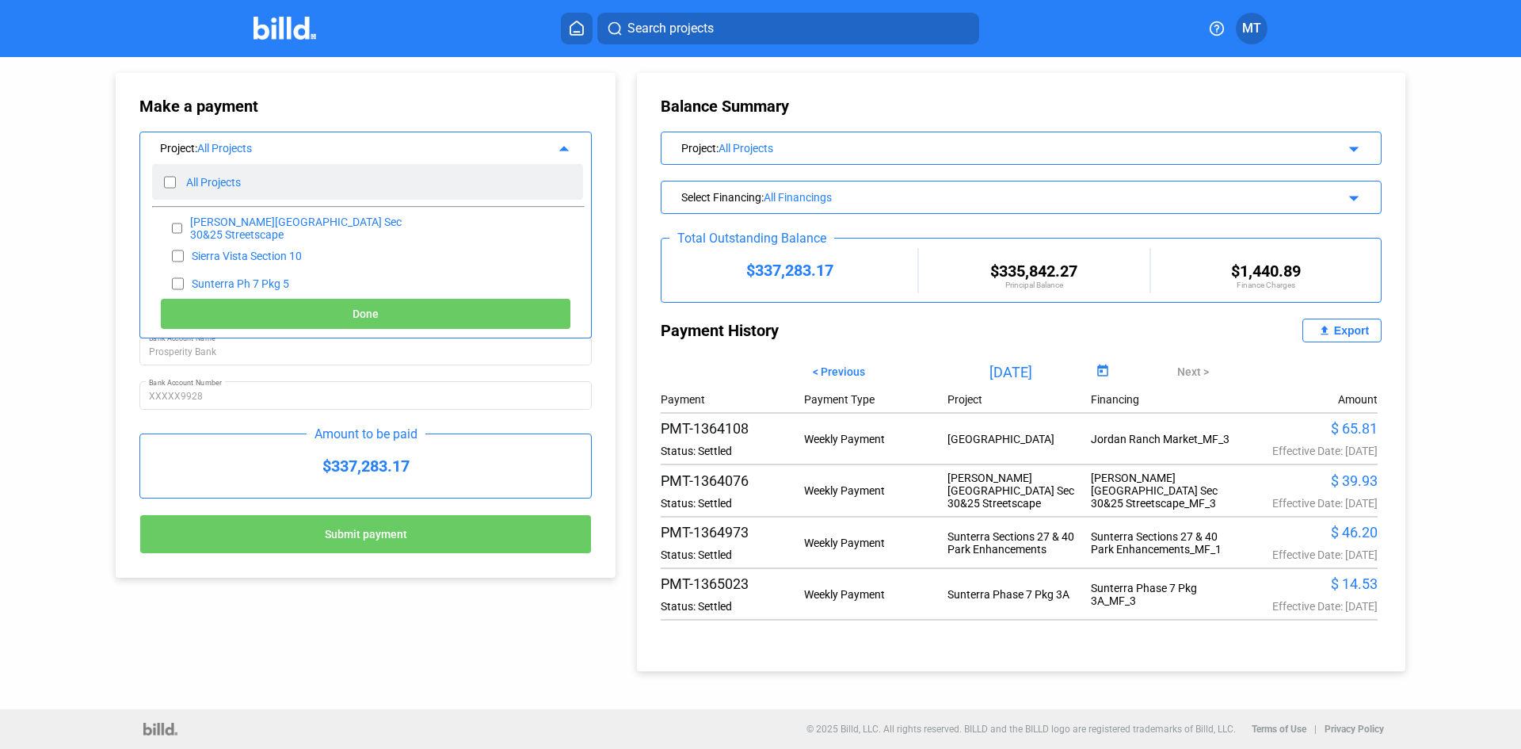
checkbox input "false"
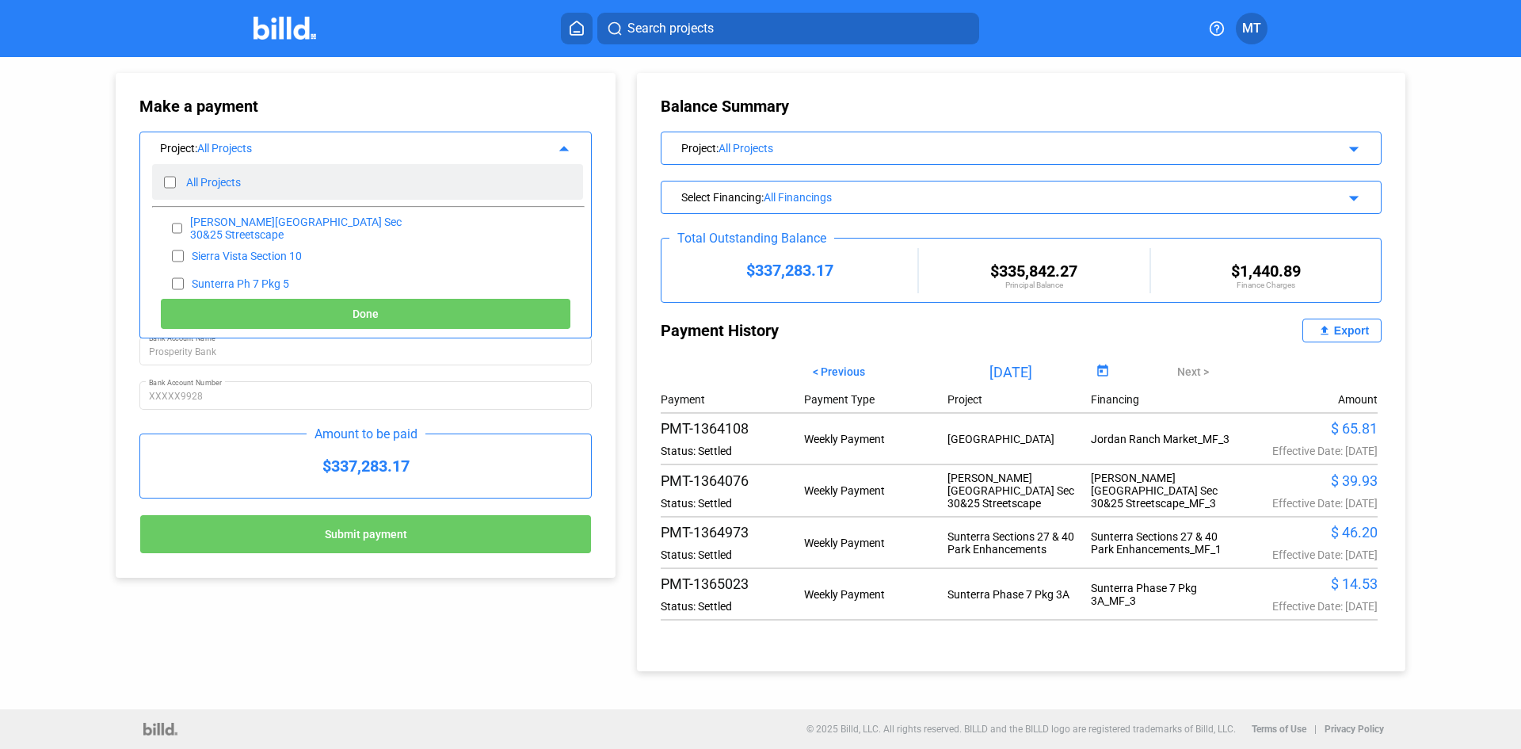
checkbox input "false"
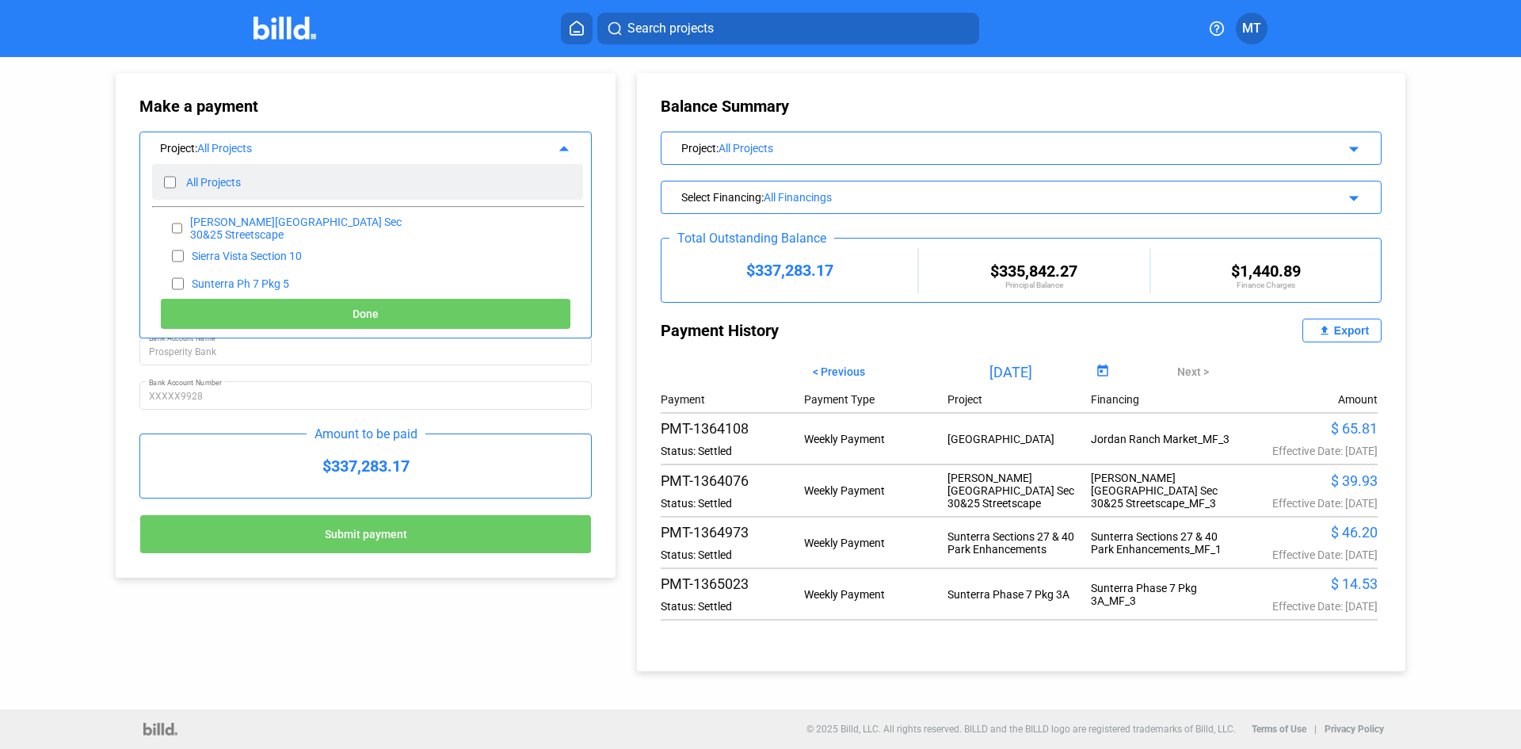
checkbox input "false"
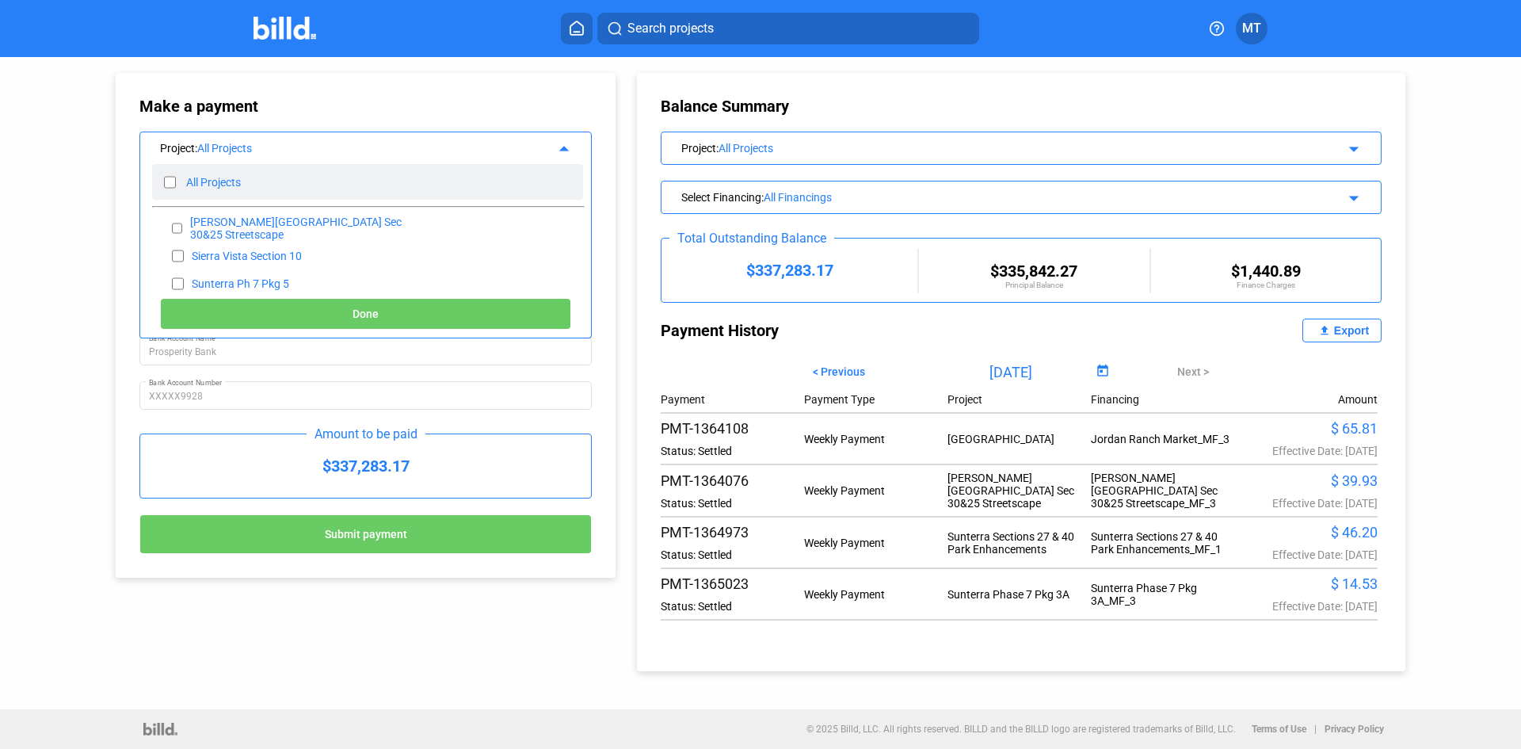
checkbox input "false"
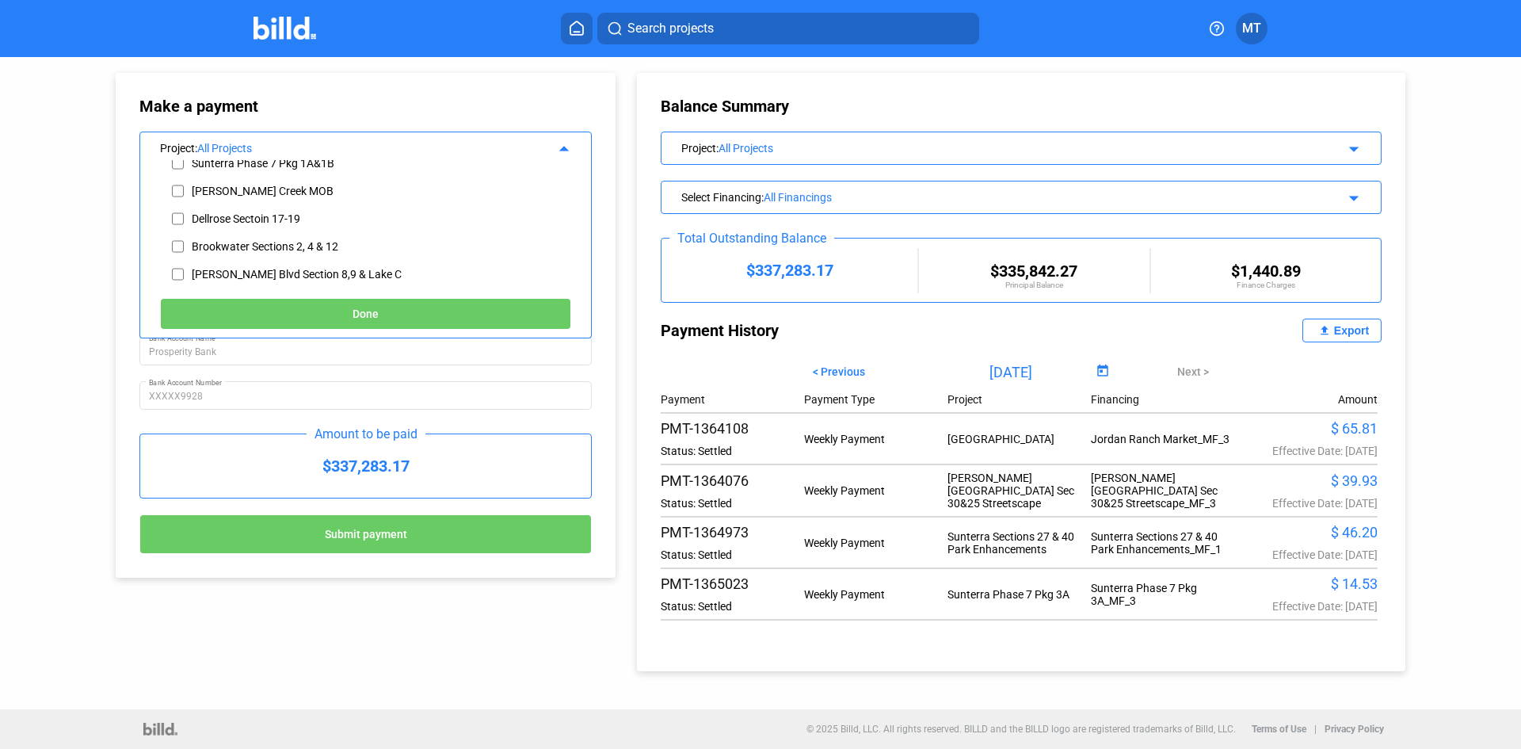
scroll to position [396, 0]
click at [181, 218] on input "checkbox" at bounding box center [178, 220] width 12 height 24
checkbox input "true"
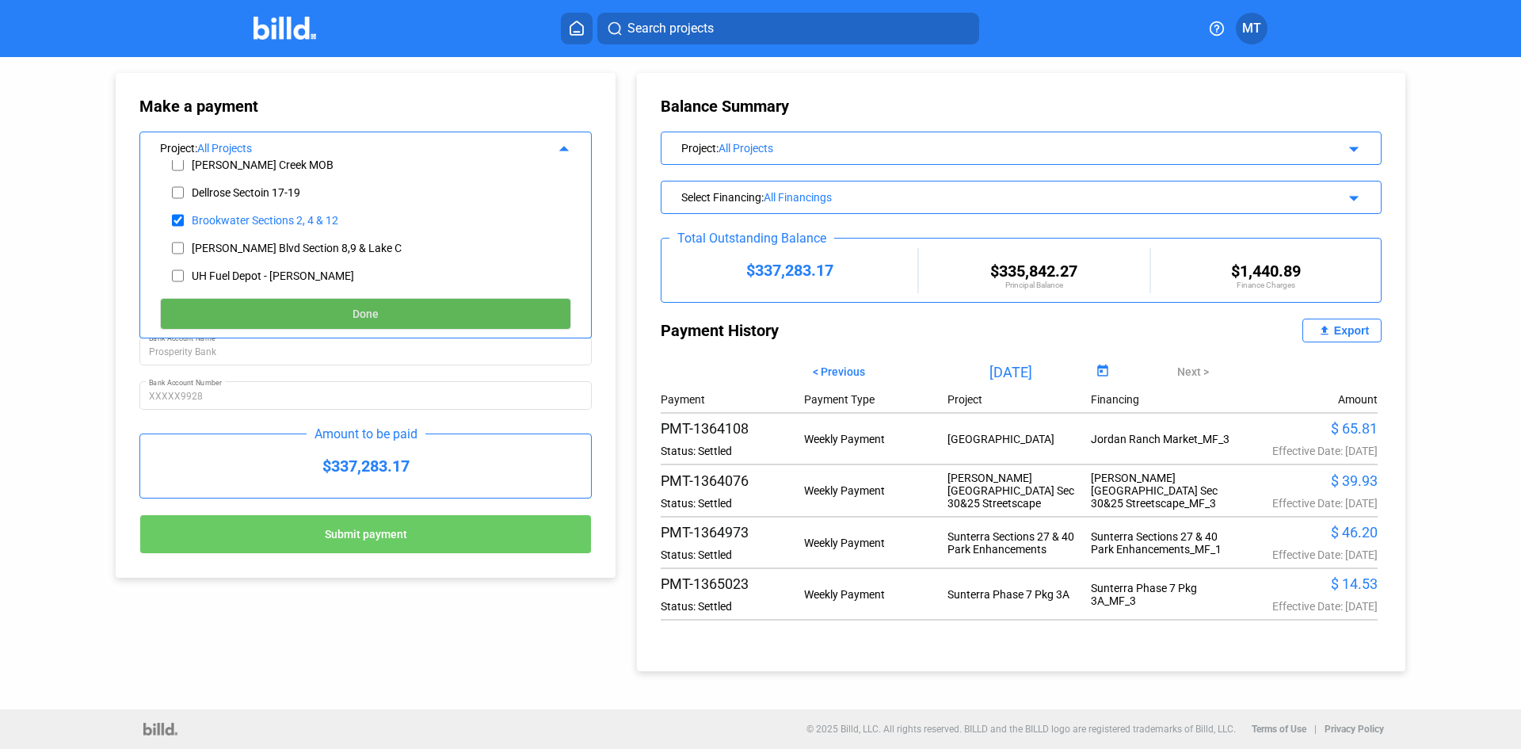
click at [265, 307] on button "Done" at bounding box center [365, 314] width 411 height 32
type input "[DATE]"
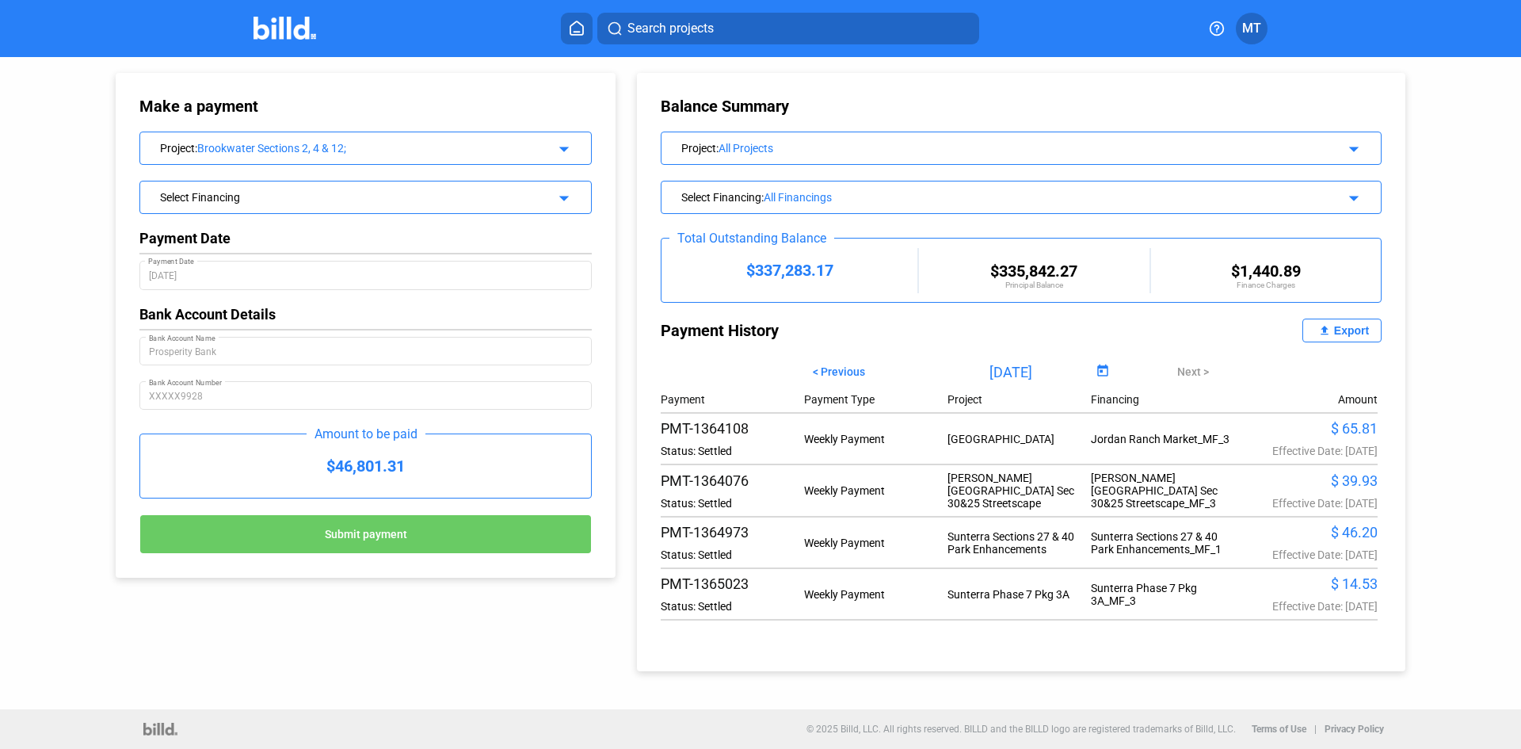
click at [574, 193] on div "Select Financing arrow_drop_down" at bounding box center [365, 195] width 451 height 28
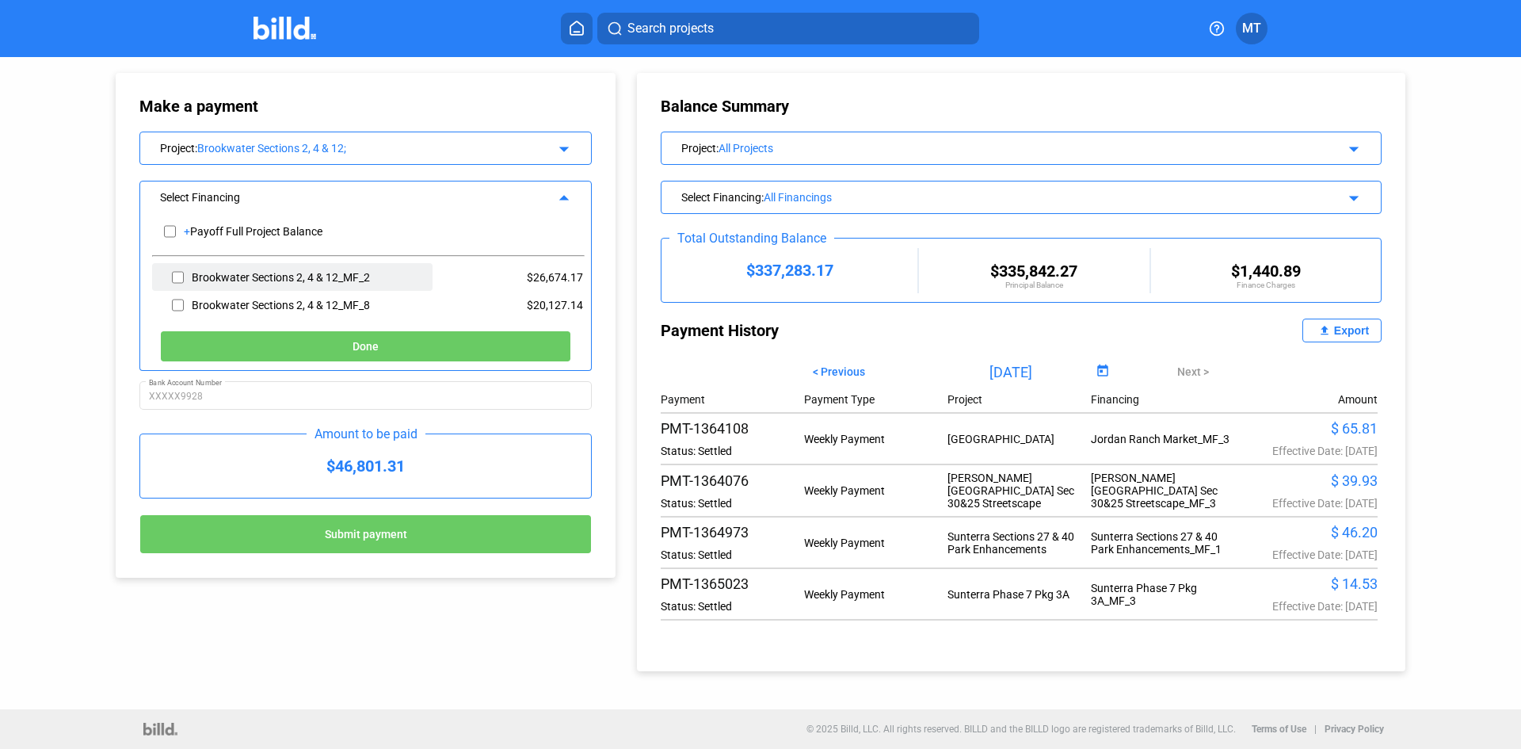
click at [178, 276] on input "checkbox" at bounding box center [178, 277] width 12 height 24
checkbox input "true"
click at [268, 340] on button "Done" at bounding box center [365, 346] width 411 height 32
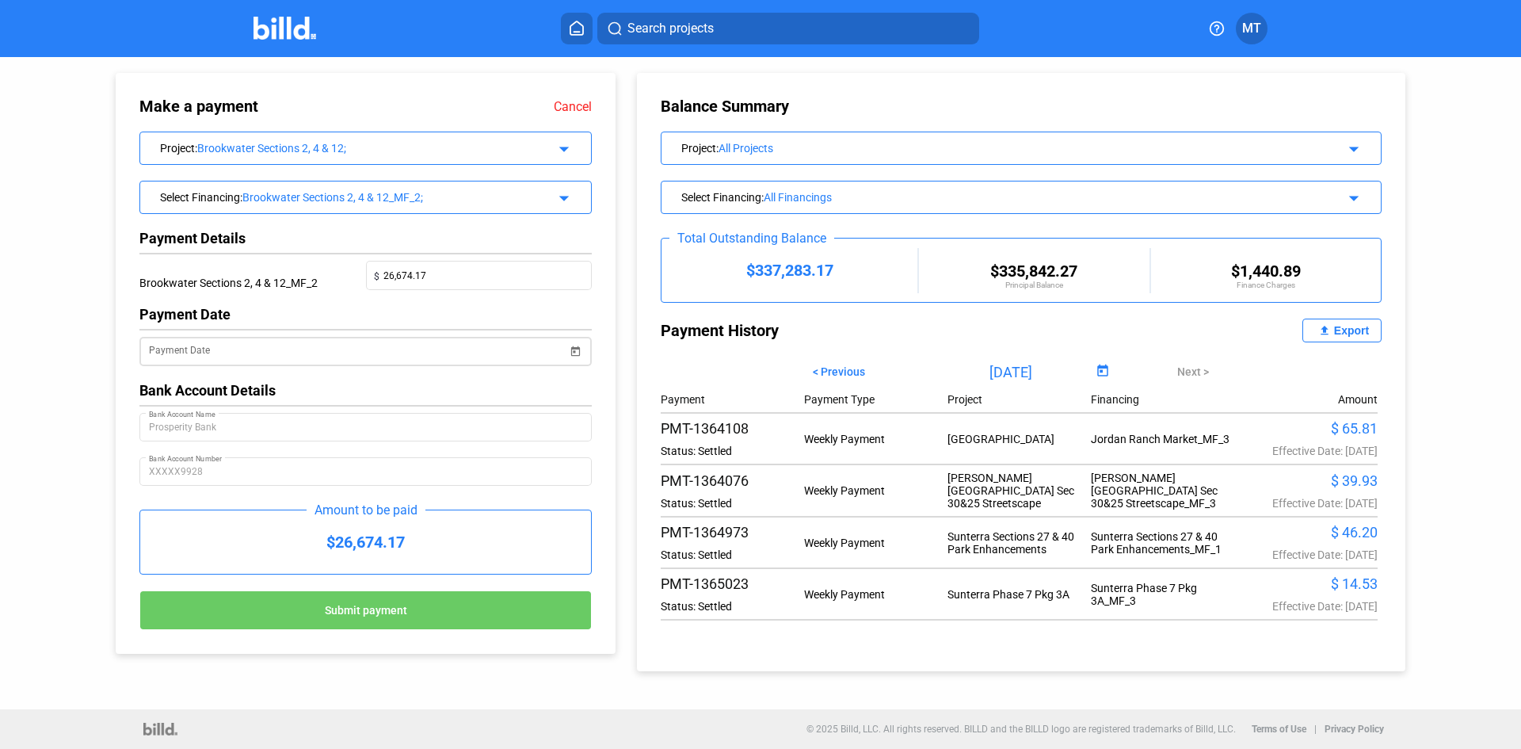
click at [573, 354] on span "Open calendar" at bounding box center [575, 341] width 38 height 38
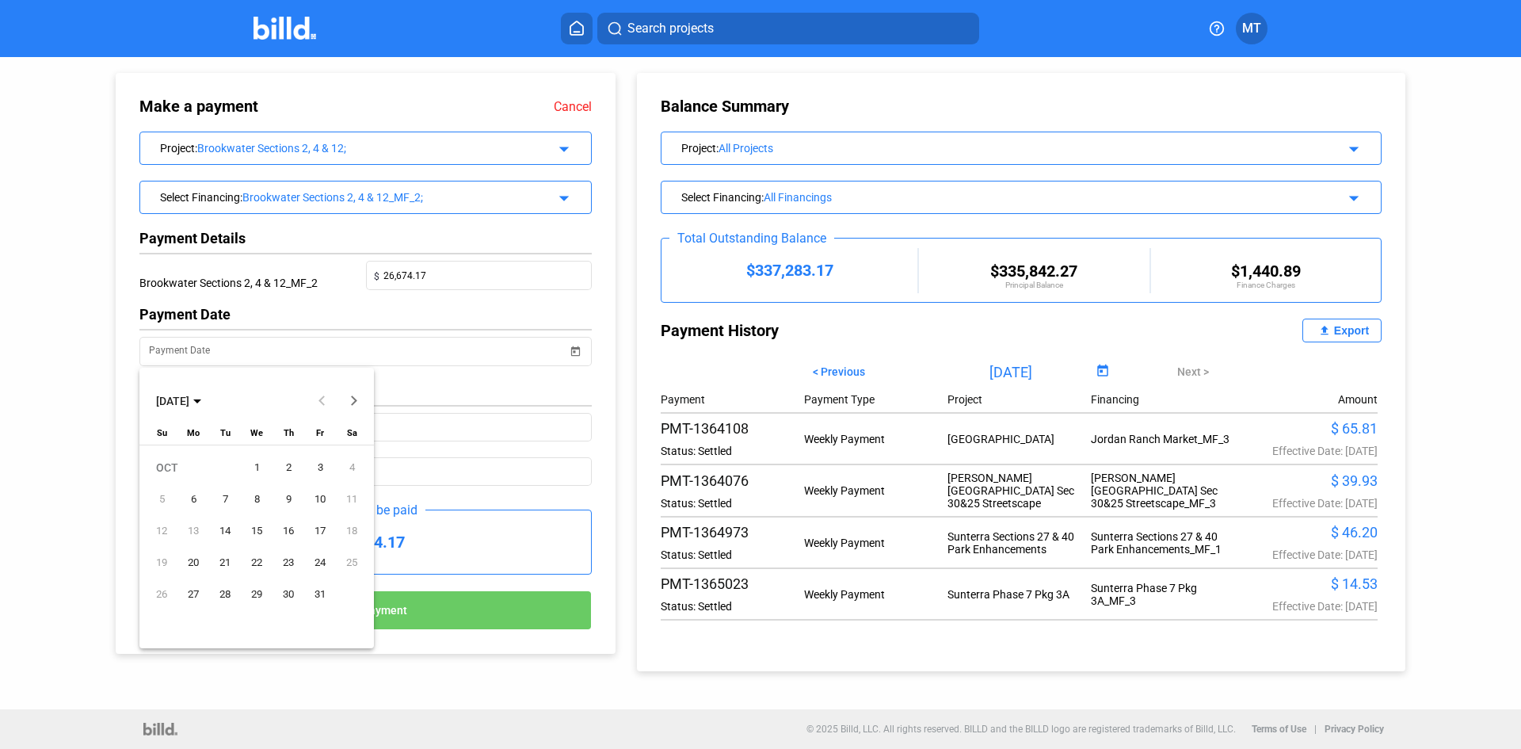
click at [260, 463] on span "1" at bounding box center [256, 467] width 29 height 29
type input "[DATE]"
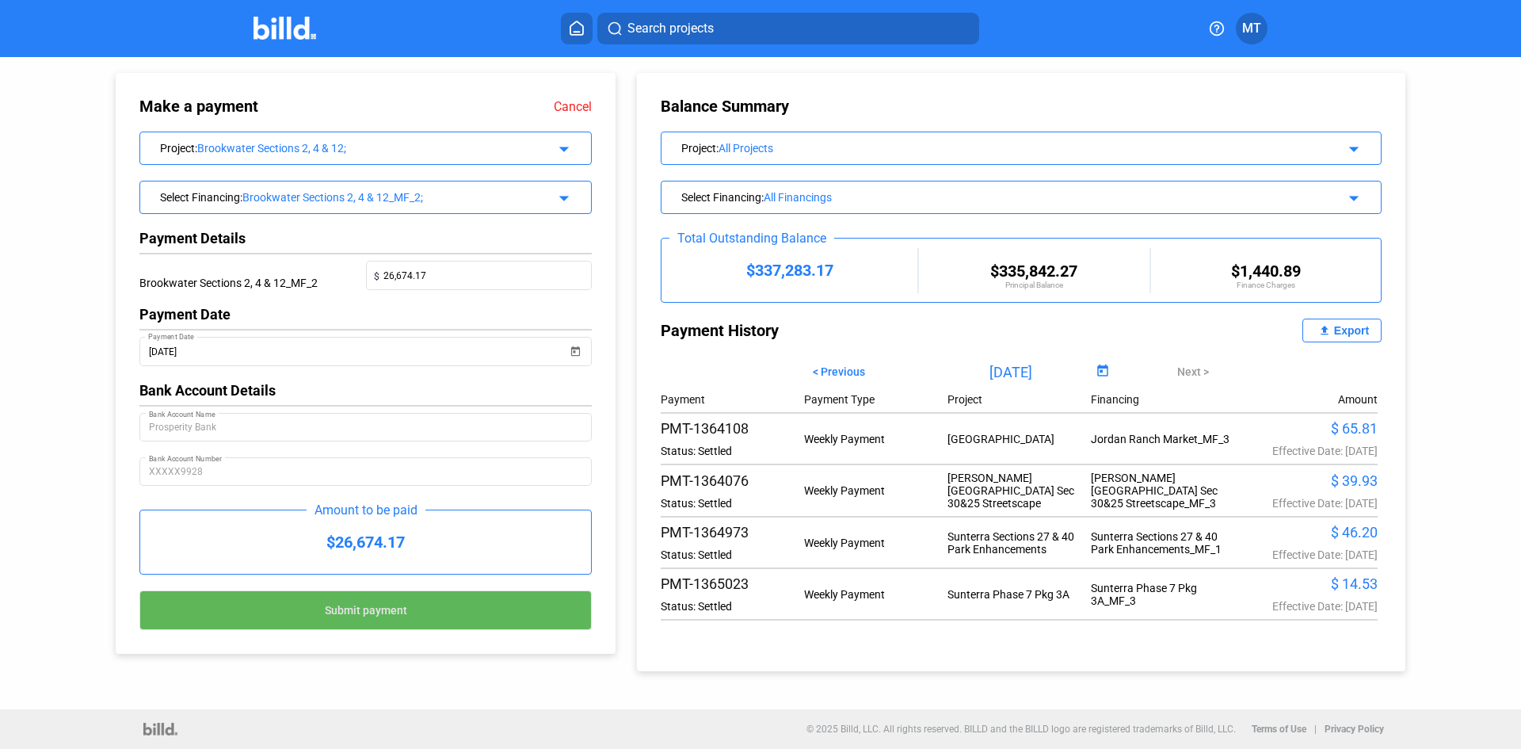
click at [460, 608] on button "Submit payment" at bounding box center [365, 610] width 452 height 40
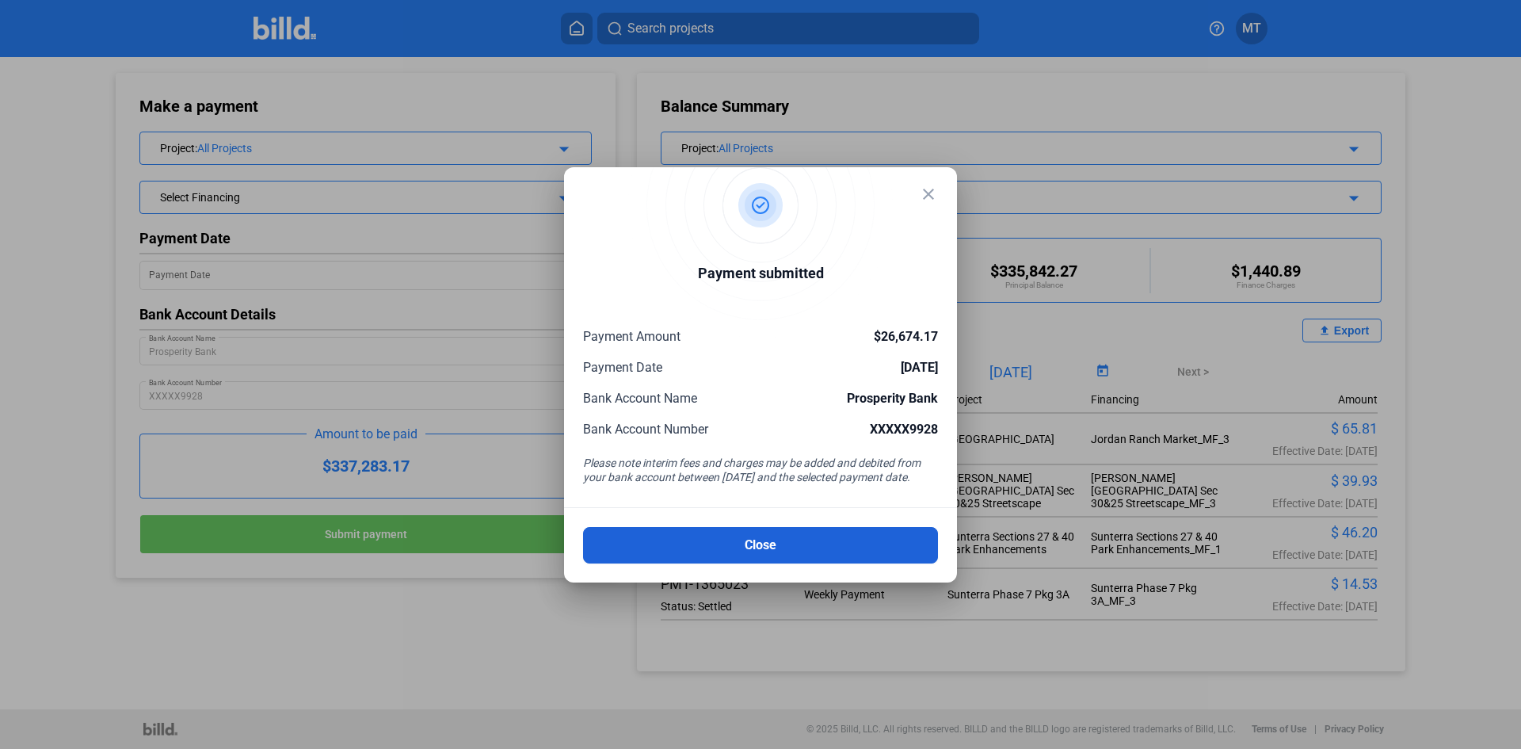
click at [796, 537] on button "Close" at bounding box center [760, 545] width 355 height 36
